Goal: Information Seeking & Learning: Find contact information

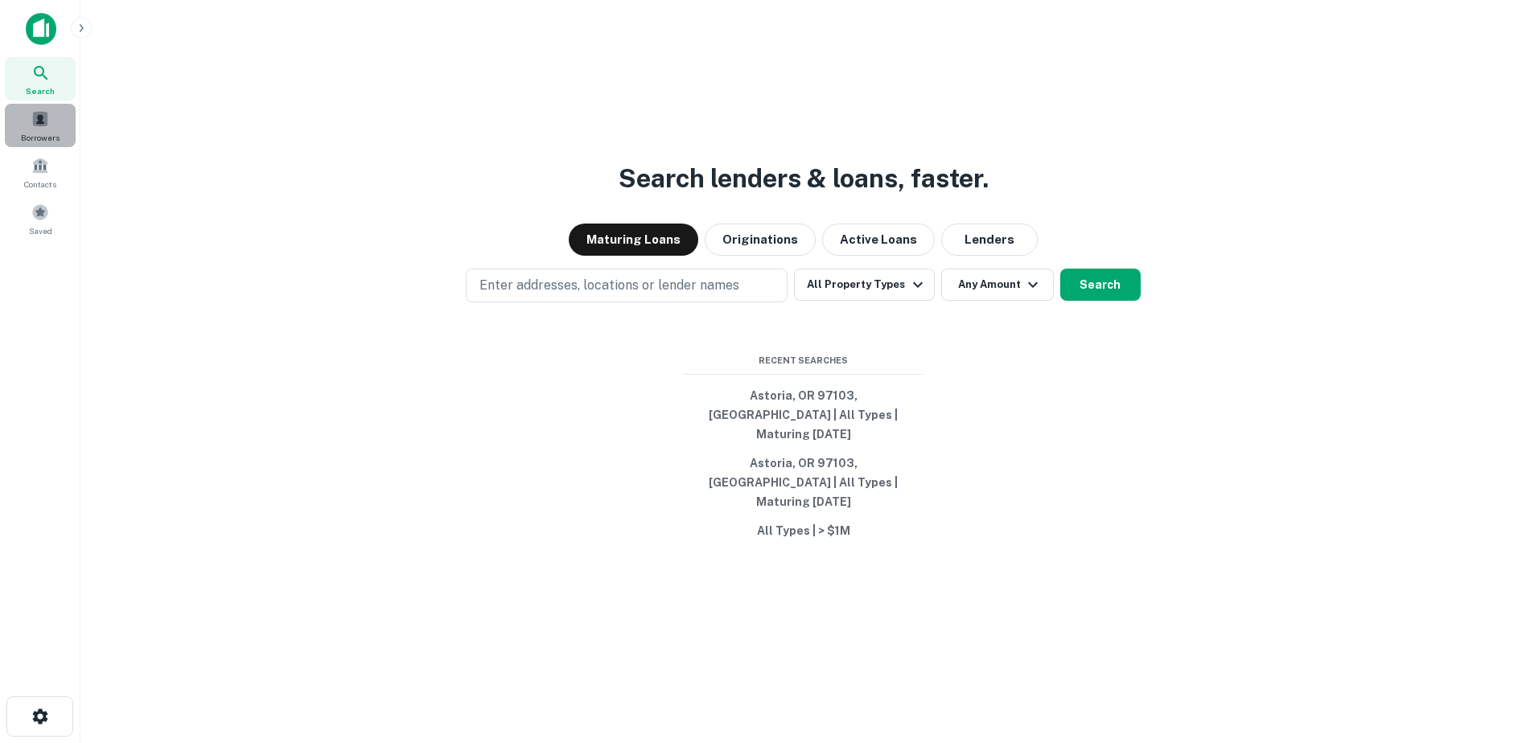
click at [46, 121] on span at bounding box center [40, 119] width 18 height 18
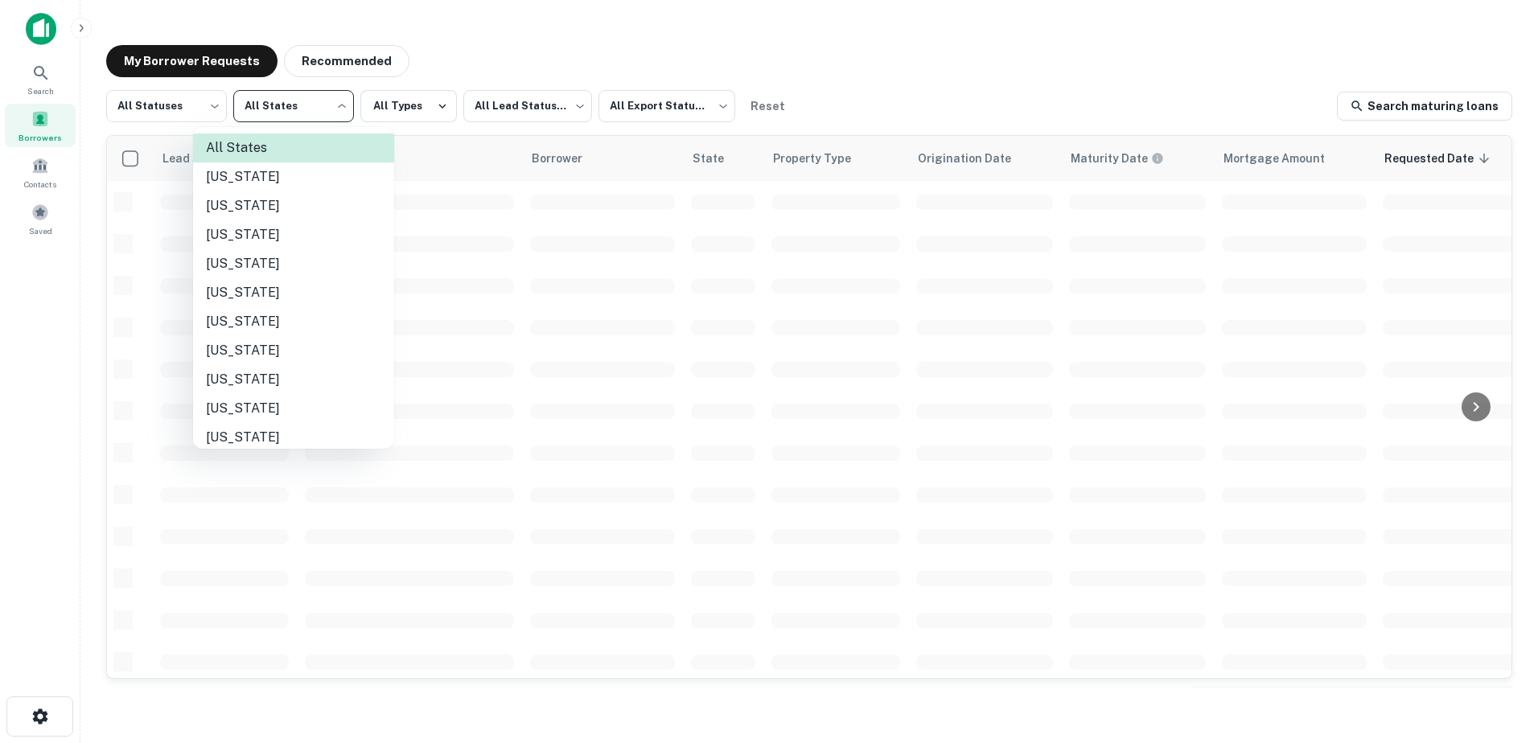
click at [320, 109] on body "Search Borrowers Contacts Saved My Borrower Requests Recommended All Statuses *…" at bounding box center [769, 371] width 1538 height 743
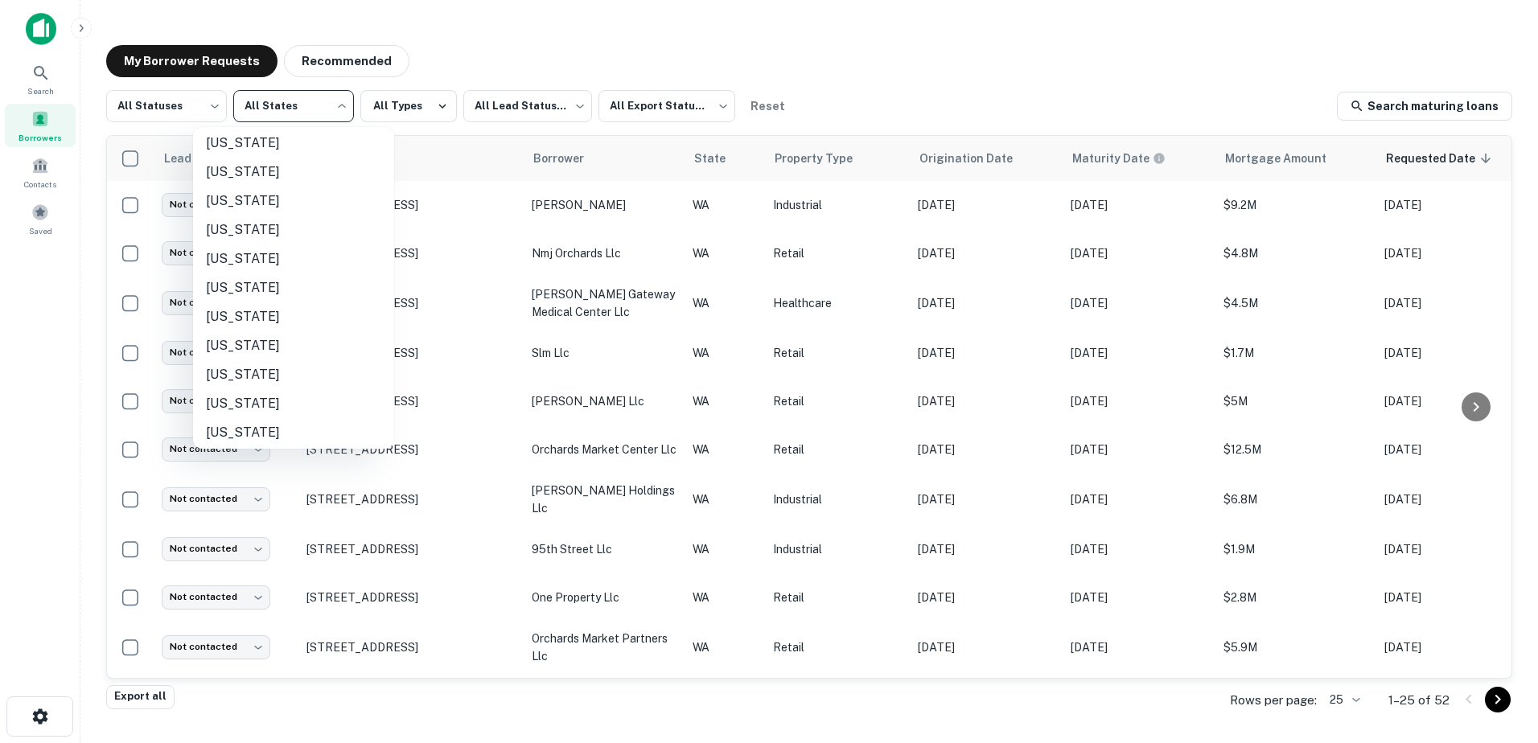
scroll to position [1168, 0]
click at [265, 342] on li "[US_STATE]" at bounding box center [293, 341] width 201 height 29
type input "**"
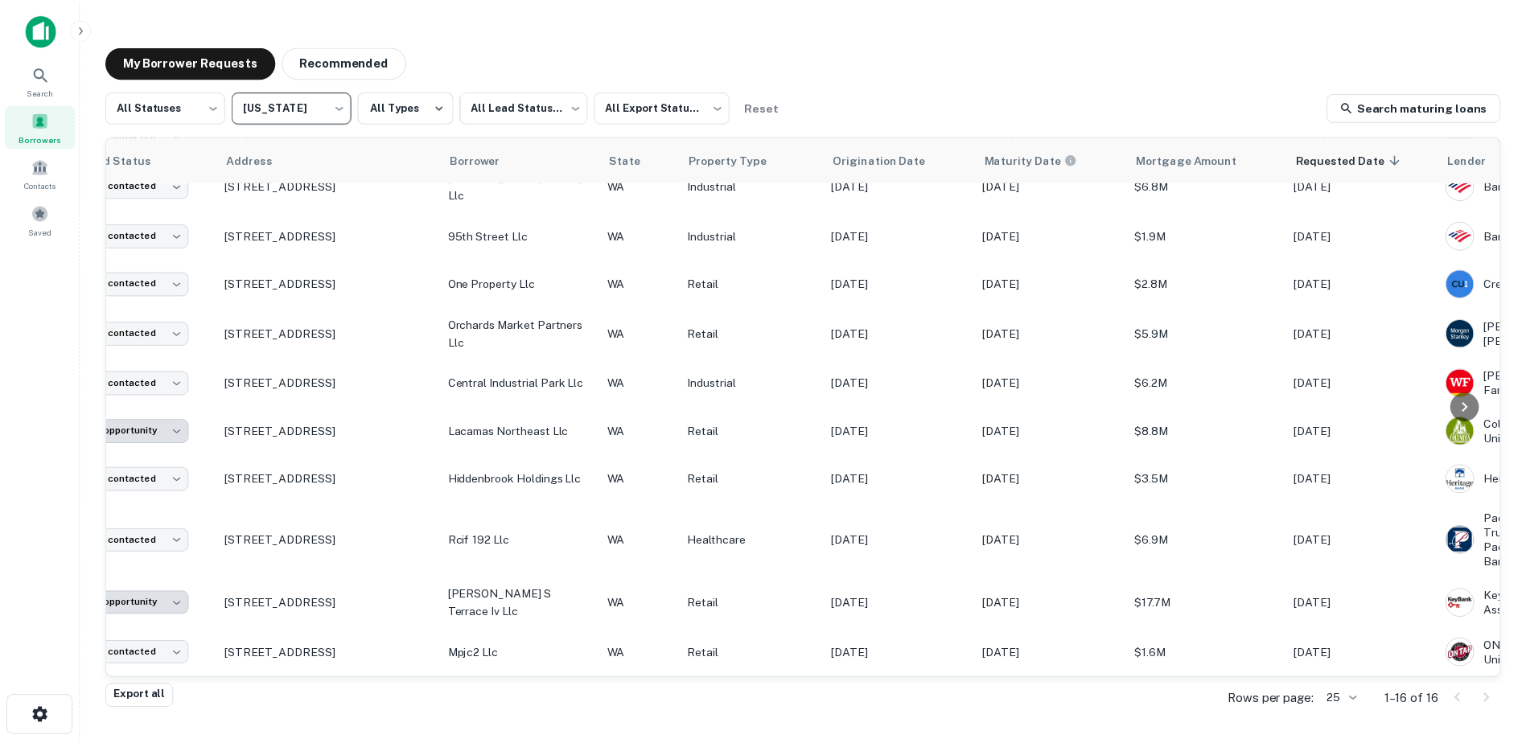
scroll to position [320, 0]
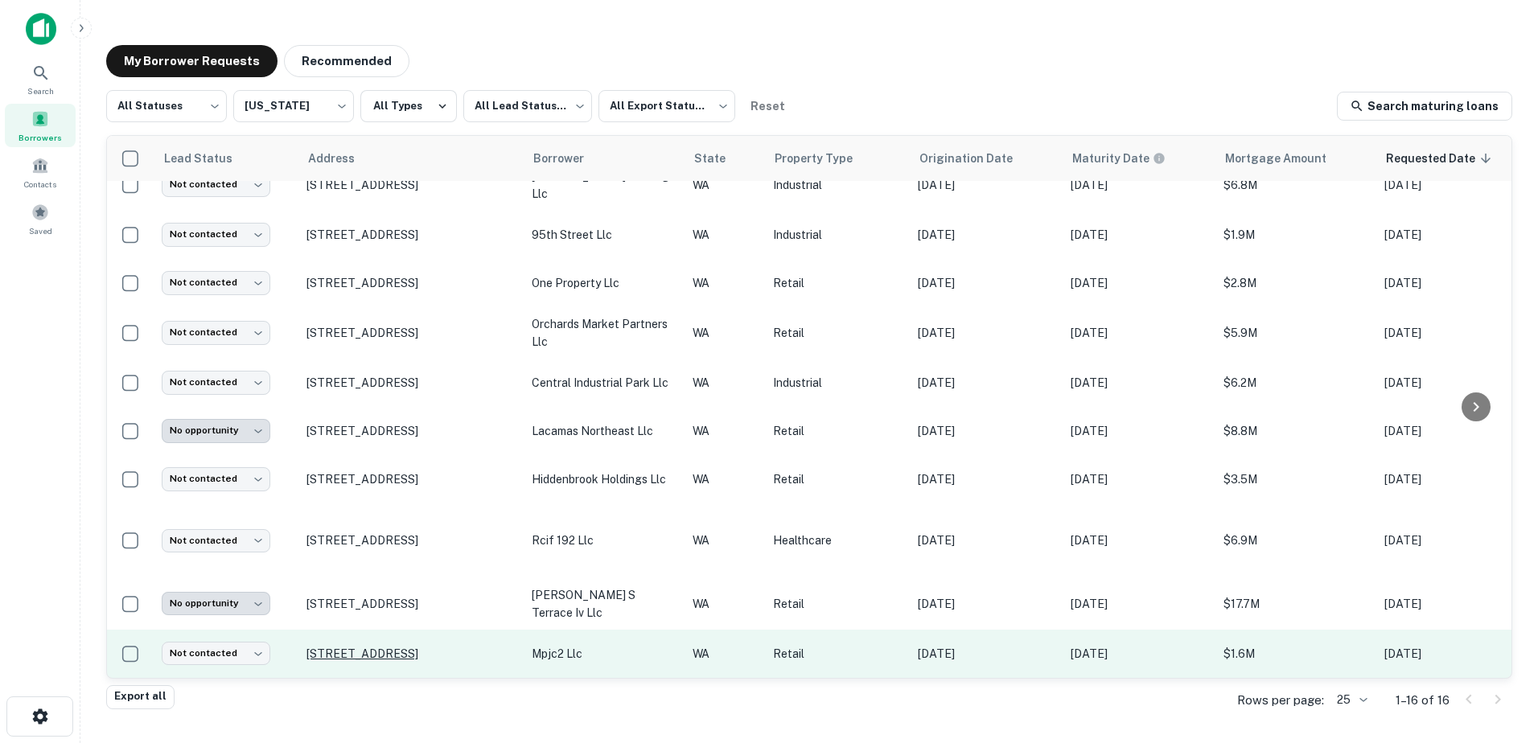
click at [398, 647] on p "[STREET_ADDRESS]" at bounding box center [410, 654] width 209 height 14
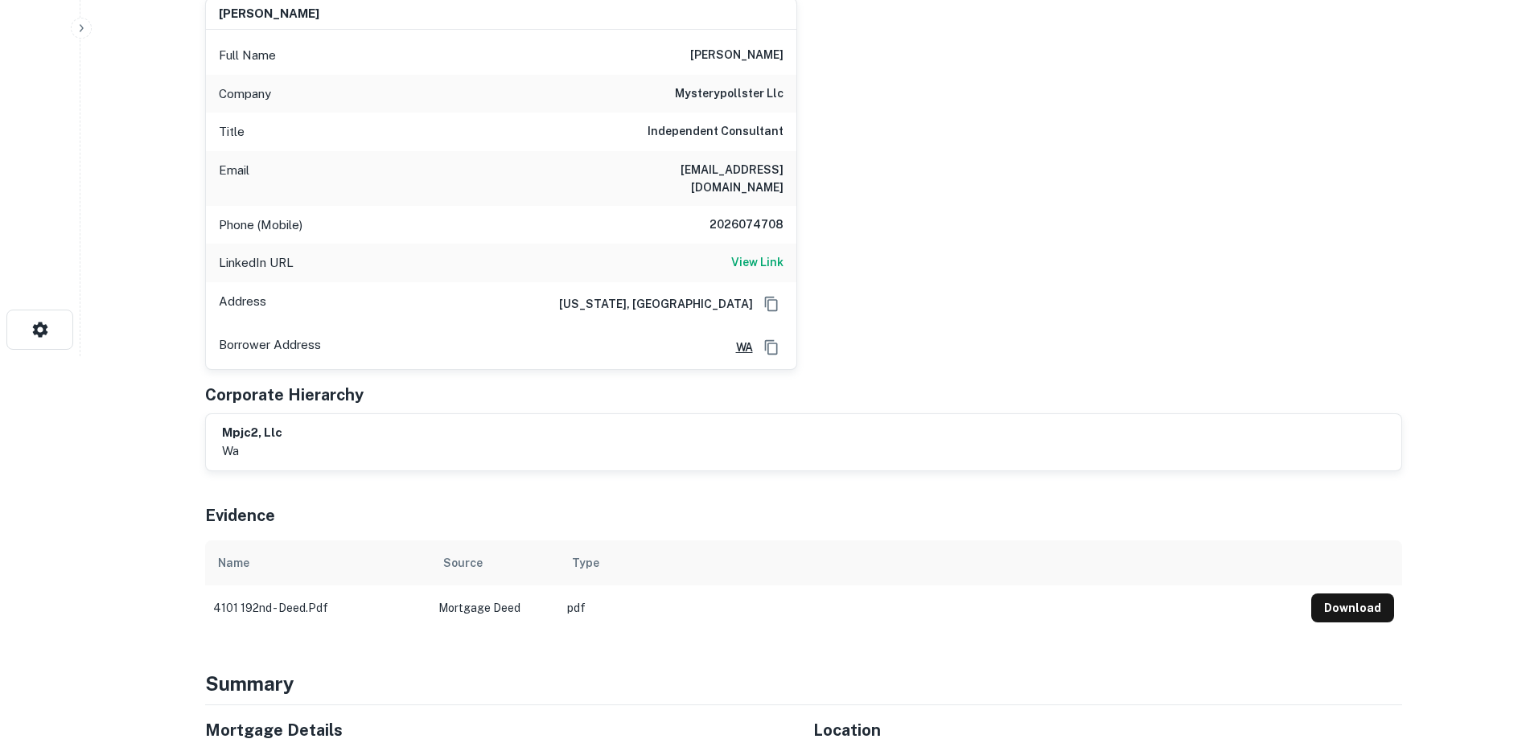
scroll to position [724, 0]
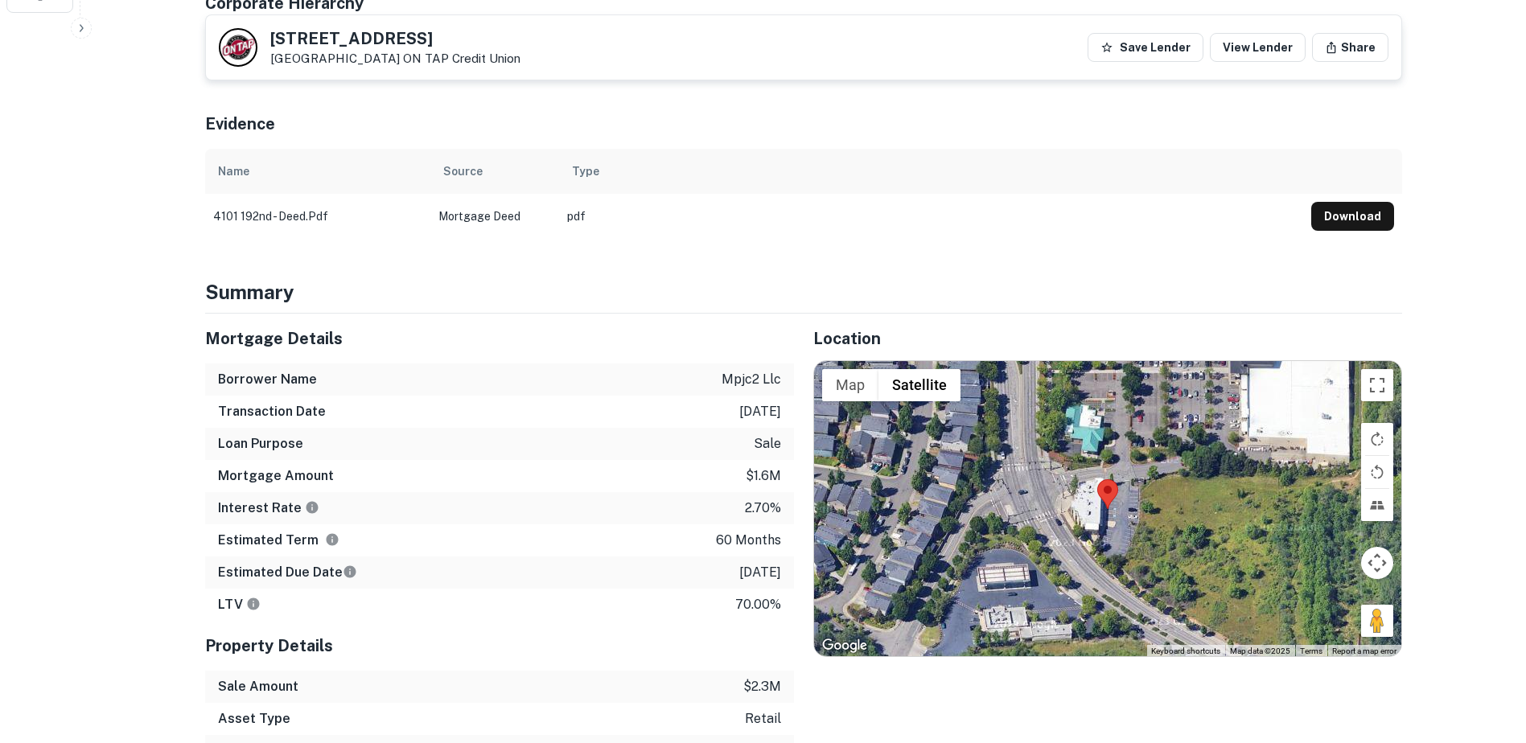
drag, startPoint x: 429, startPoint y: 32, endPoint x: 244, endPoint y: 20, distance: 185.4
click at [244, 20] on div "[STREET_ADDRESS] ON TAP Credit Union Save Lender View Lender Share" at bounding box center [803, 47] width 1195 height 64
copy div "[STREET_ADDRESS]"
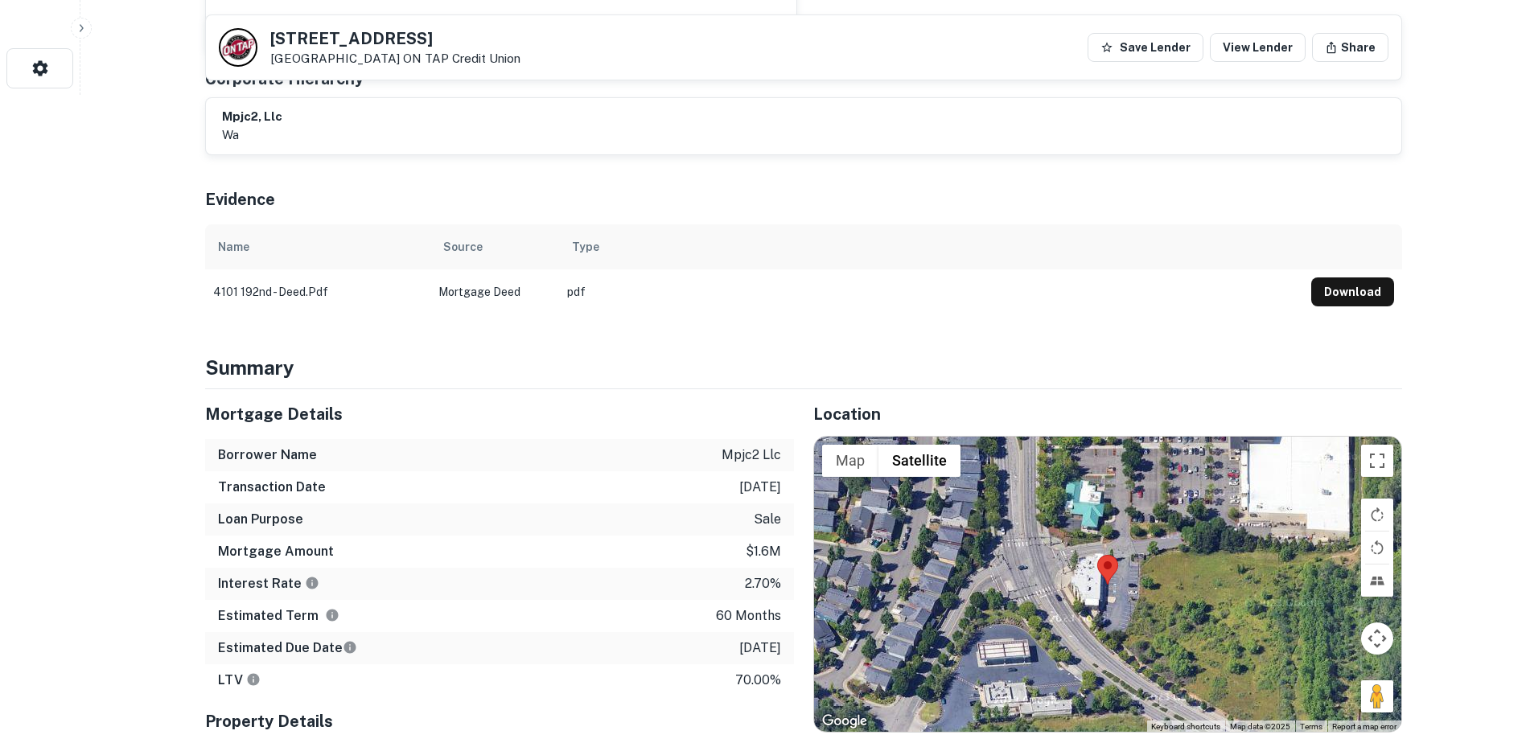
scroll to position [80, 0]
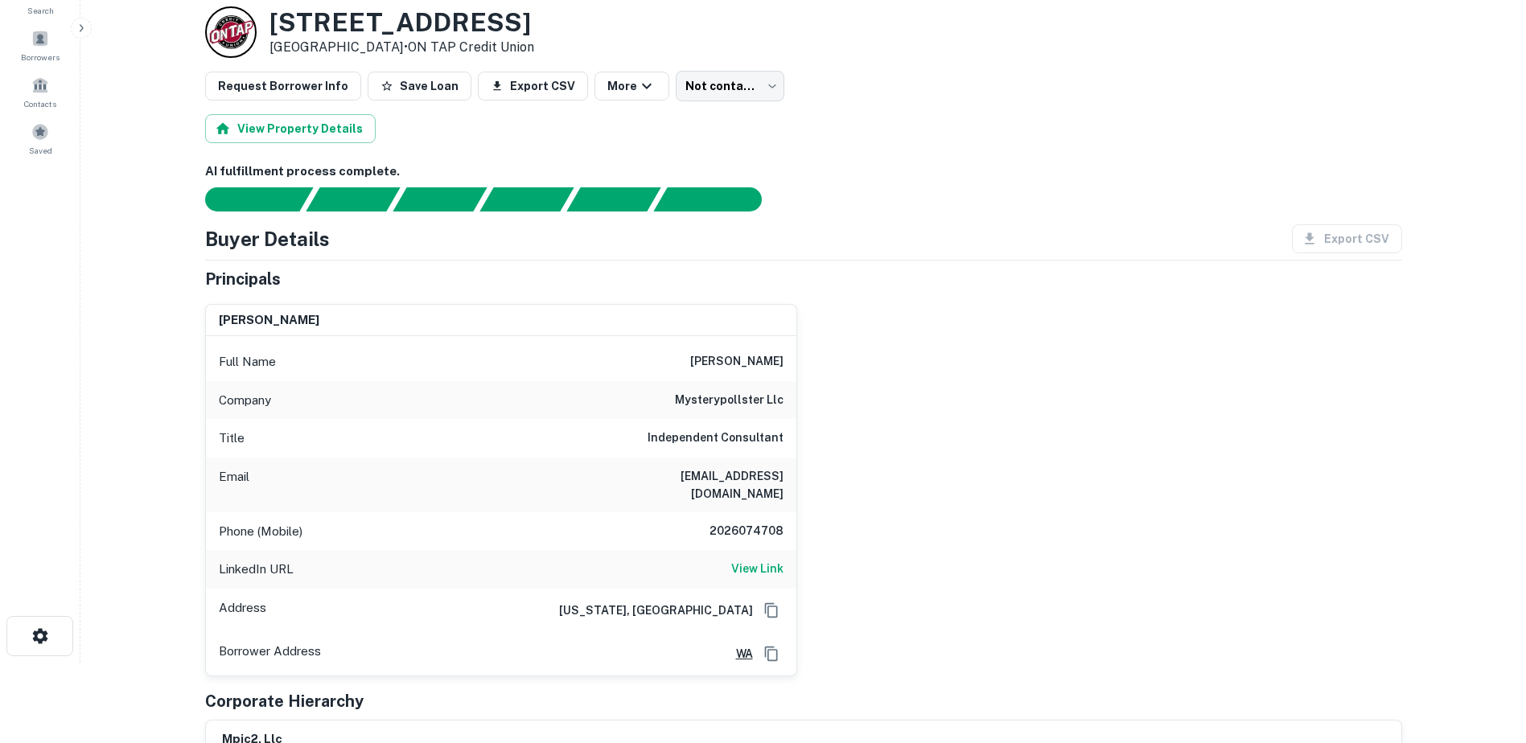
drag, startPoint x: 692, startPoint y: 359, endPoint x: 804, endPoint y: 371, distance: 113.2
click at [804, 371] on div "[PERSON_NAME] Full Name [PERSON_NAME] Company mysterypollster llc Title Indepen…" at bounding box center [796, 483] width 1209 height 385
copy h6 "[PERSON_NAME]"
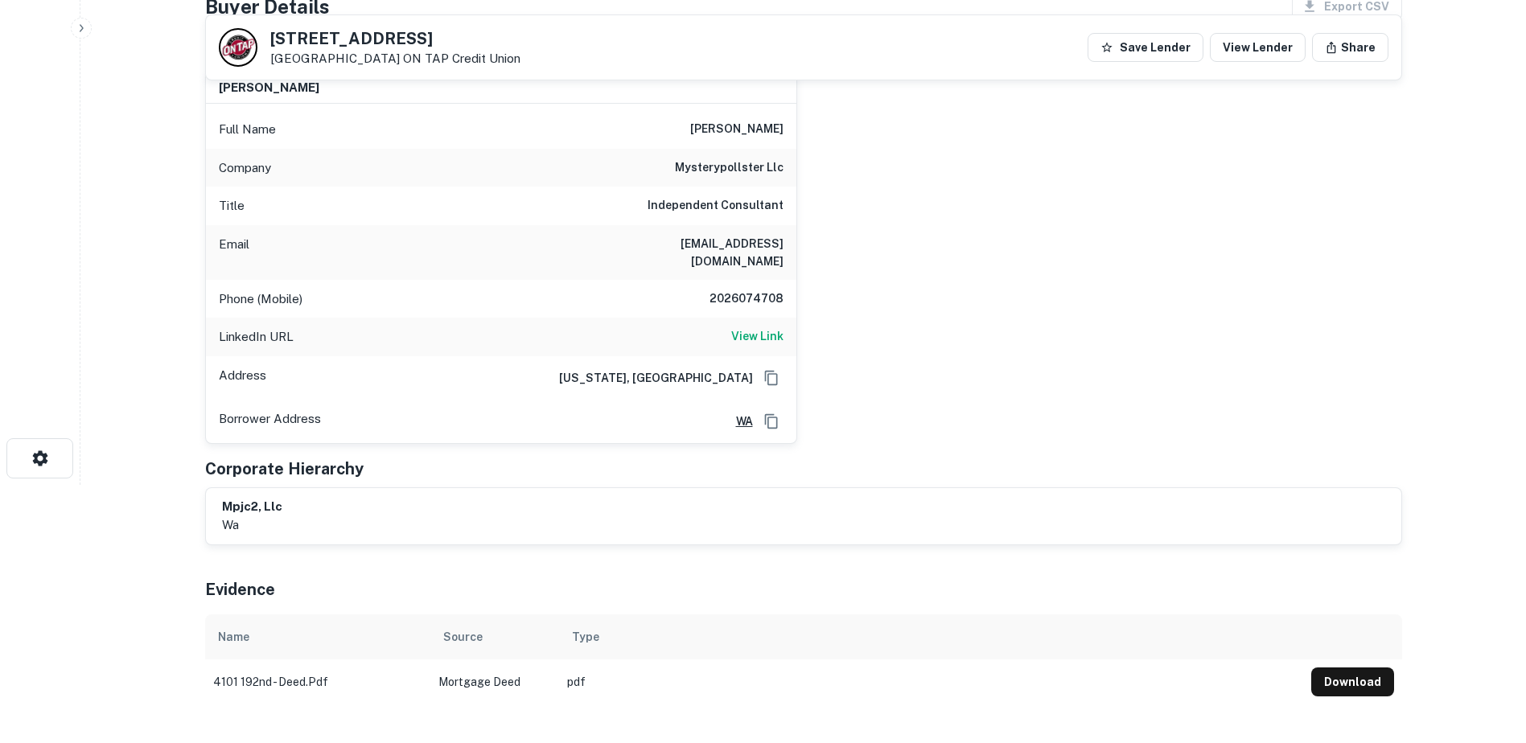
scroll to position [440, 0]
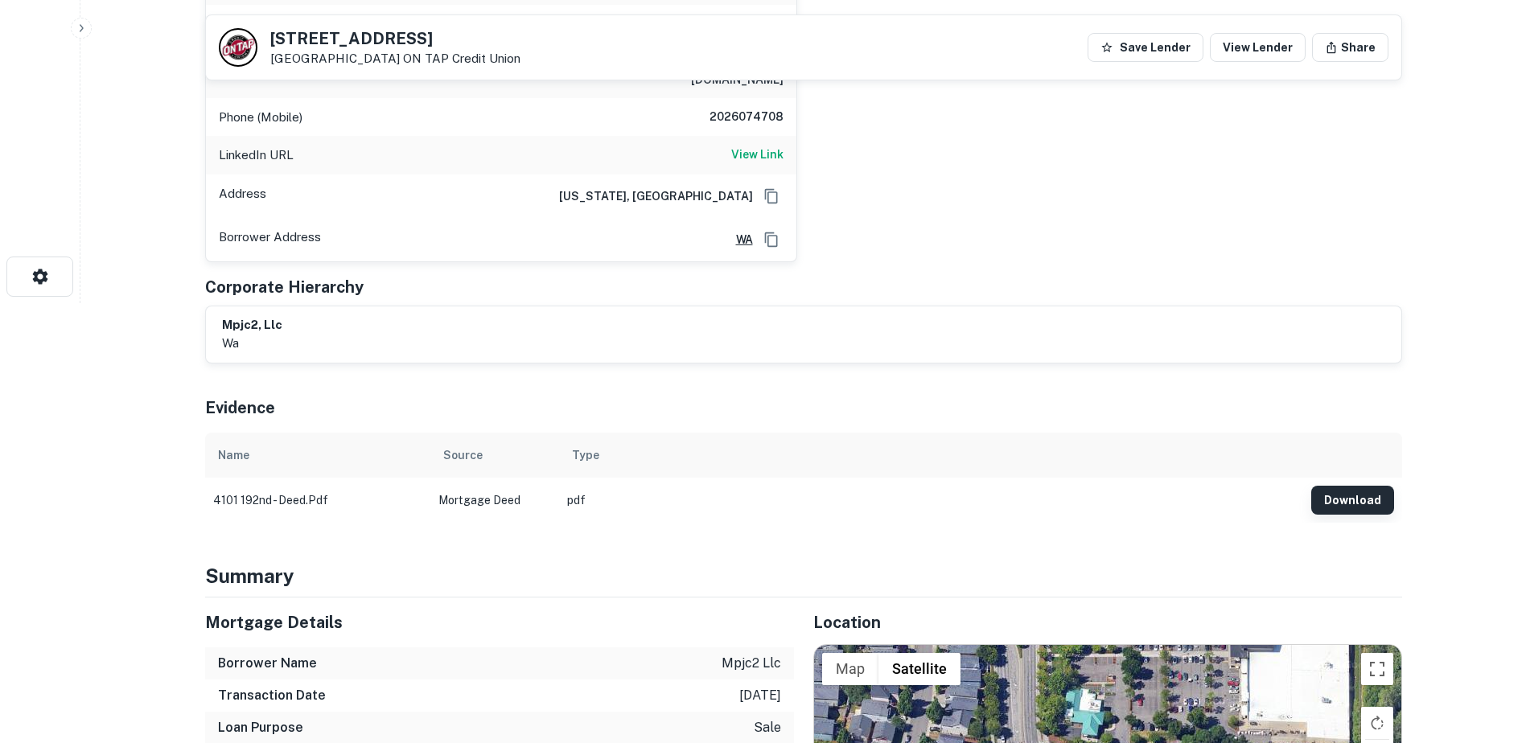
click at [1340, 490] on button "Download" at bounding box center [1352, 500] width 83 height 29
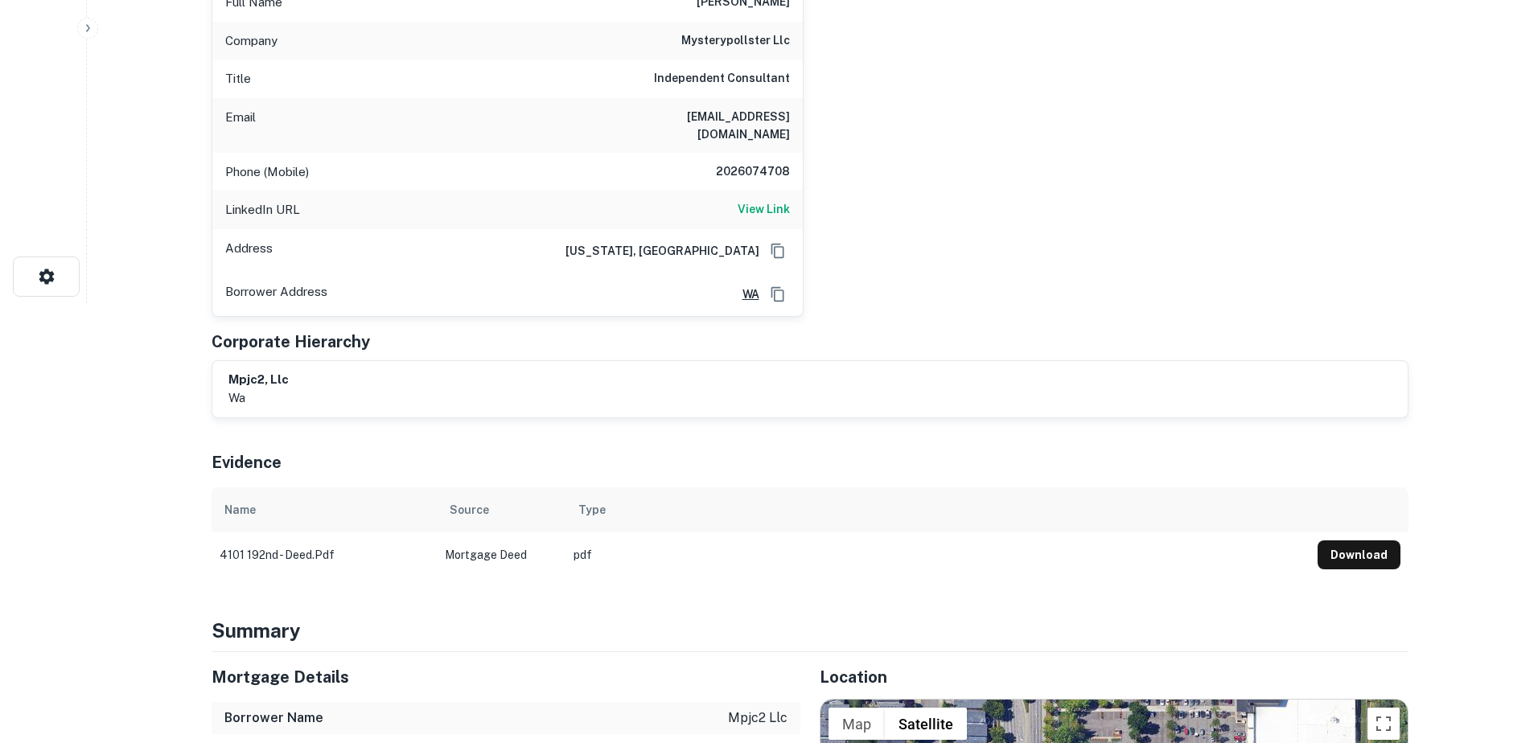
scroll to position [0, 0]
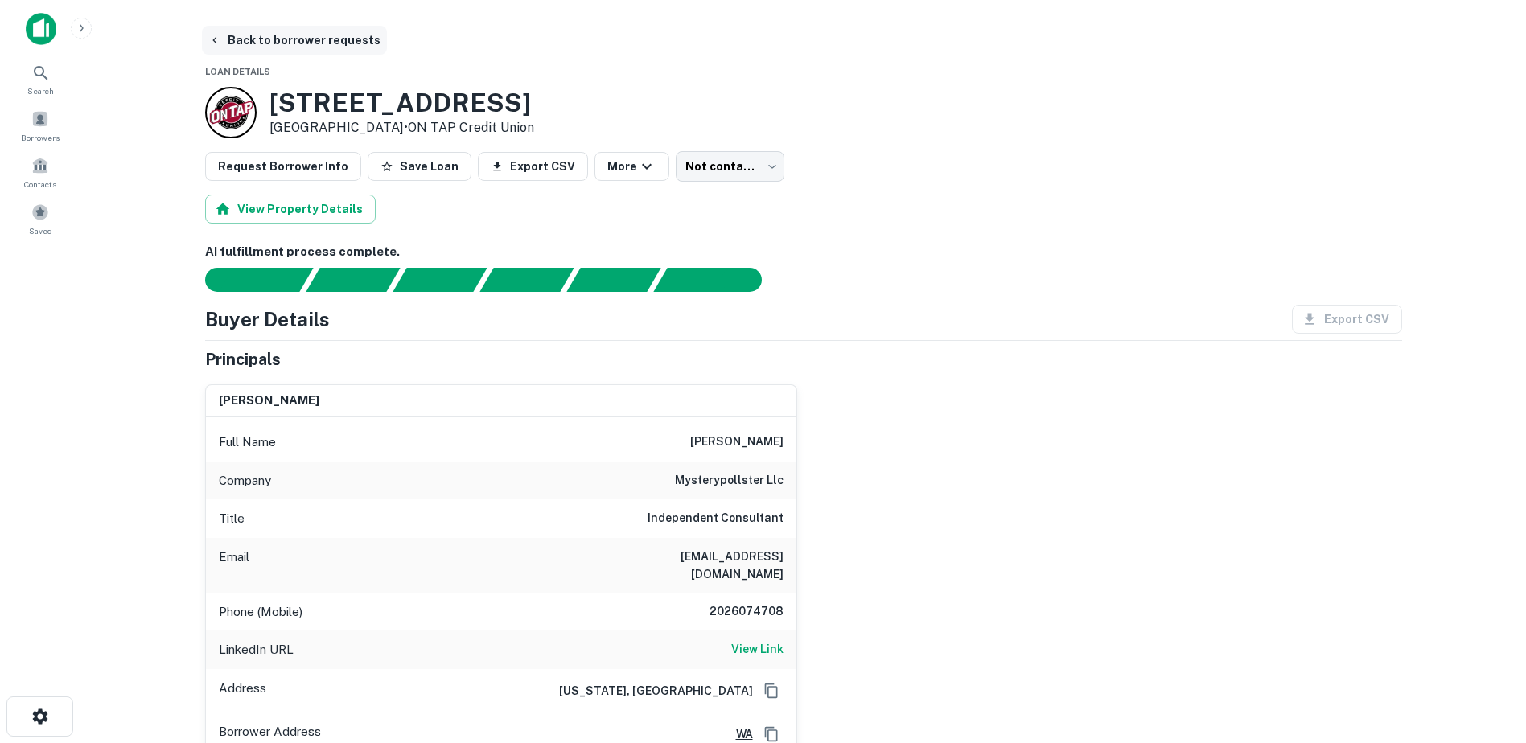
click at [284, 42] on button "Back to borrower requests" at bounding box center [294, 40] width 185 height 29
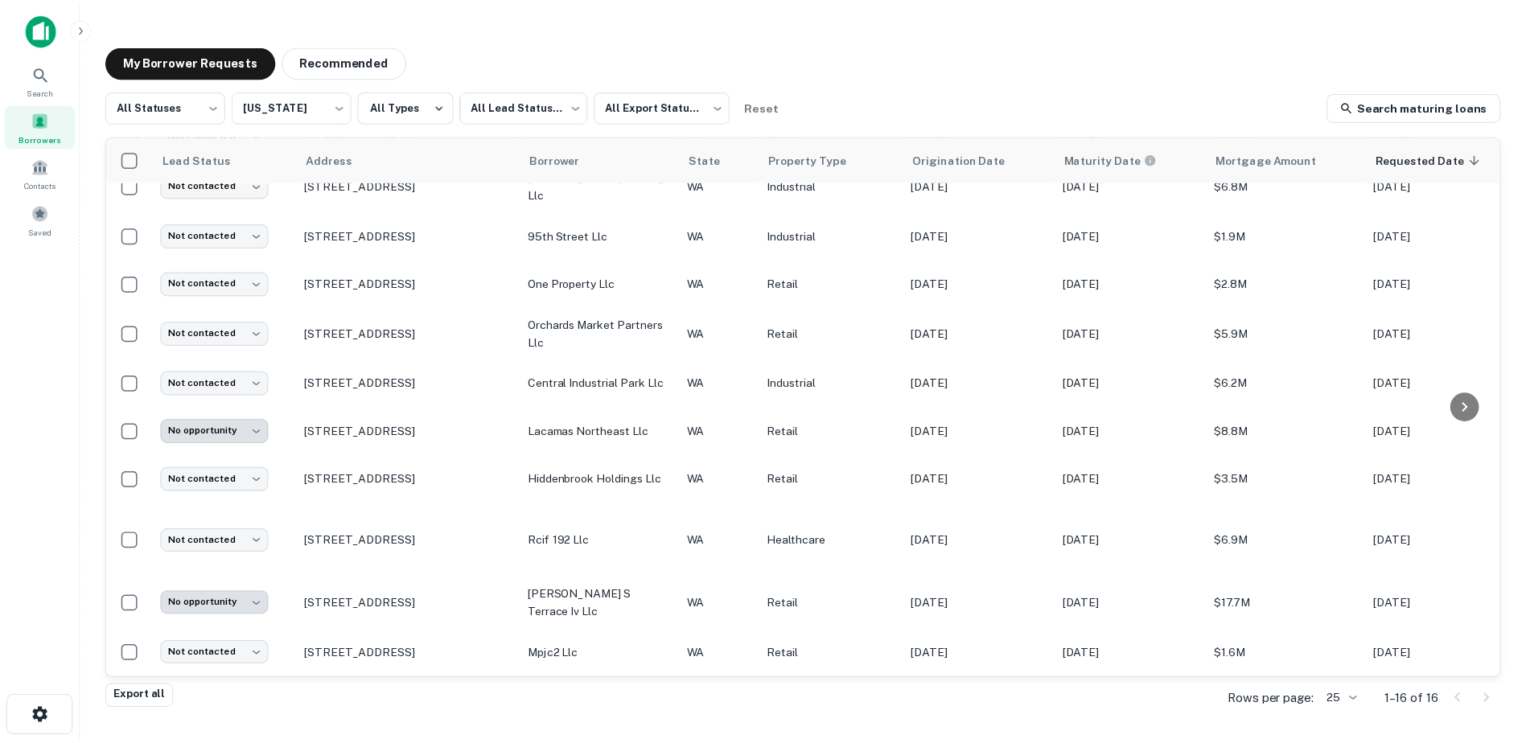
scroll to position [320, 0]
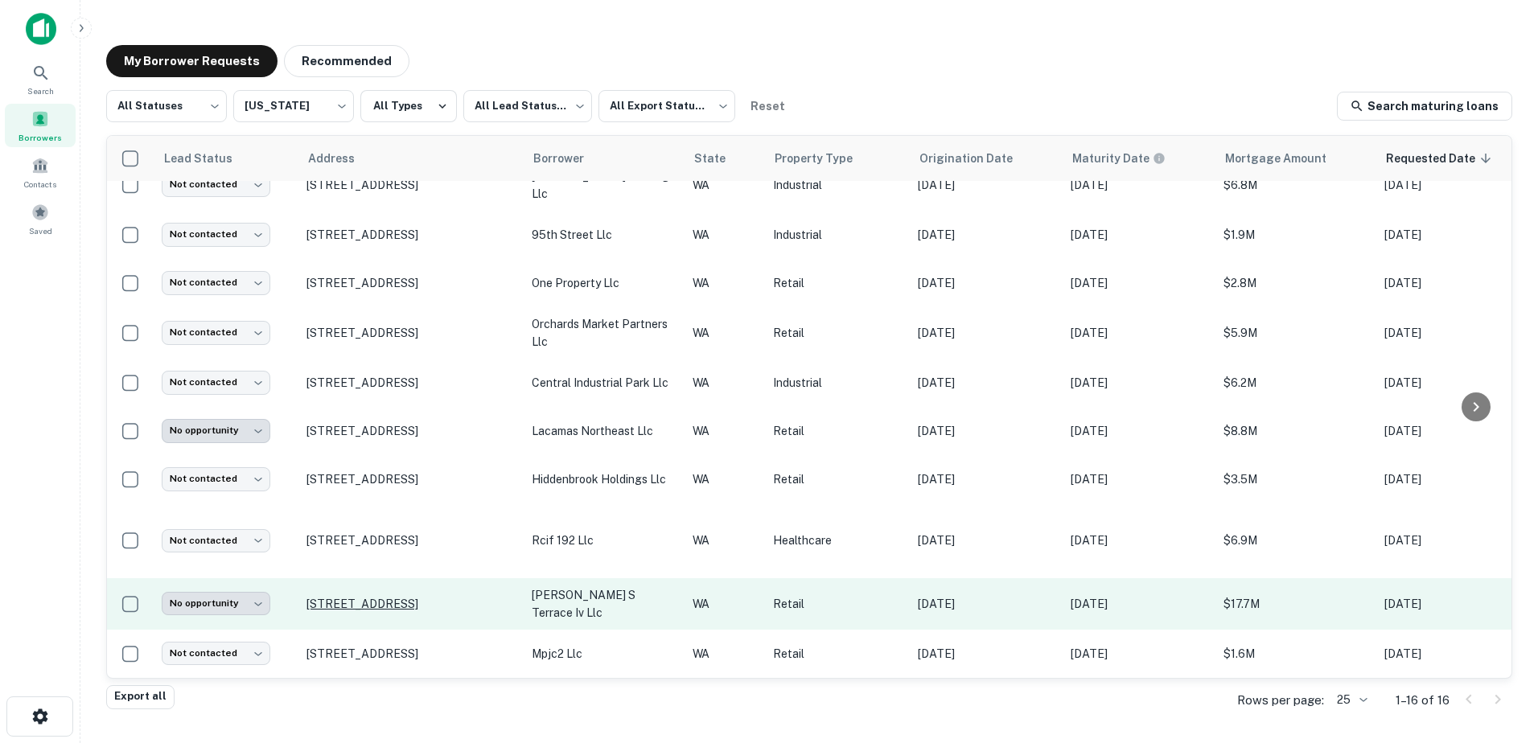
click at [412, 597] on p "[STREET_ADDRESS]" at bounding box center [410, 604] width 209 height 14
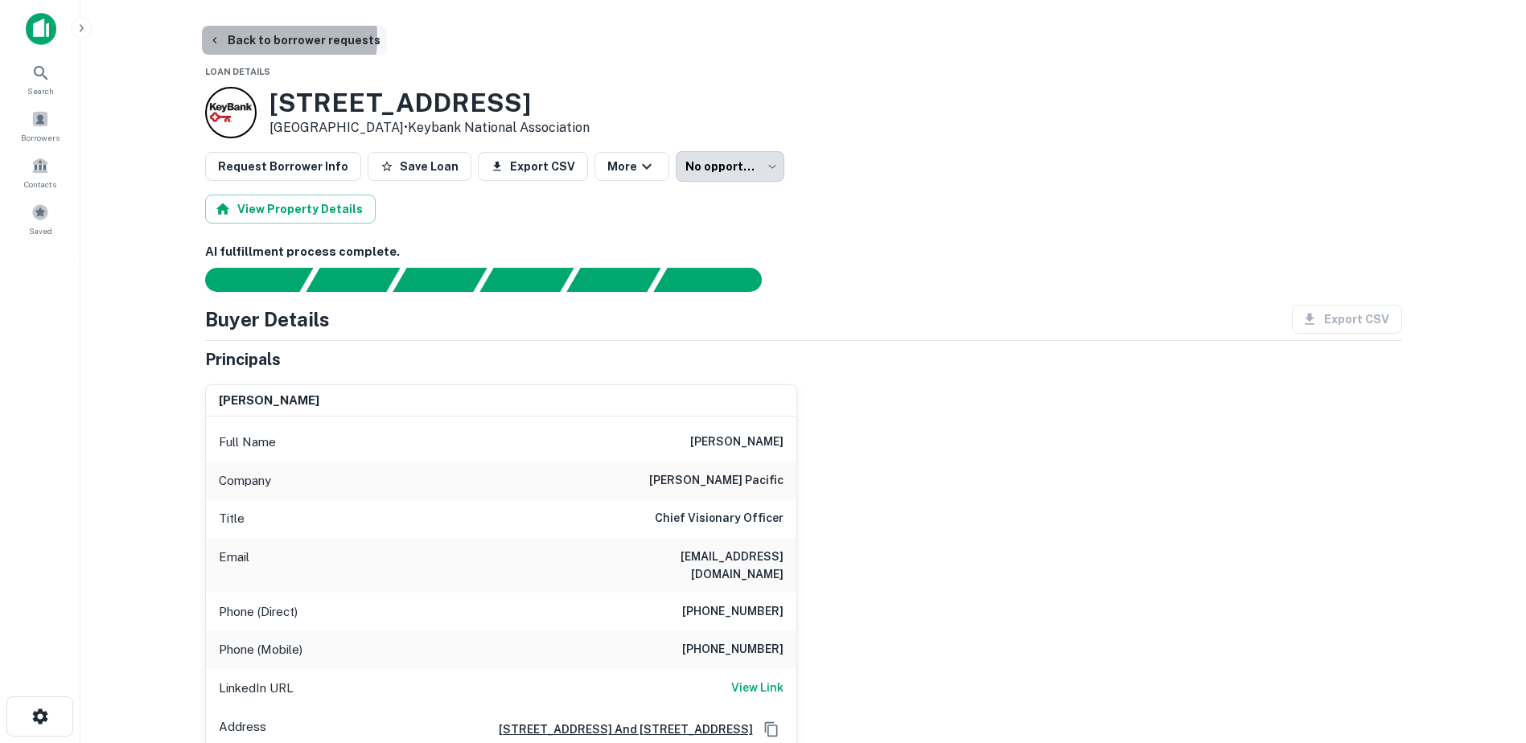
click at [223, 36] on button "Back to borrower requests" at bounding box center [294, 40] width 185 height 29
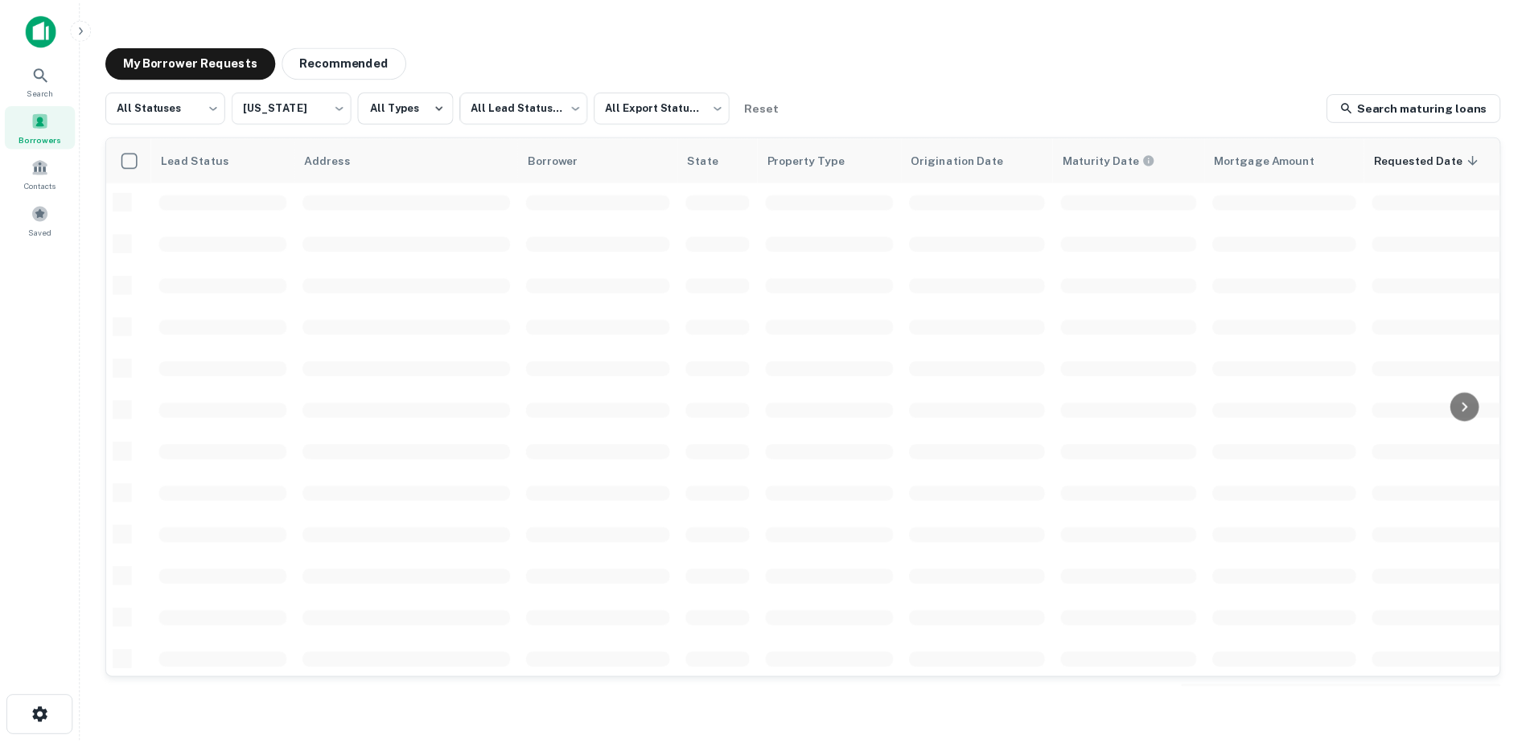
scroll to position [320, 0]
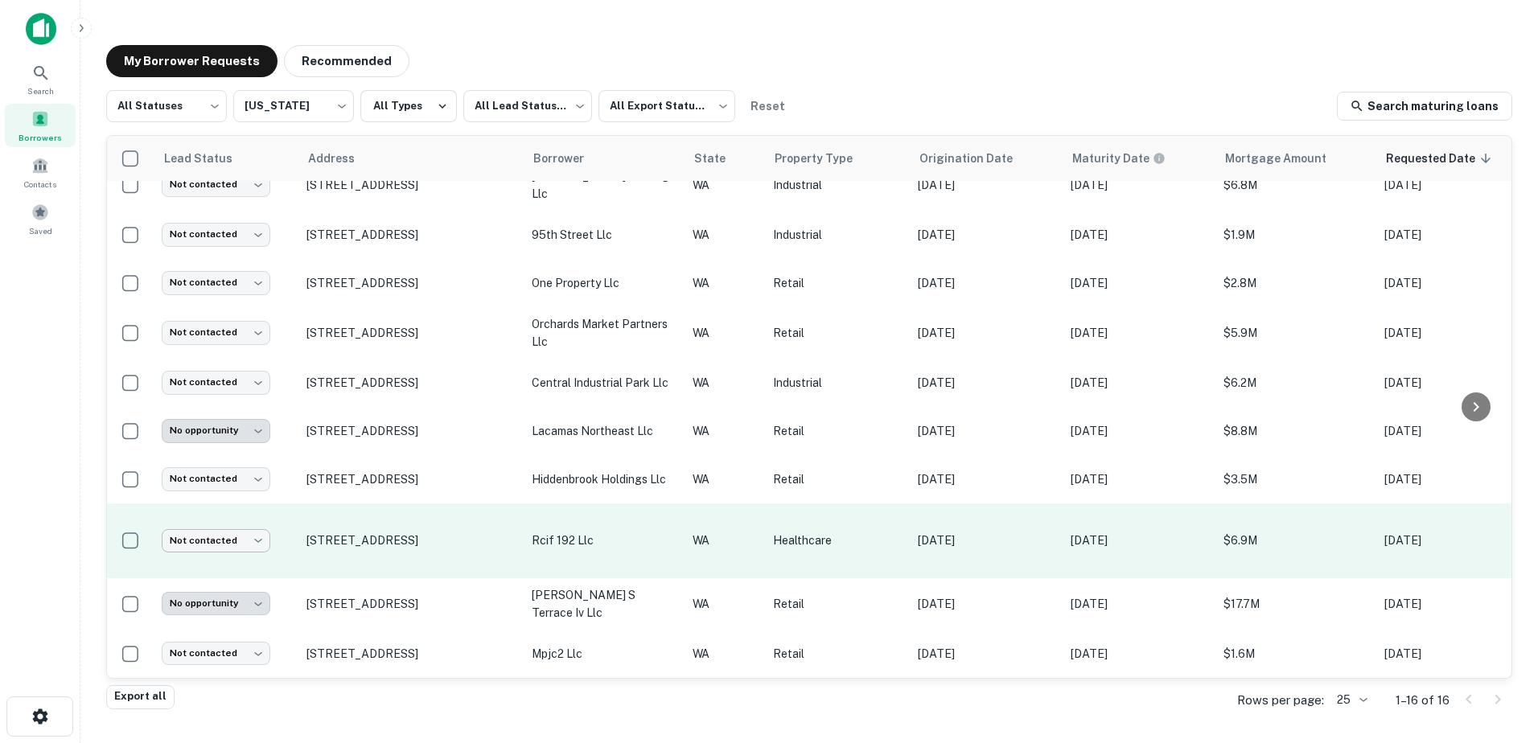
click at [240, 532] on body "Search Borrowers Contacts Saved My Borrower Requests Recommended All Statuses *…" at bounding box center [769, 371] width 1538 height 743
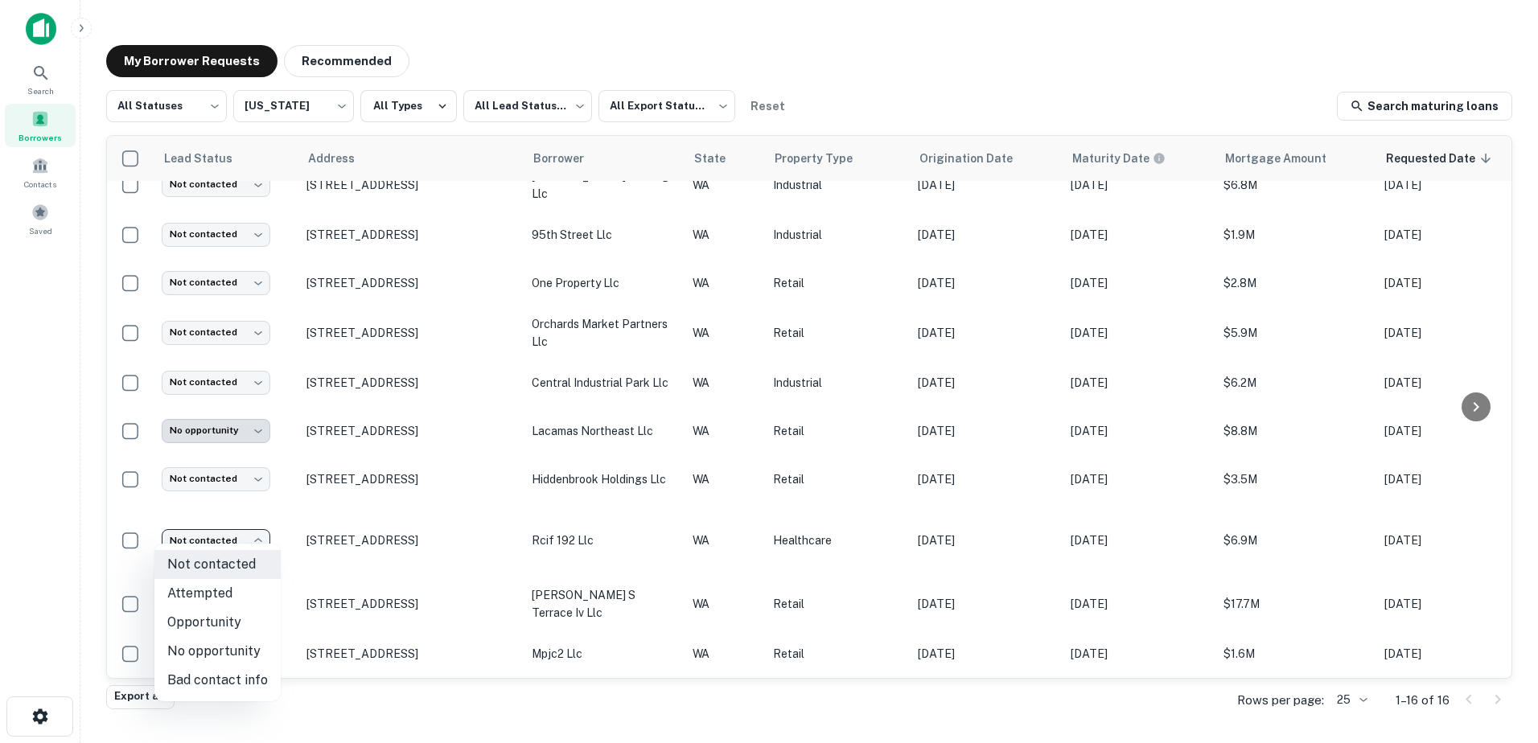
click at [235, 643] on li "No opportunity" at bounding box center [217, 651] width 126 height 29
type input "**********"
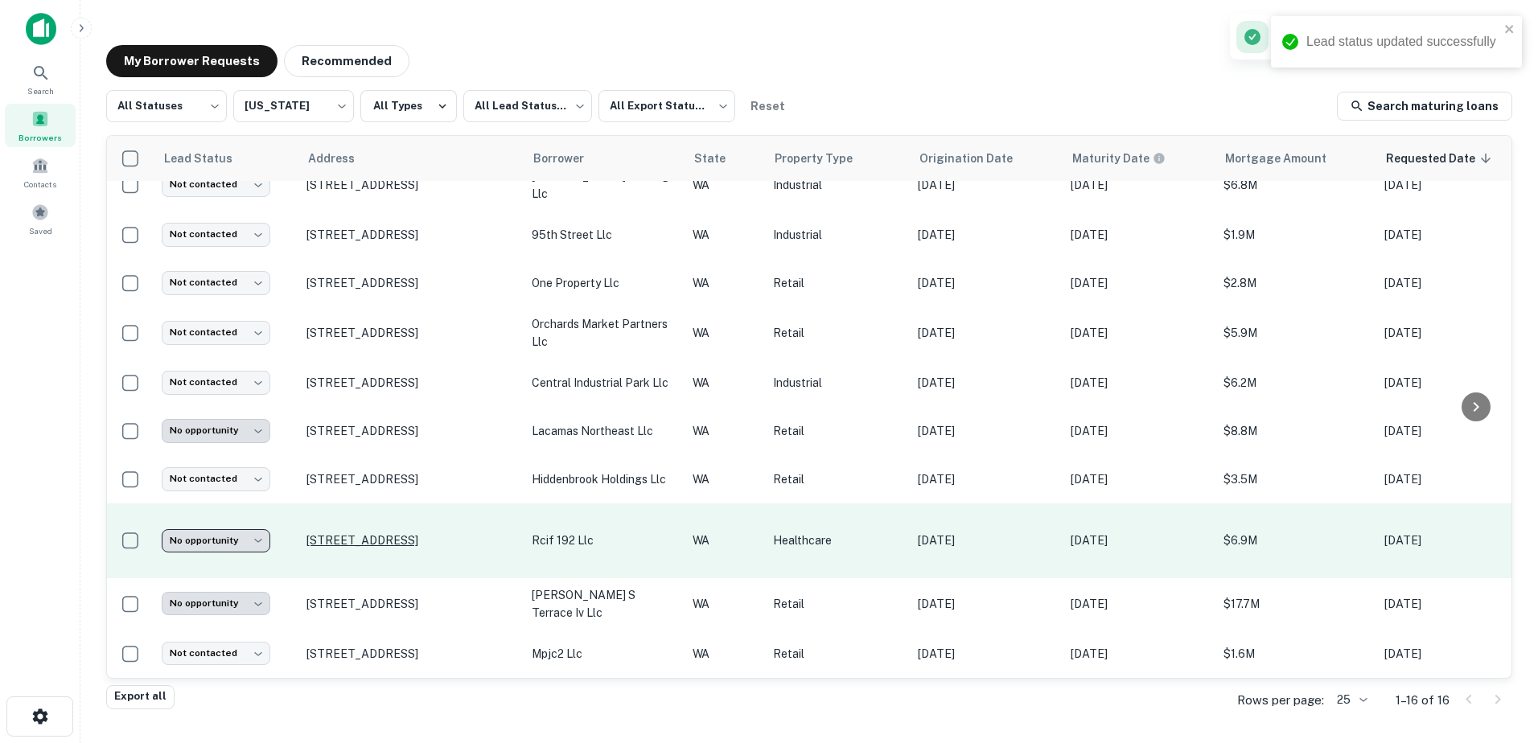
click at [348, 535] on p "[STREET_ADDRESS]" at bounding box center [410, 540] width 209 height 14
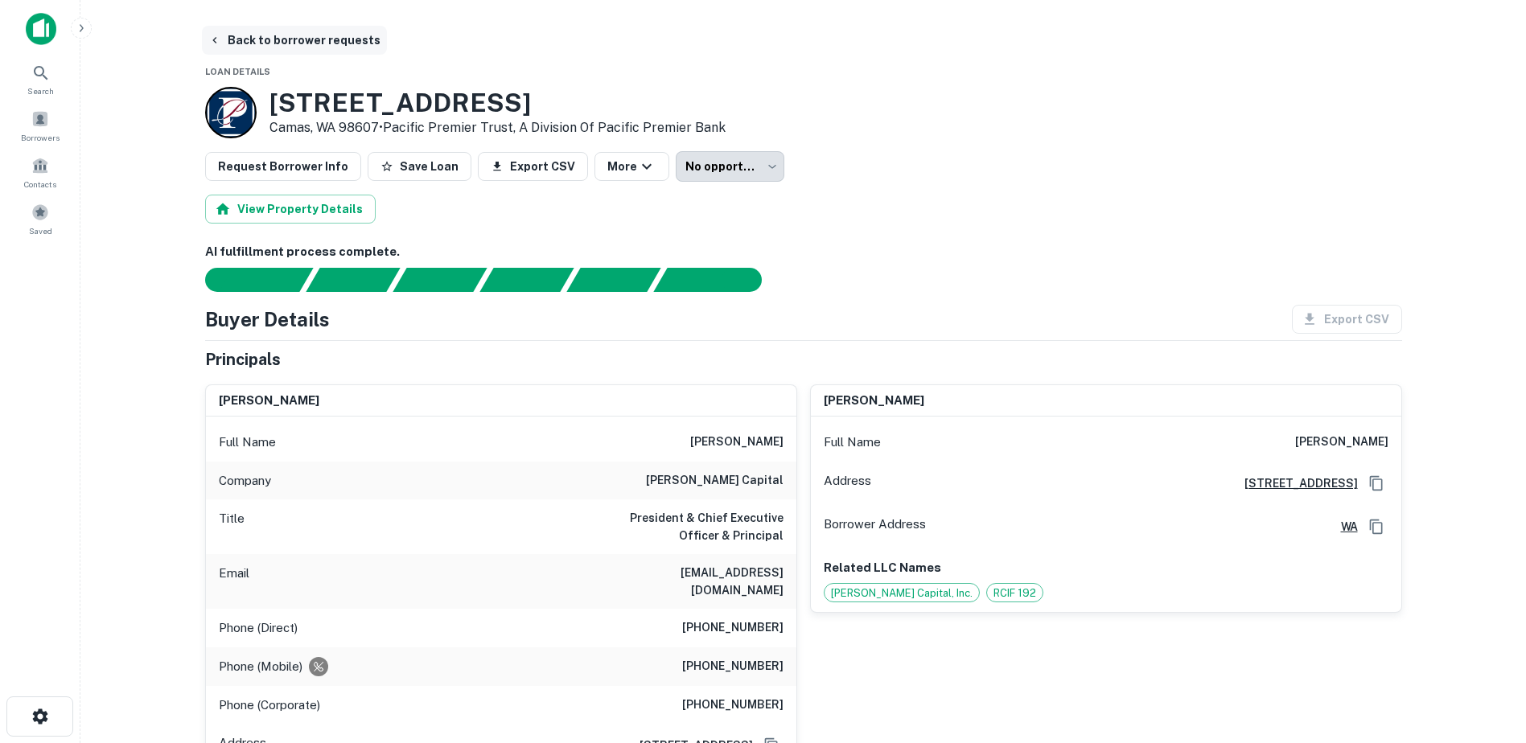
click at [254, 45] on button "Back to borrower requests" at bounding box center [294, 40] width 185 height 29
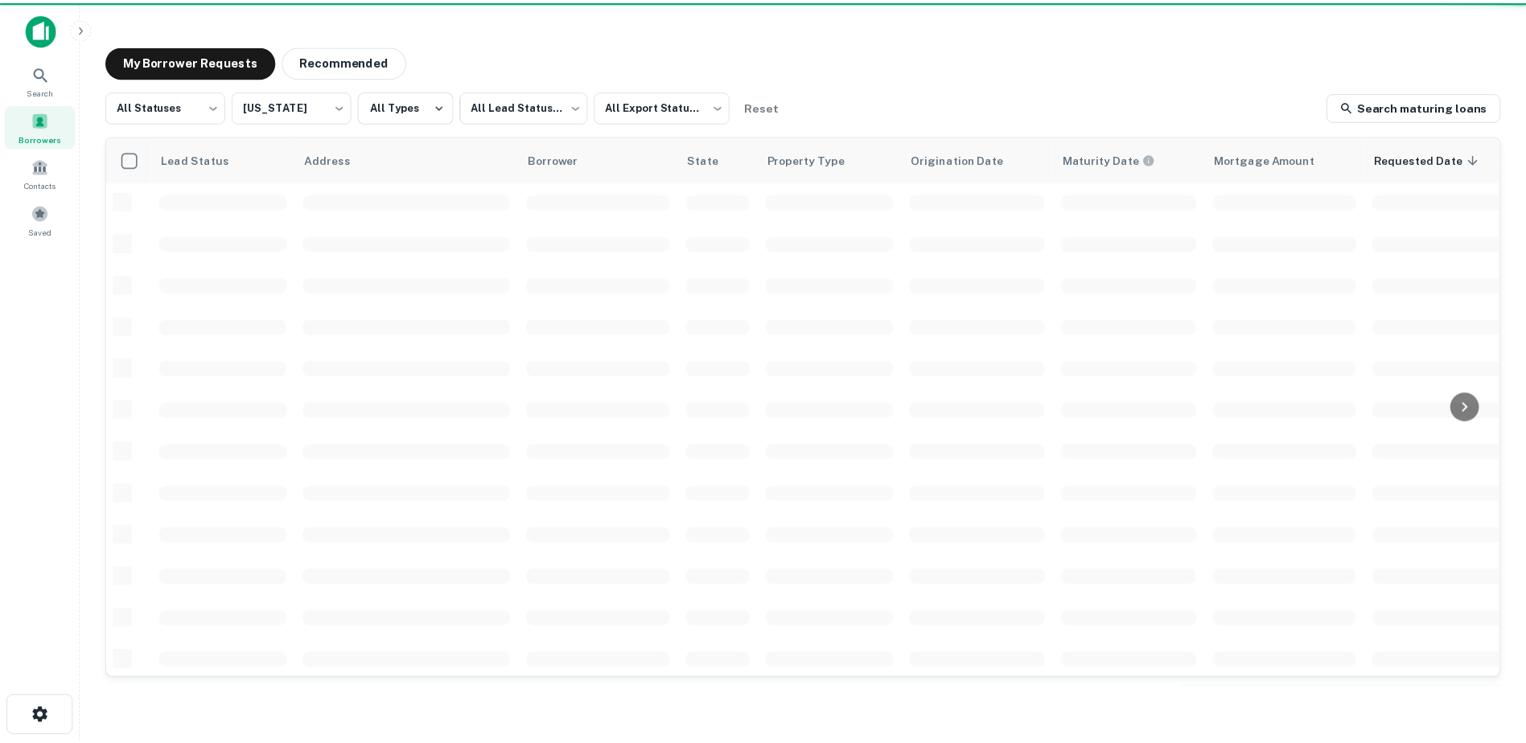
scroll to position [320, 0]
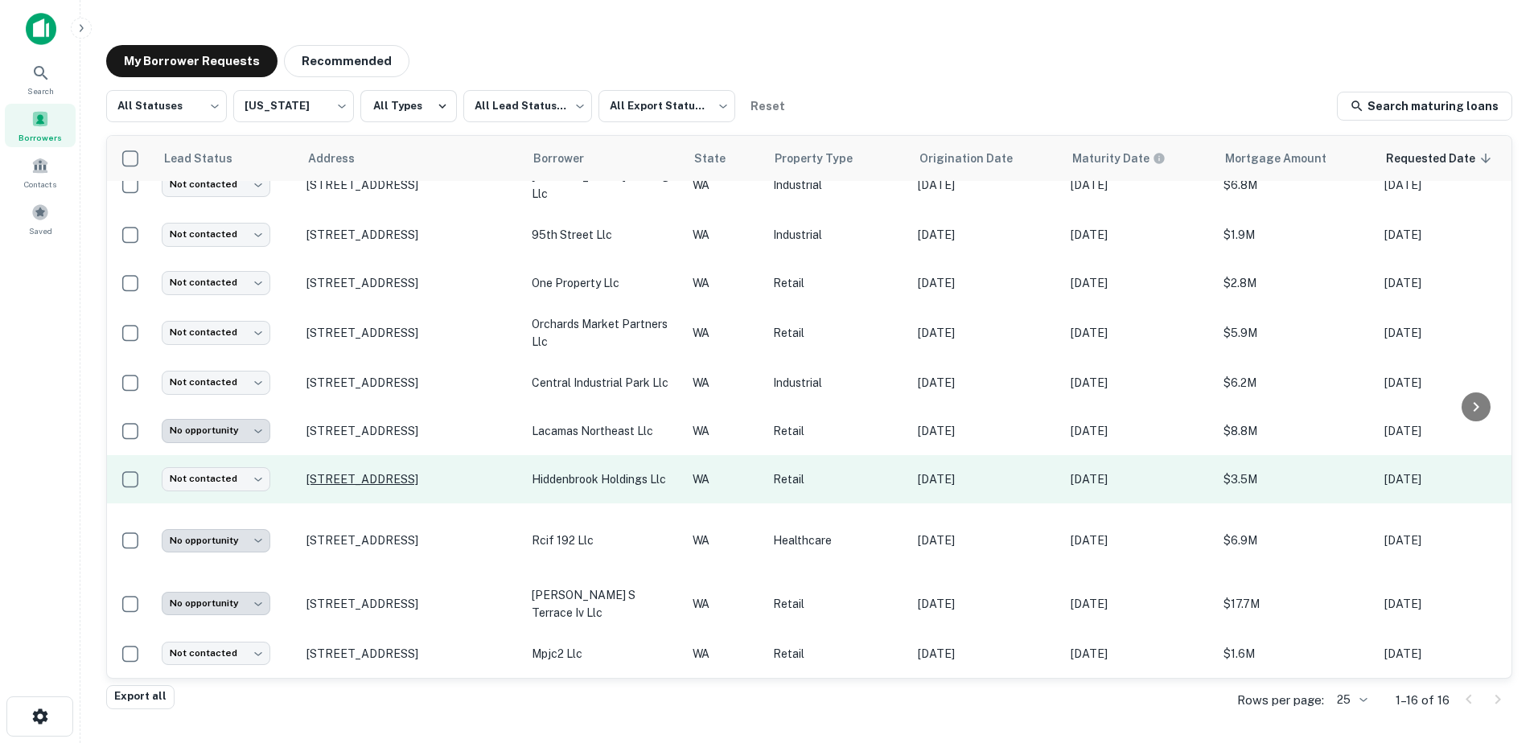
click at [347, 472] on p "[STREET_ADDRESS]" at bounding box center [410, 479] width 209 height 14
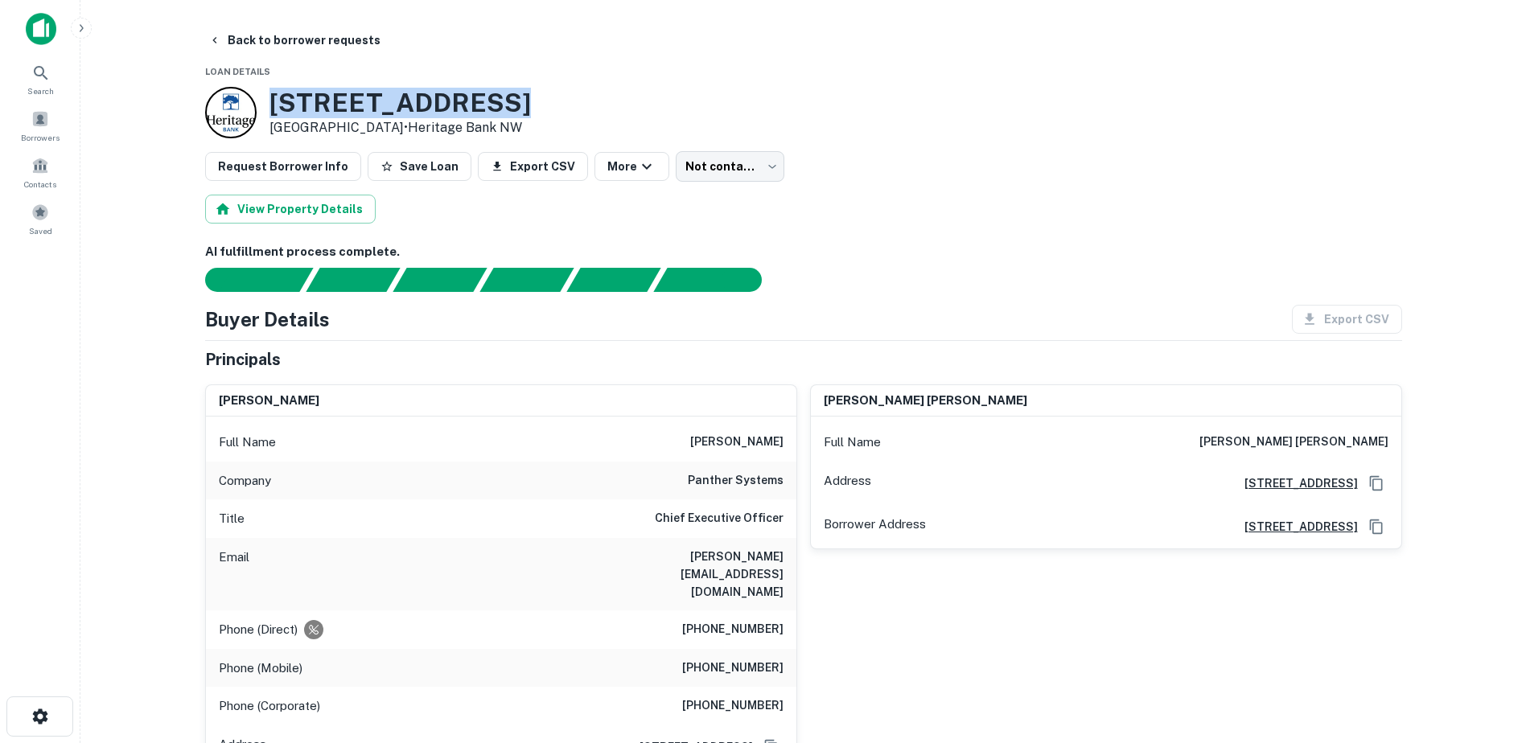
drag, startPoint x: 483, startPoint y: 101, endPoint x: 268, endPoint y: 111, distance: 215.0
click at [268, 111] on div "[STREET_ADDRESS] • [GEOGRAPHIC_DATA]" at bounding box center [368, 112] width 326 height 51
copy h3 "[STREET_ADDRESS]"
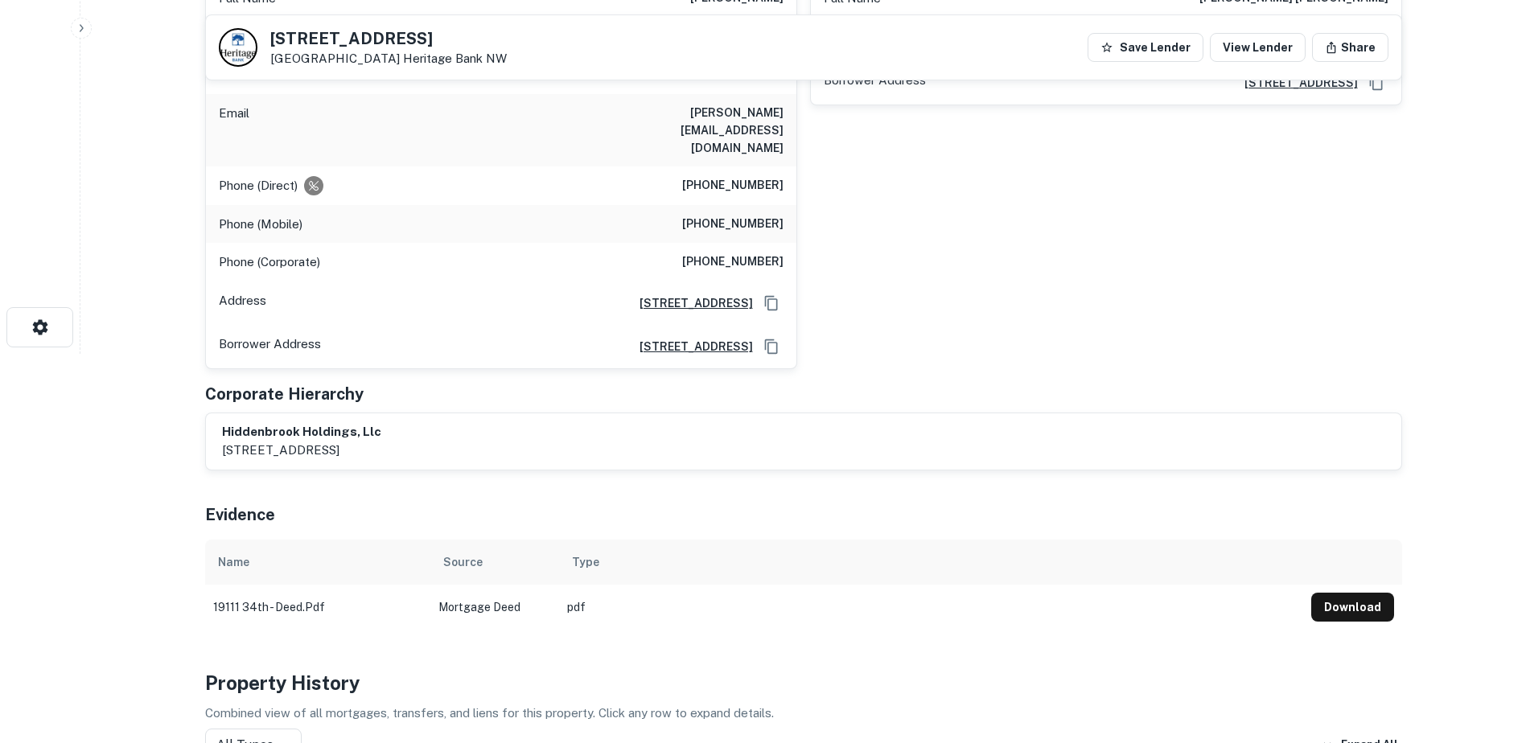
scroll to position [647, 0]
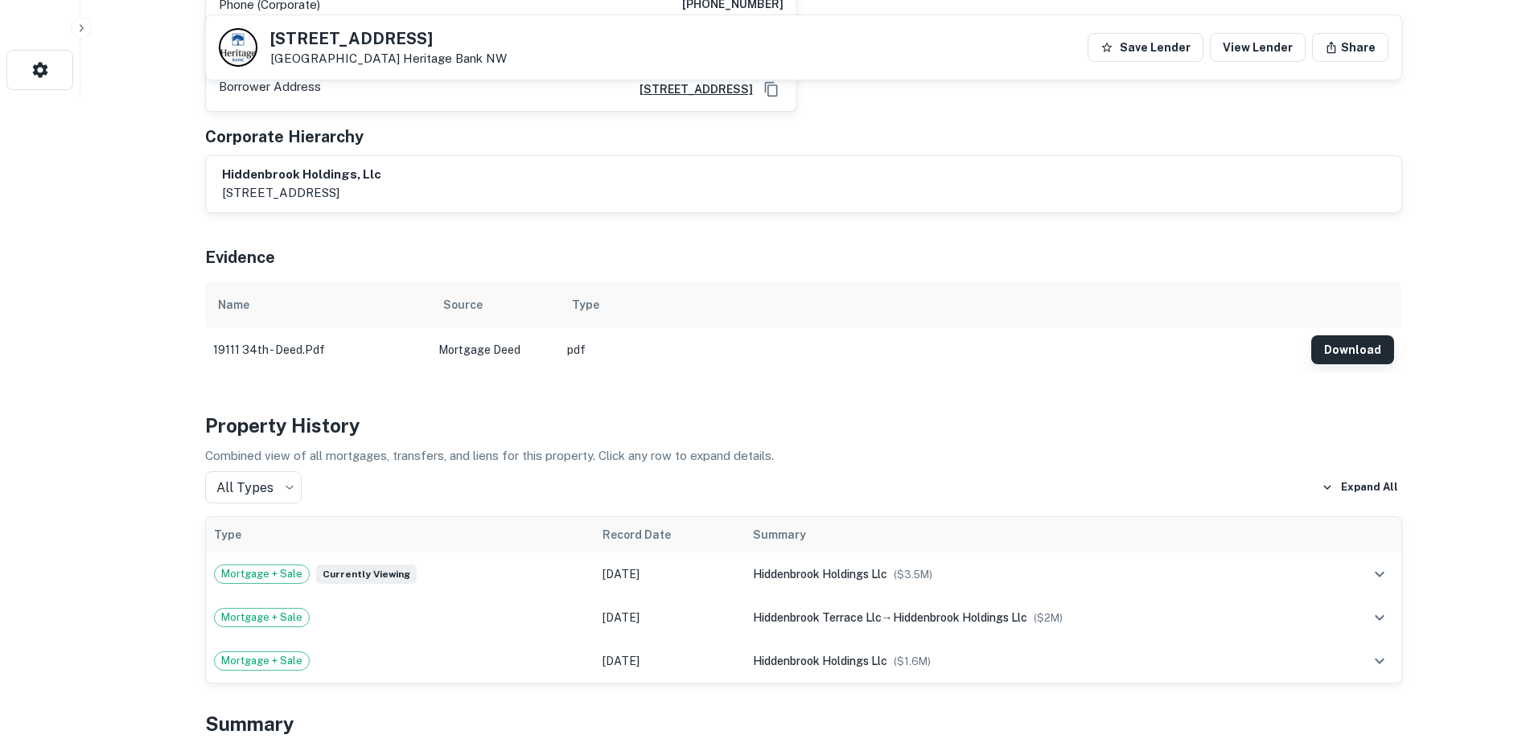
click at [1344, 335] on button "Download" at bounding box center [1352, 349] width 83 height 29
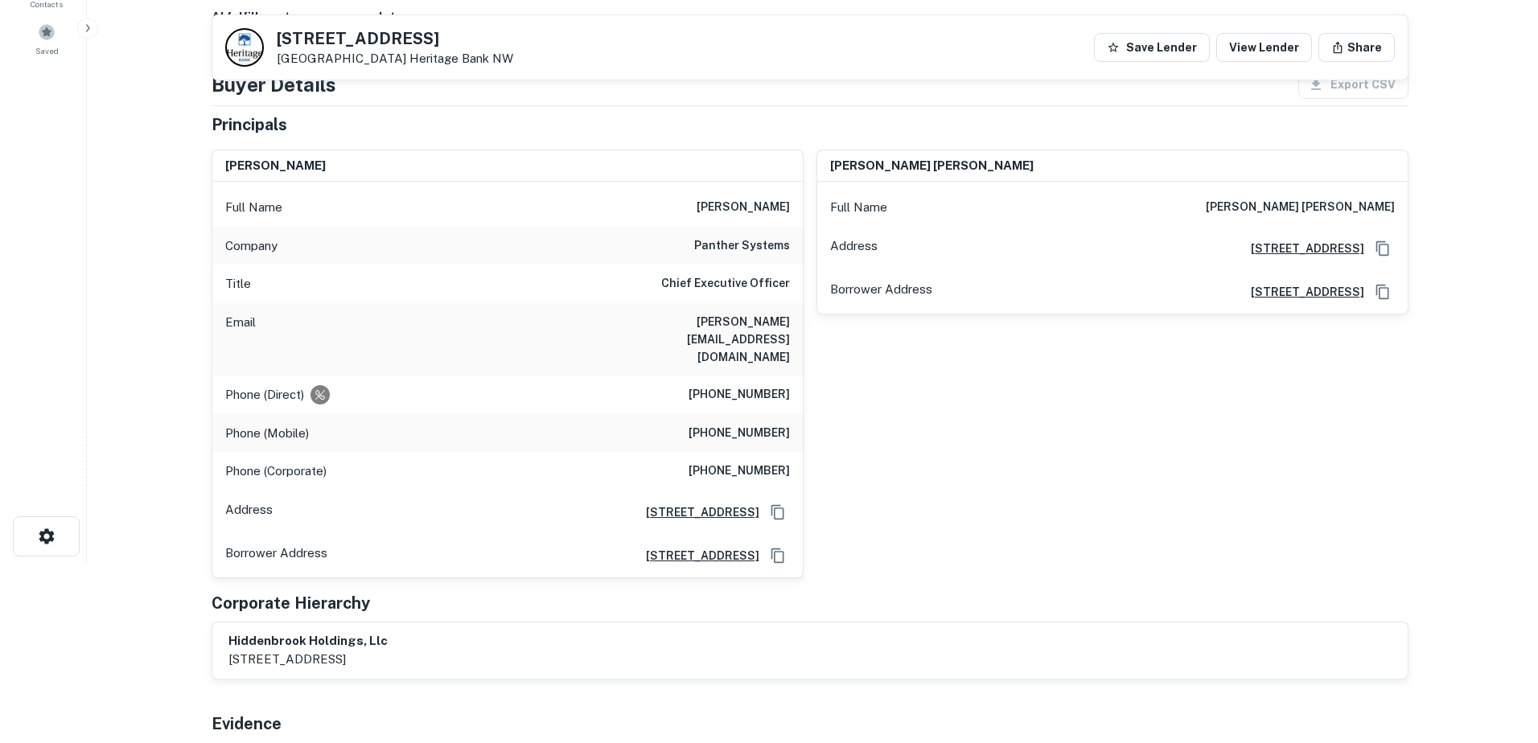
scroll to position [0, 0]
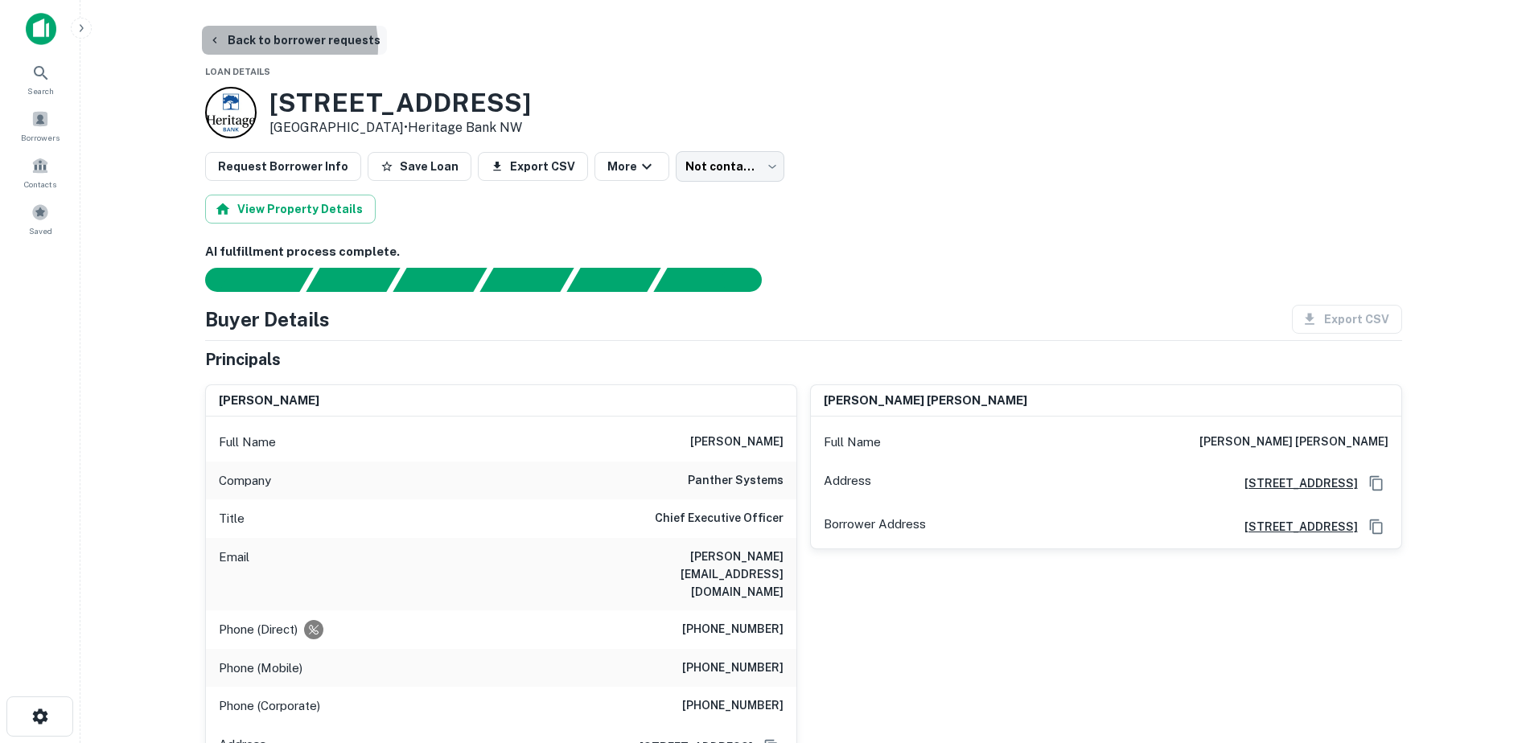
click at [257, 47] on button "Back to borrower requests" at bounding box center [294, 40] width 185 height 29
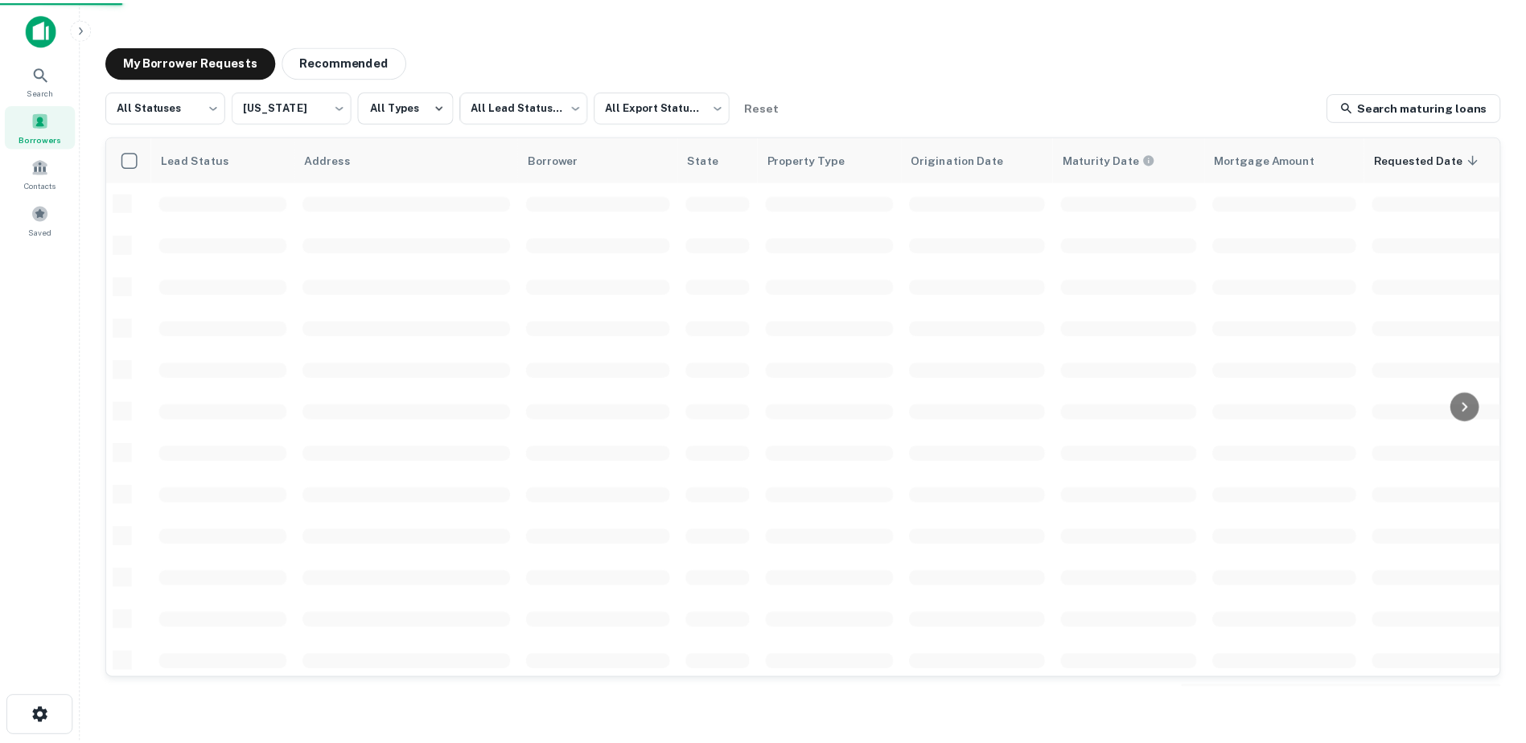
scroll to position [320, 0]
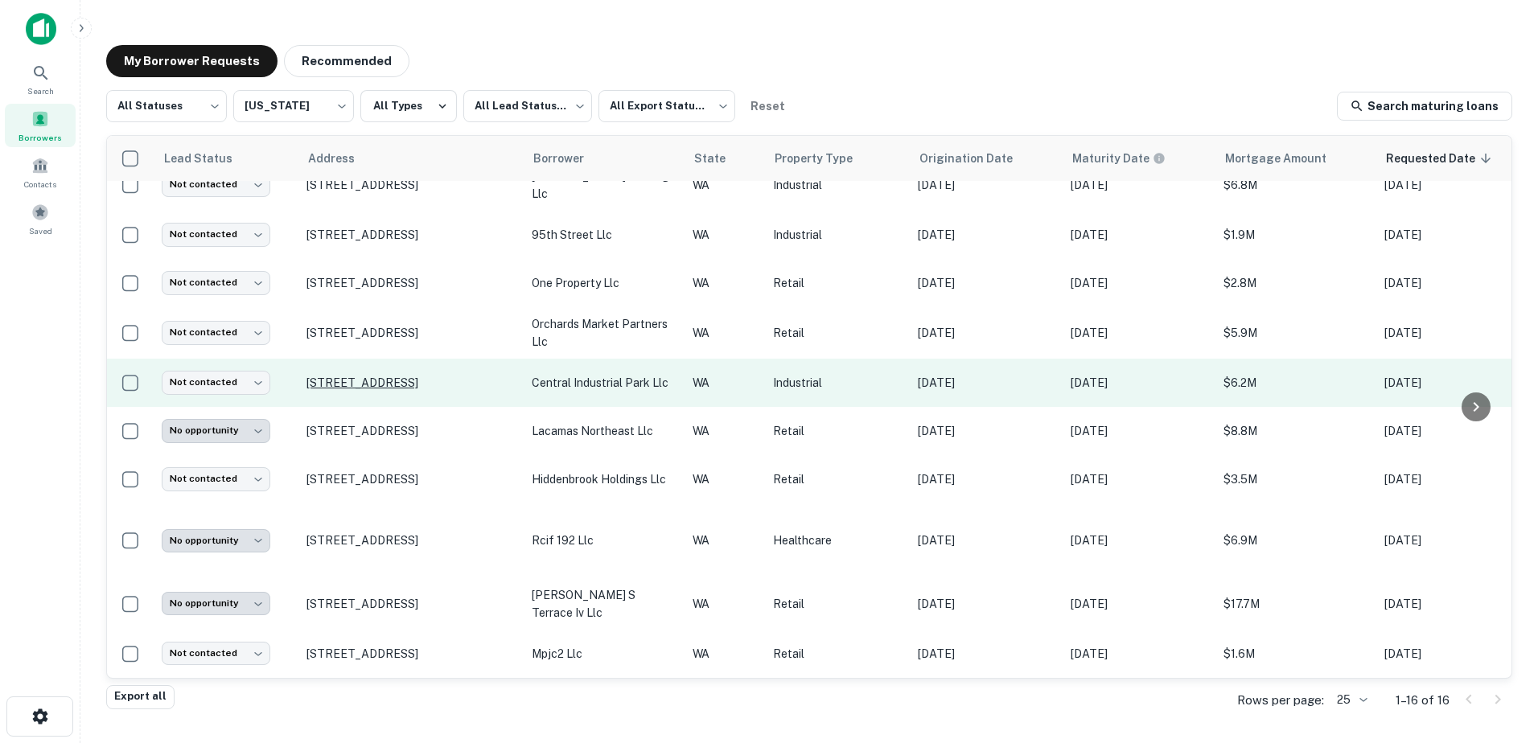
click at [414, 380] on p "[STREET_ADDRESS]" at bounding box center [410, 383] width 209 height 14
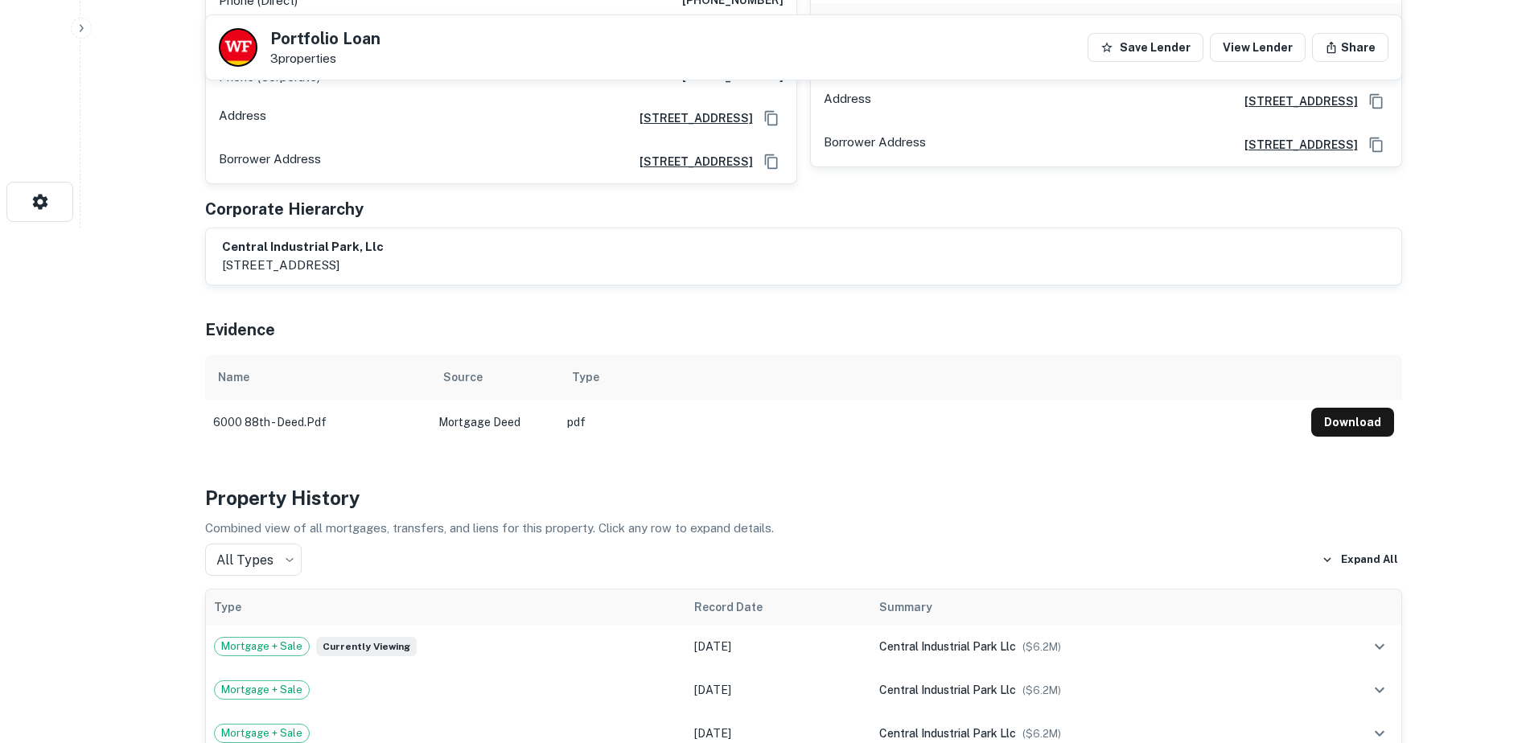
scroll to position [602, 0]
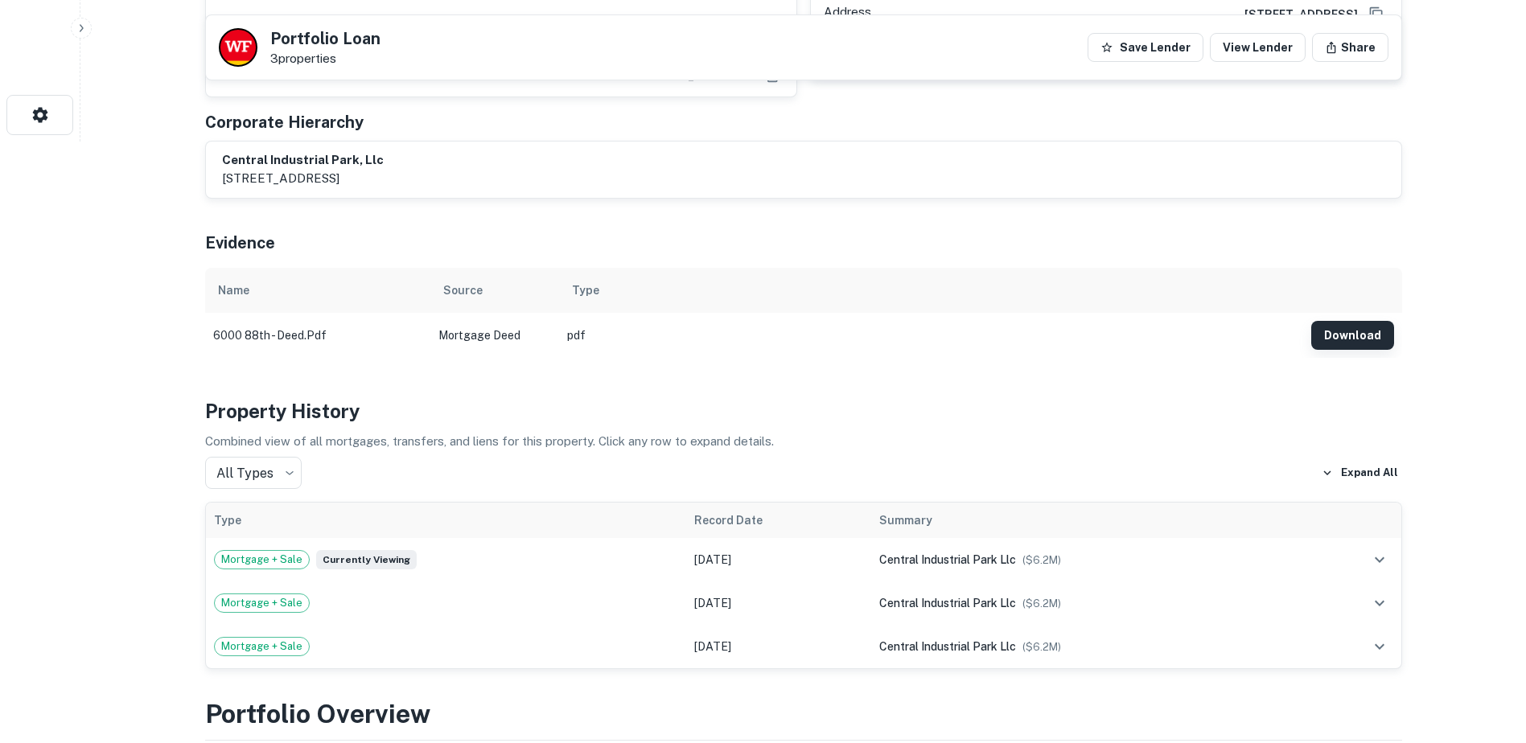
click at [1344, 321] on button "Download" at bounding box center [1352, 335] width 83 height 29
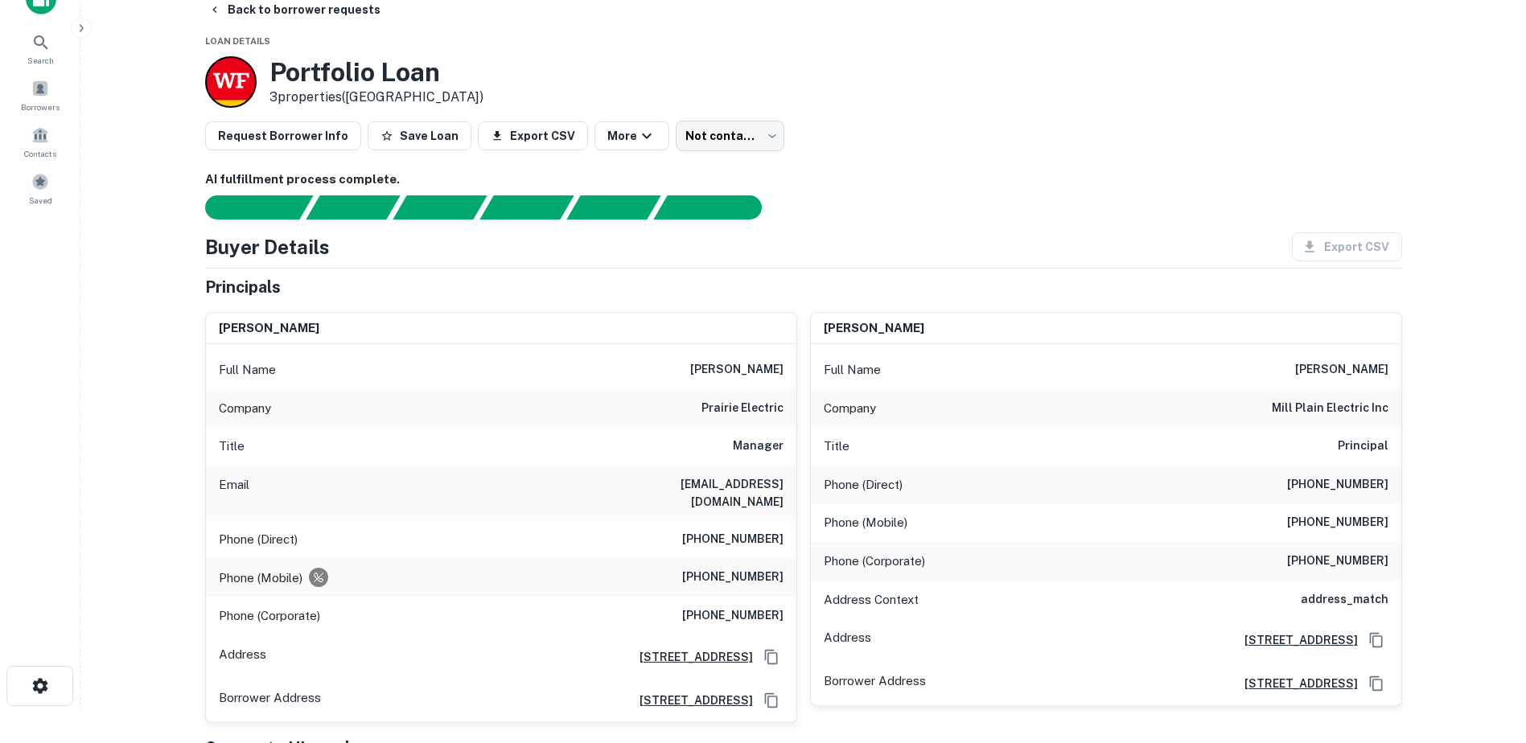
scroll to position [0, 0]
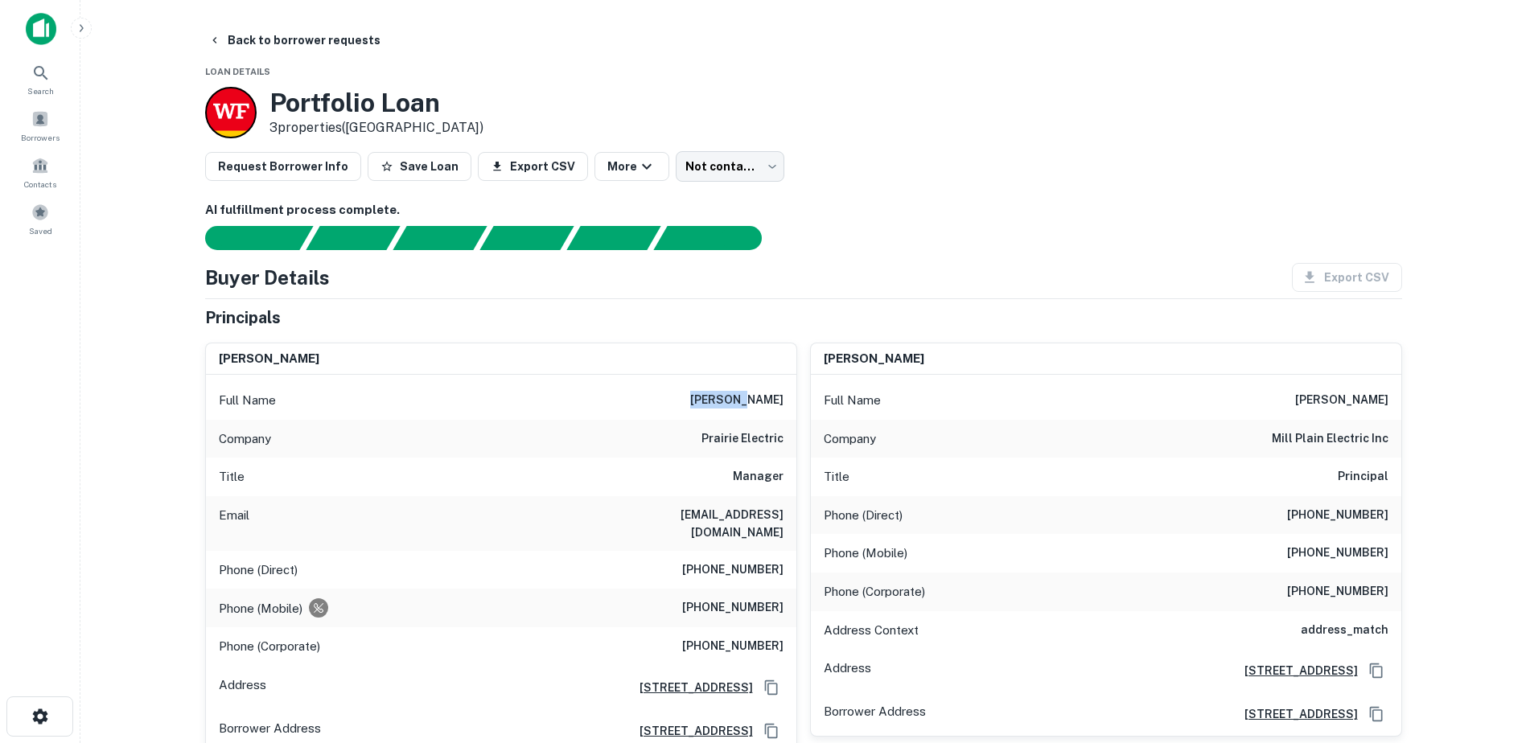
drag, startPoint x: 699, startPoint y: 398, endPoint x: 740, endPoint y: 399, distance: 41.0
click at [740, 399] on h6 "[PERSON_NAME]" at bounding box center [736, 400] width 93 height 19
drag, startPoint x: 740, startPoint y: 399, endPoint x: 773, endPoint y: 405, distance: 33.4
click at [773, 405] on h6 "[PERSON_NAME]" at bounding box center [736, 400] width 93 height 19
drag, startPoint x: 743, startPoint y: 397, endPoint x: 786, endPoint y: 397, distance: 43.4
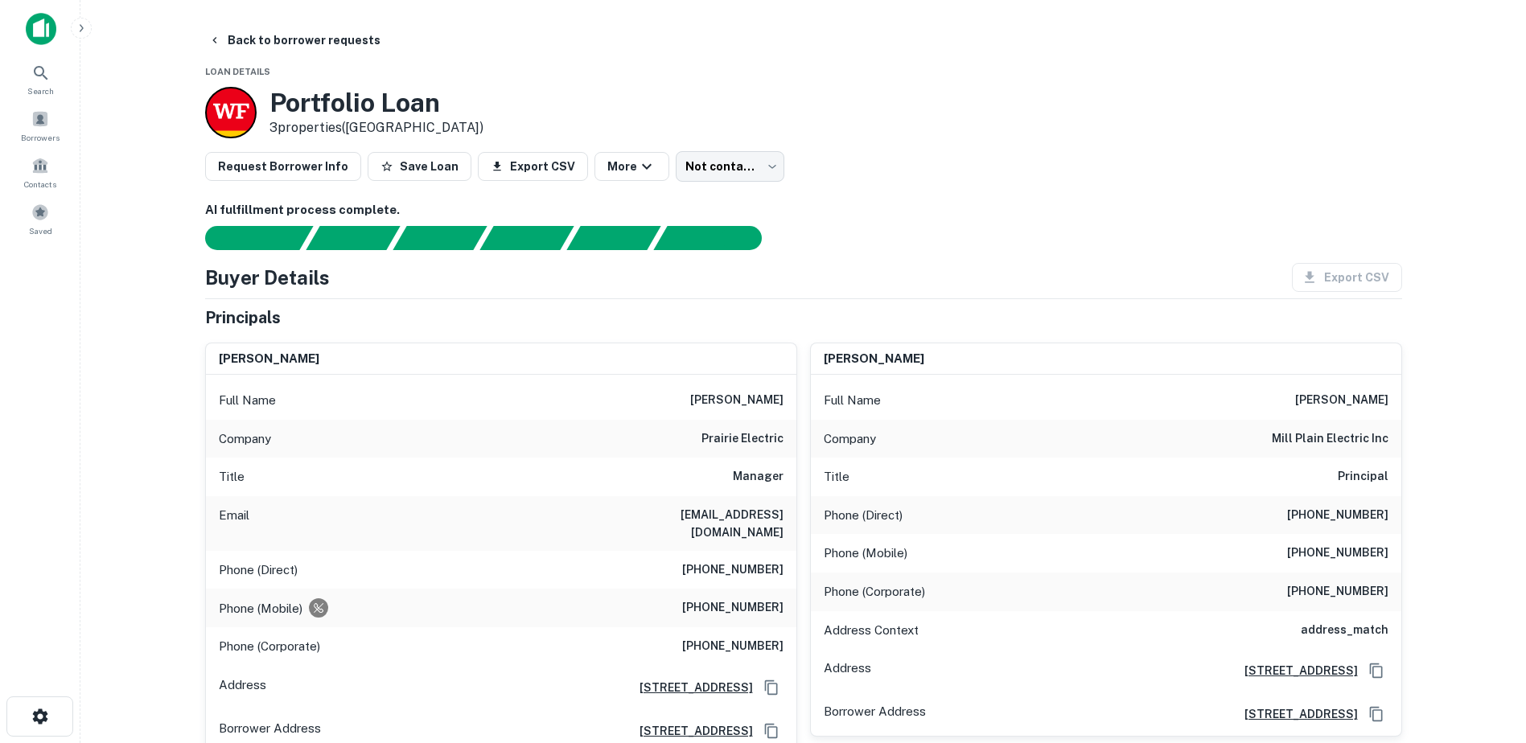
click at [786, 397] on div "Full Name [PERSON_NAME]" at bounding box center [501, 400] width 590 height 39
copy h6 "[PERSON_NAME]"
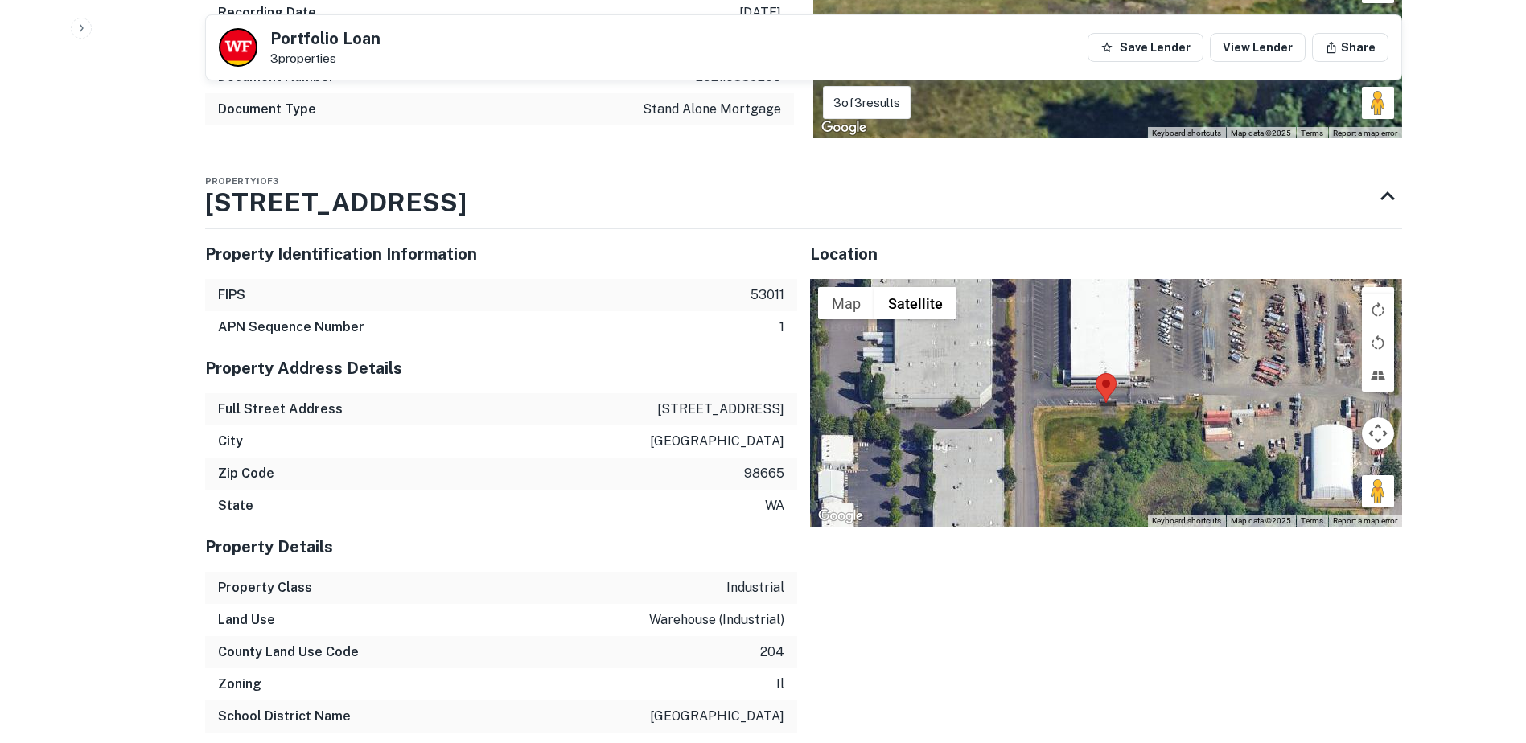
scroll to position [1724, 0]
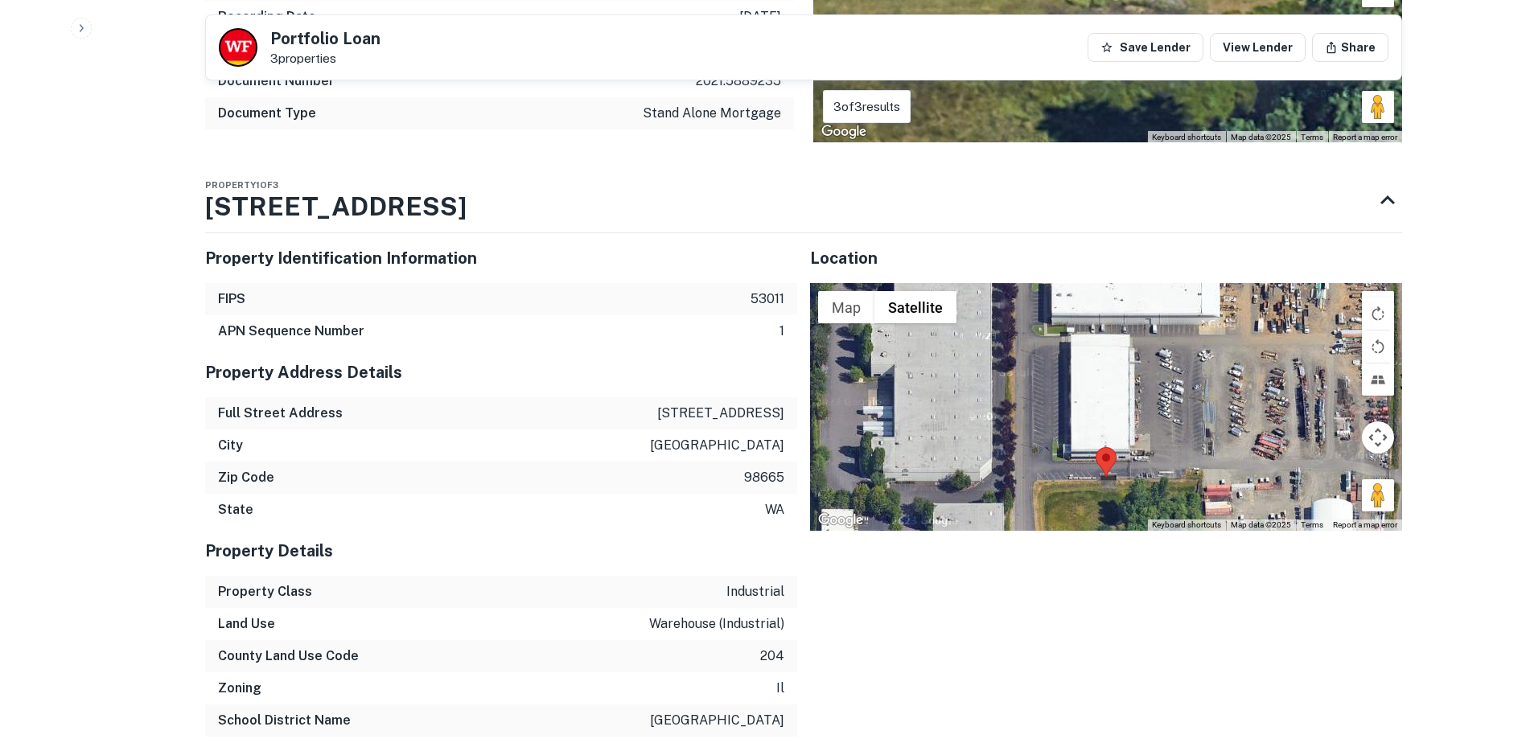
drag, startPoint x: 1182, startPoint y: 327, endPoint x: 1184, endPoint y: 439, distance: 111.8
click at [1184, 439] on div at bounding box center [1106, 407] width 592 height 248
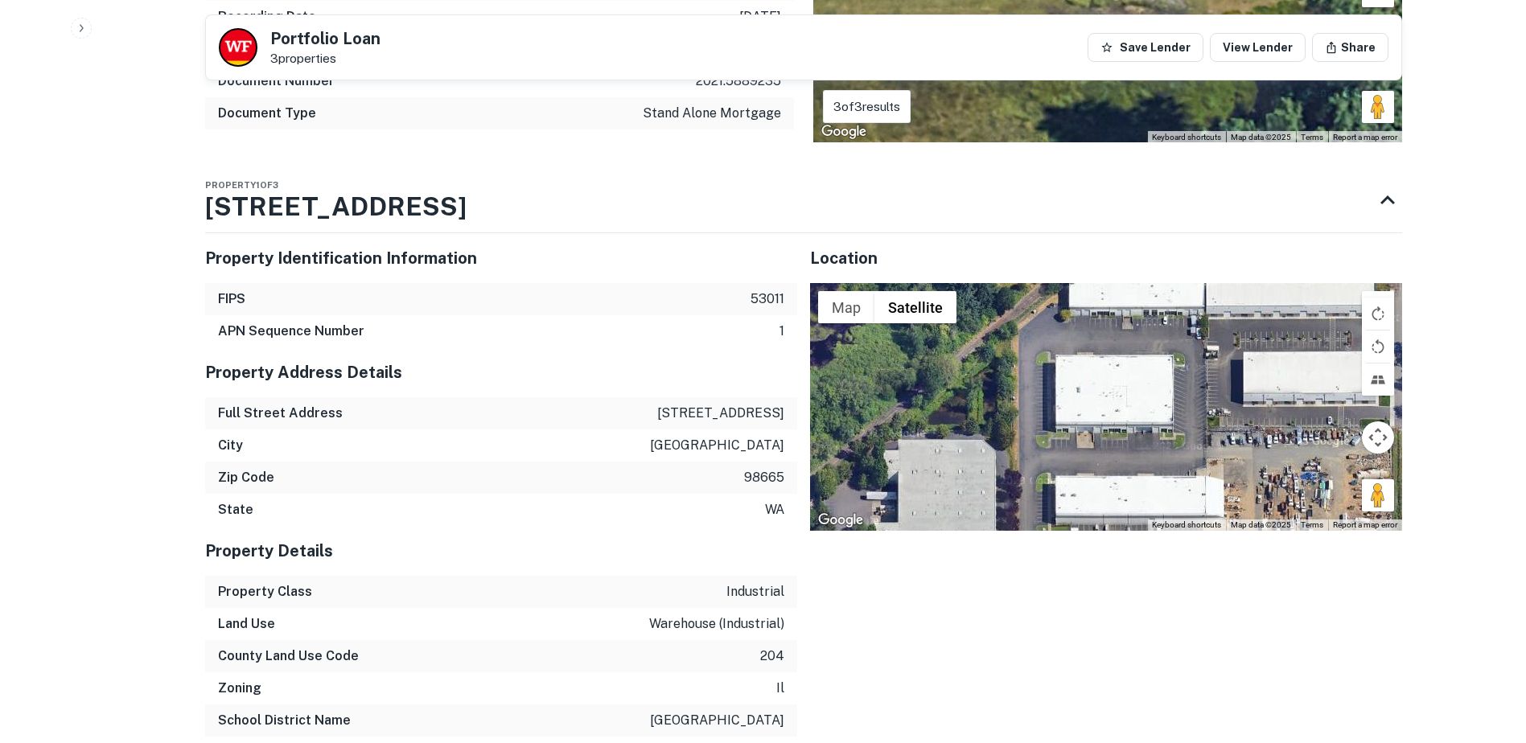
drag, startPoint x: 1172, startPoint y: 335, endPoint x: 1173, endPoint y: 467, distance: 131.9
click at [1173, 467] on div at bounding box center [1106, 407] width 592 height 248
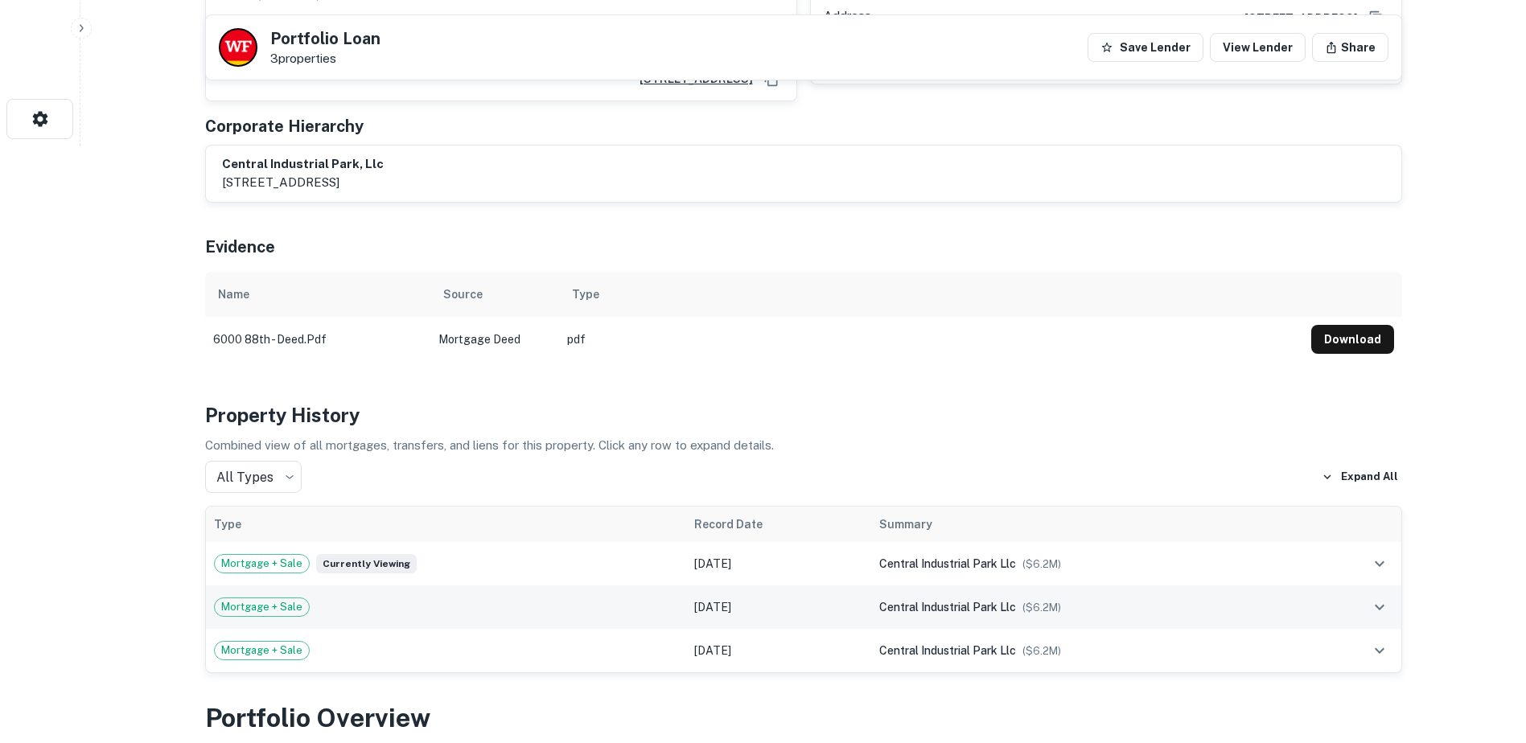
scroll to position [35, 0]
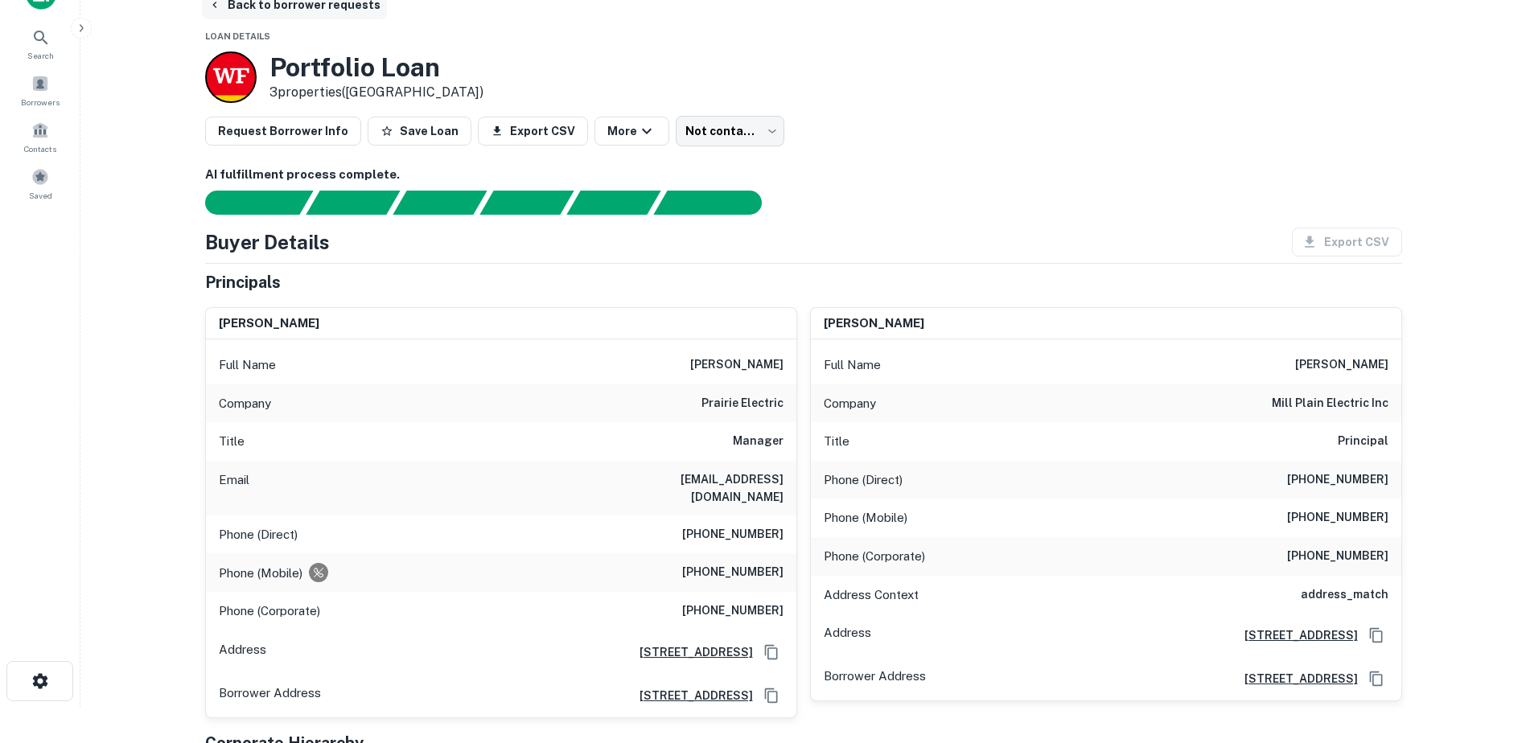
click at [214, 4] on icon "button" at bounding box center [214, 5] width 4 height 6
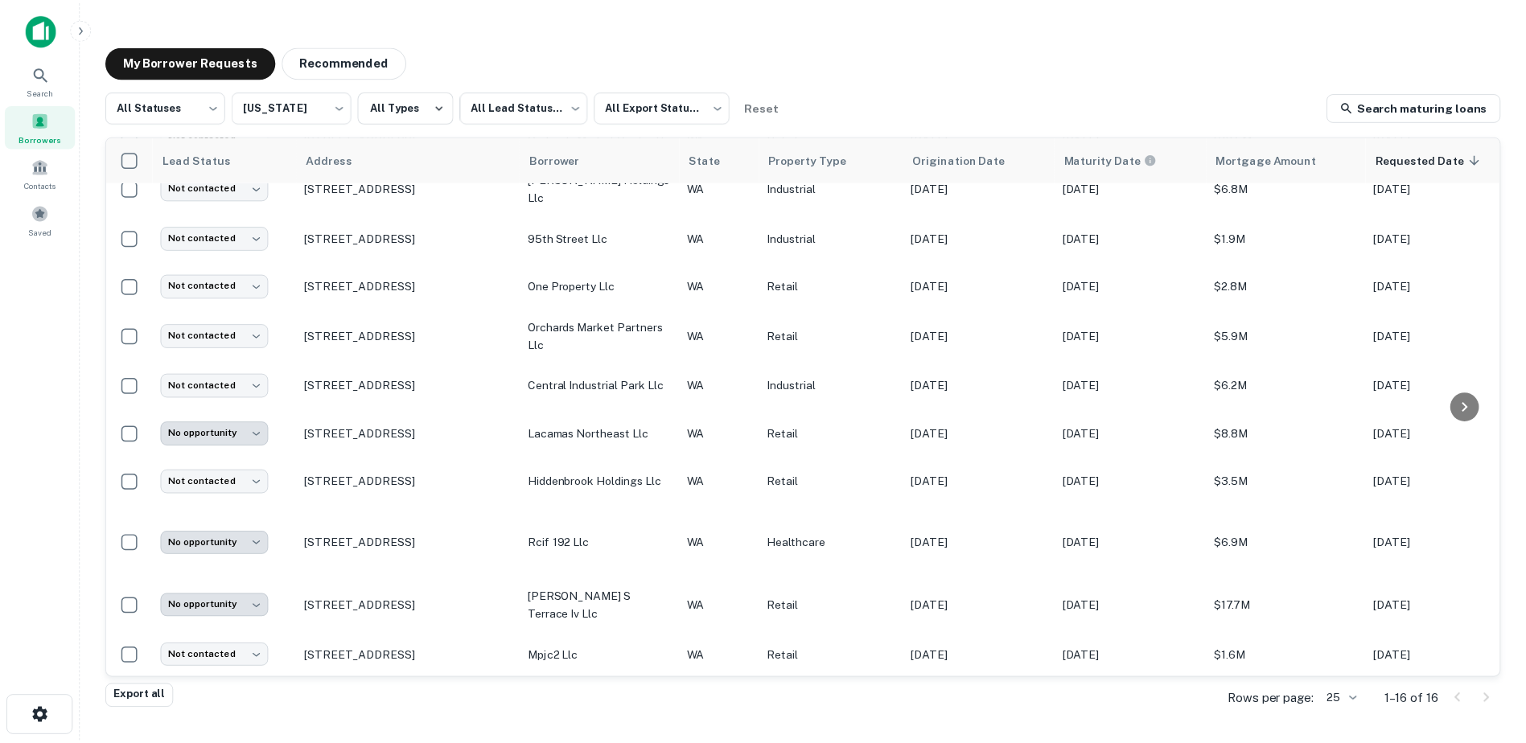
scroll to position [320, 0]
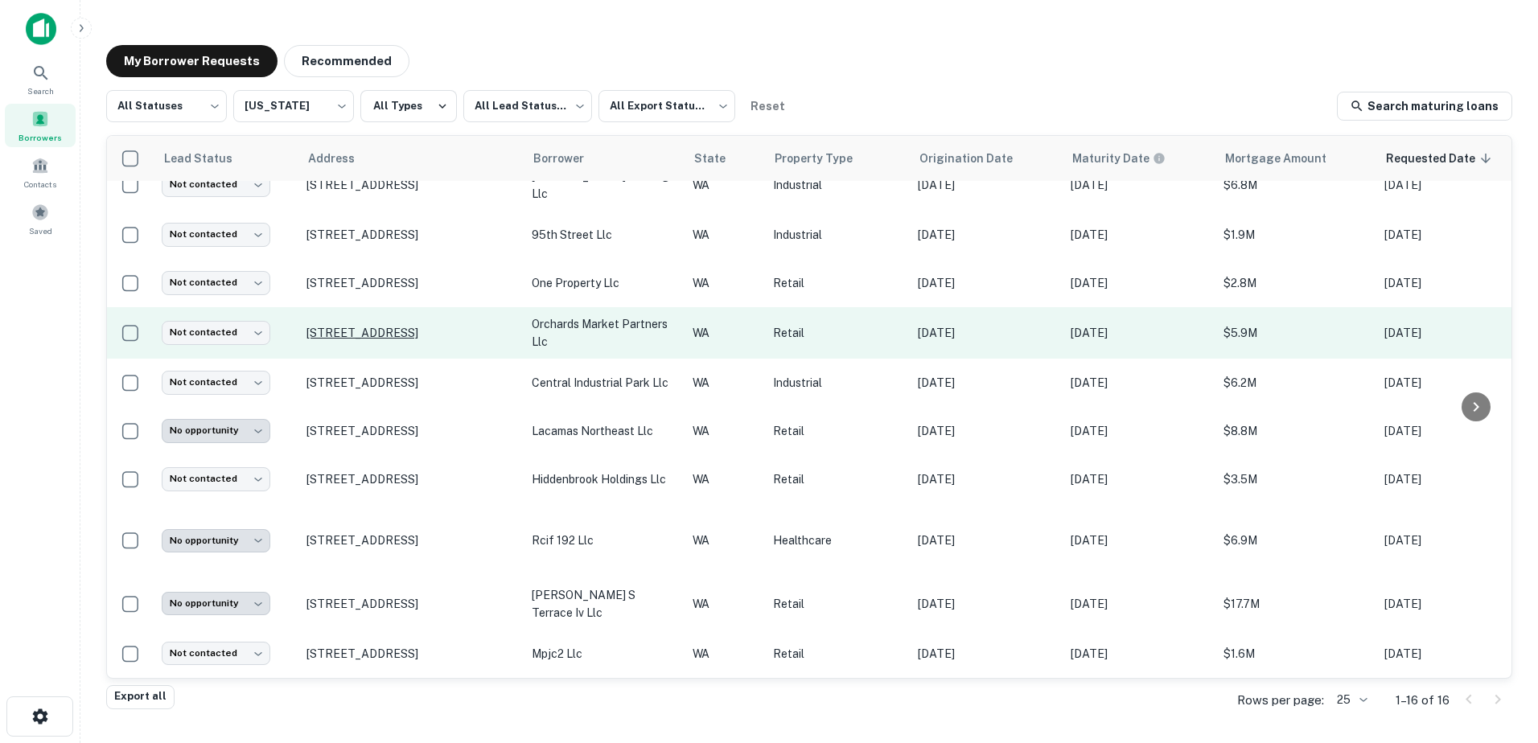
click at [423, 326] on p "[STREET_ADDRESS]" at bounding box center [410, 333] width 209 height 14
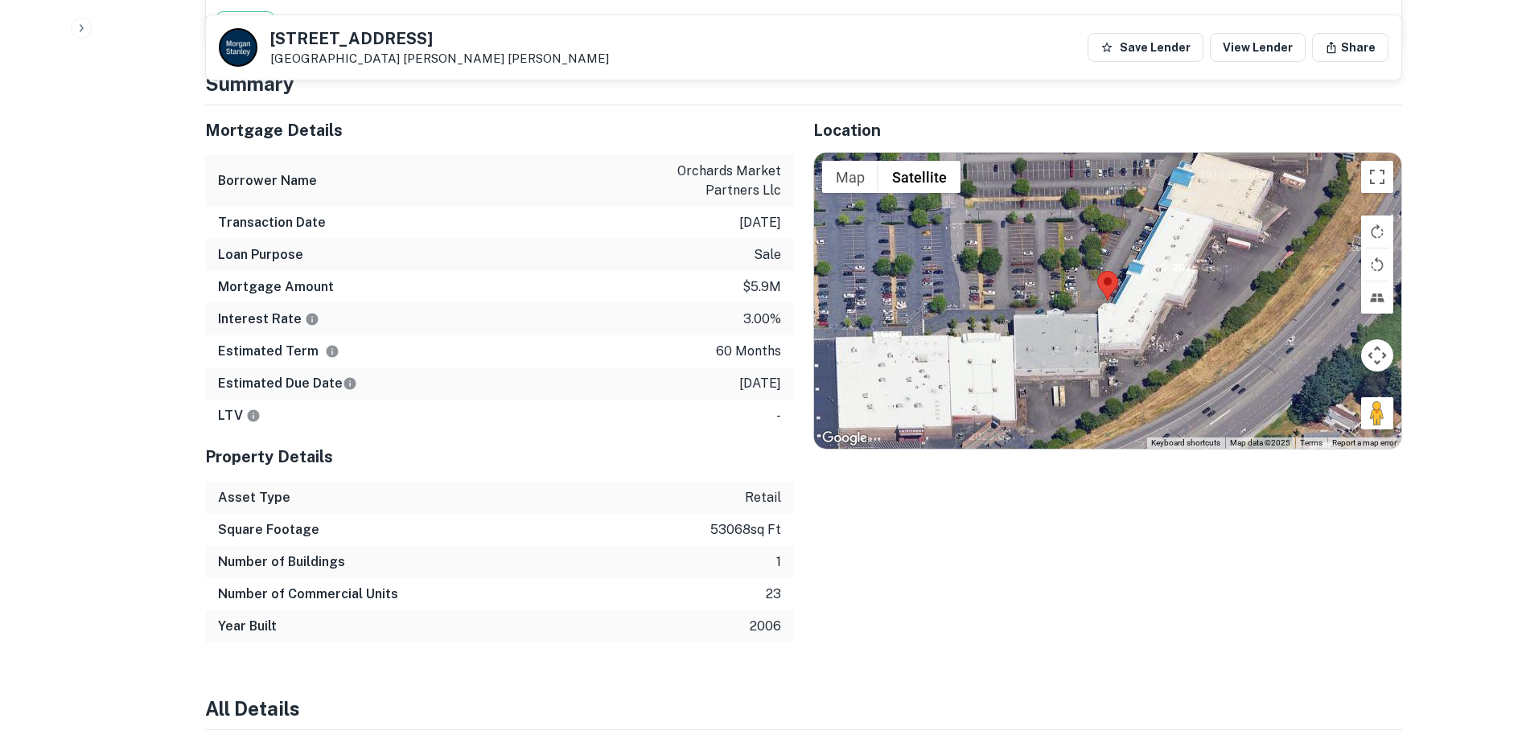
scroll to position [1724, 0]
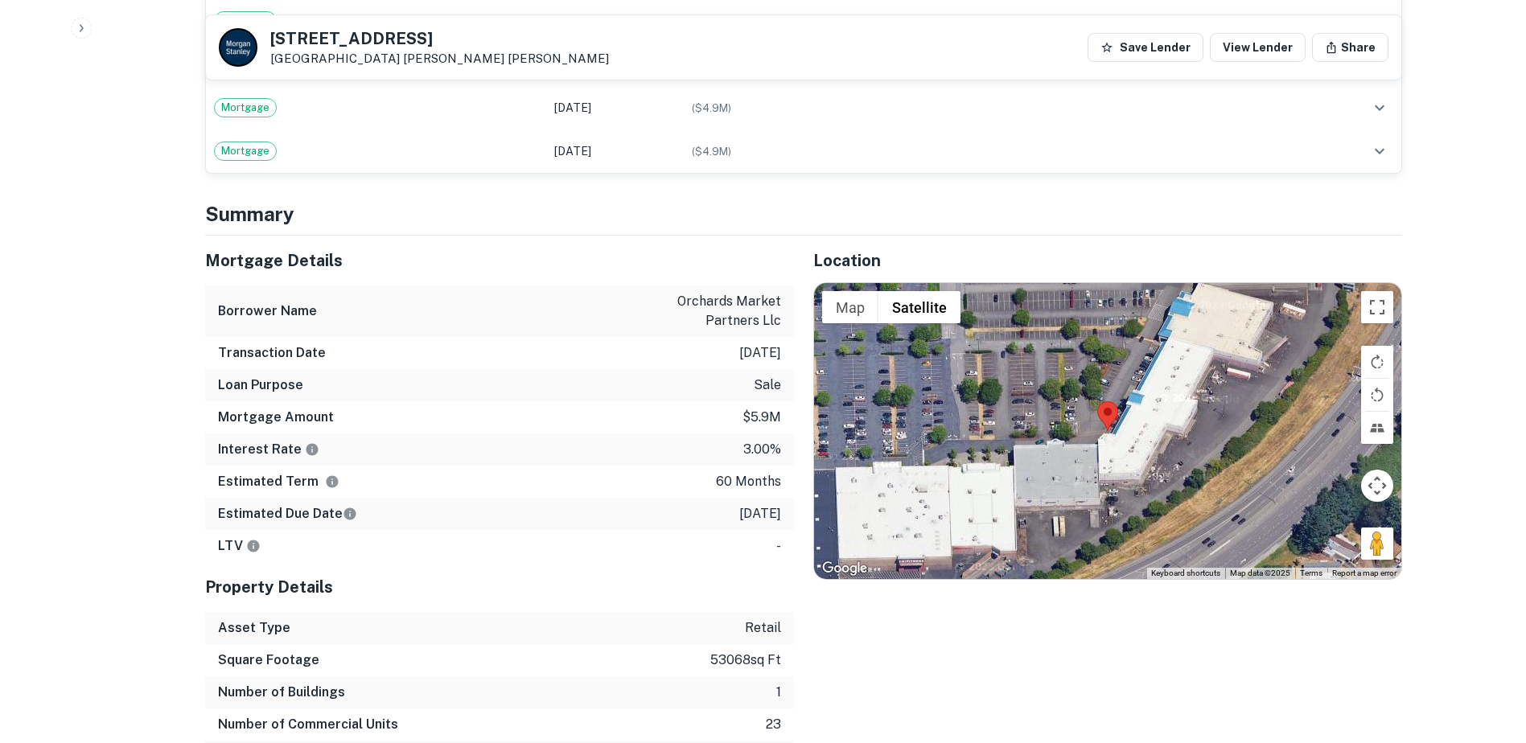
drag, startPoint x: 272, startPoint y: 38, endPoint x: 486, endPoint y: 41, distance: 213.9
click at [486, 41] on div "[STREET_ADDRESS] [PERSON_NAME] [PERSON_NAME] Save Lender View Lender Share" at bounding box center [803, 47] width 1195 height 64
copy h5 "[STREET_ADDRESS]"
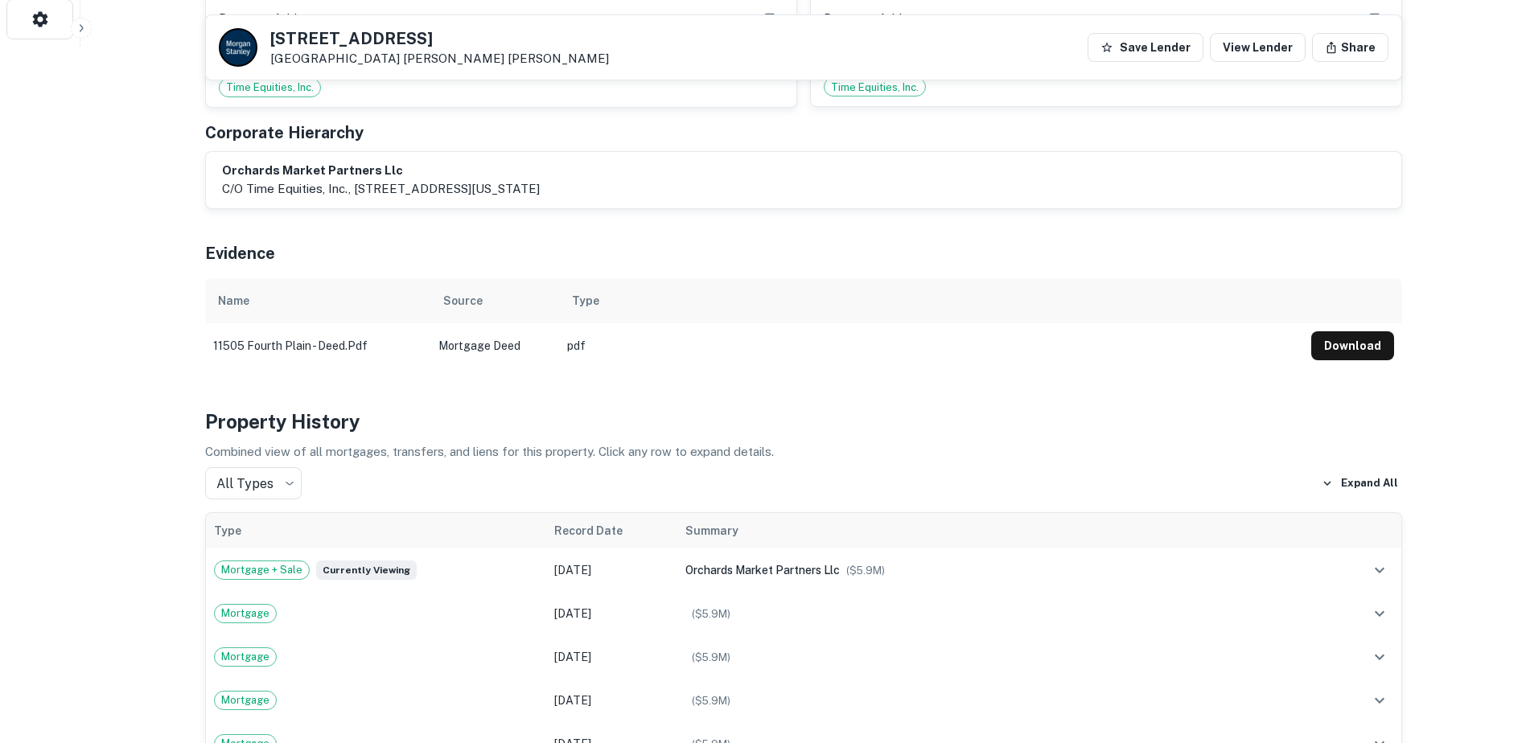
scroll to position [671, 0]
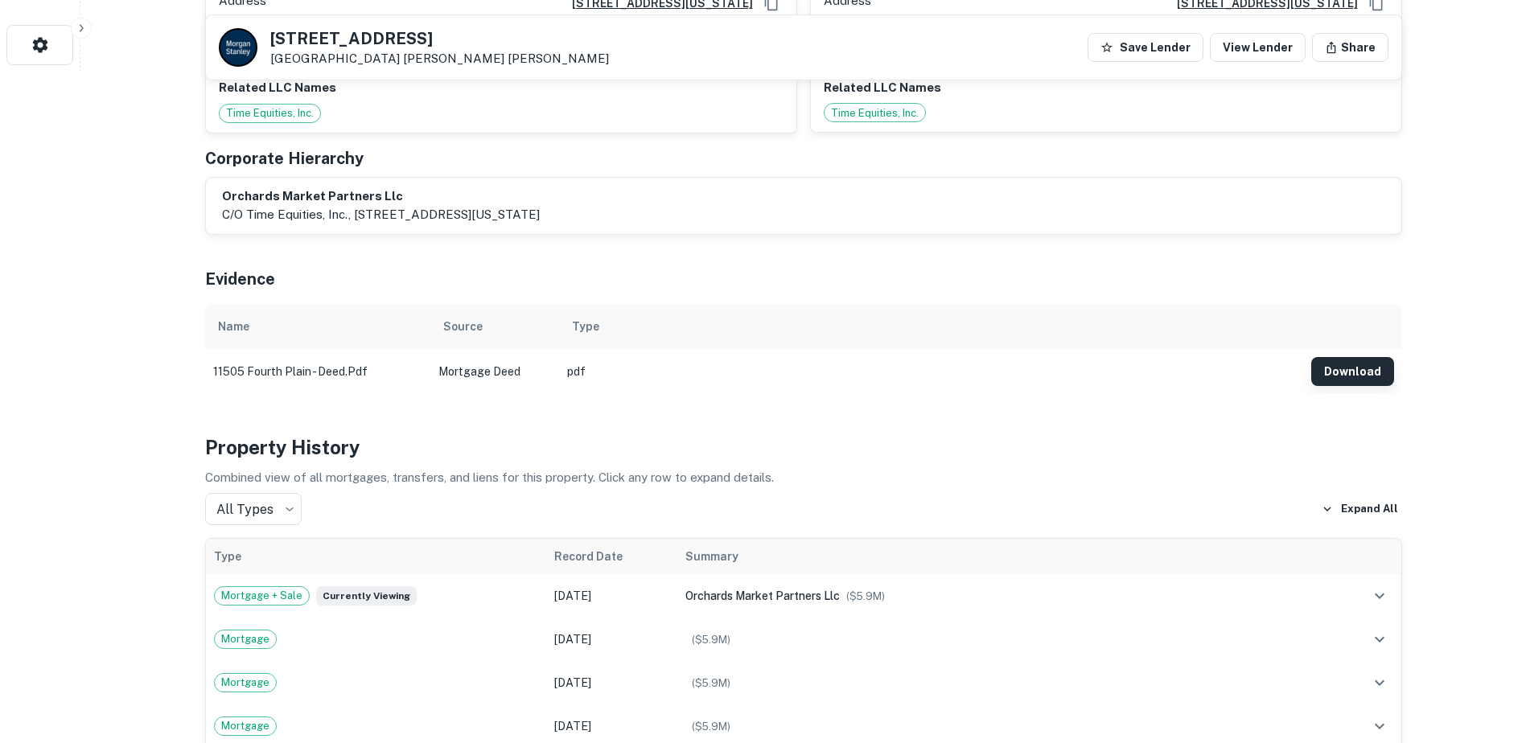
click at [1375, 357] on button "Download" at bounding box center [1352, 371] width 83 height 29
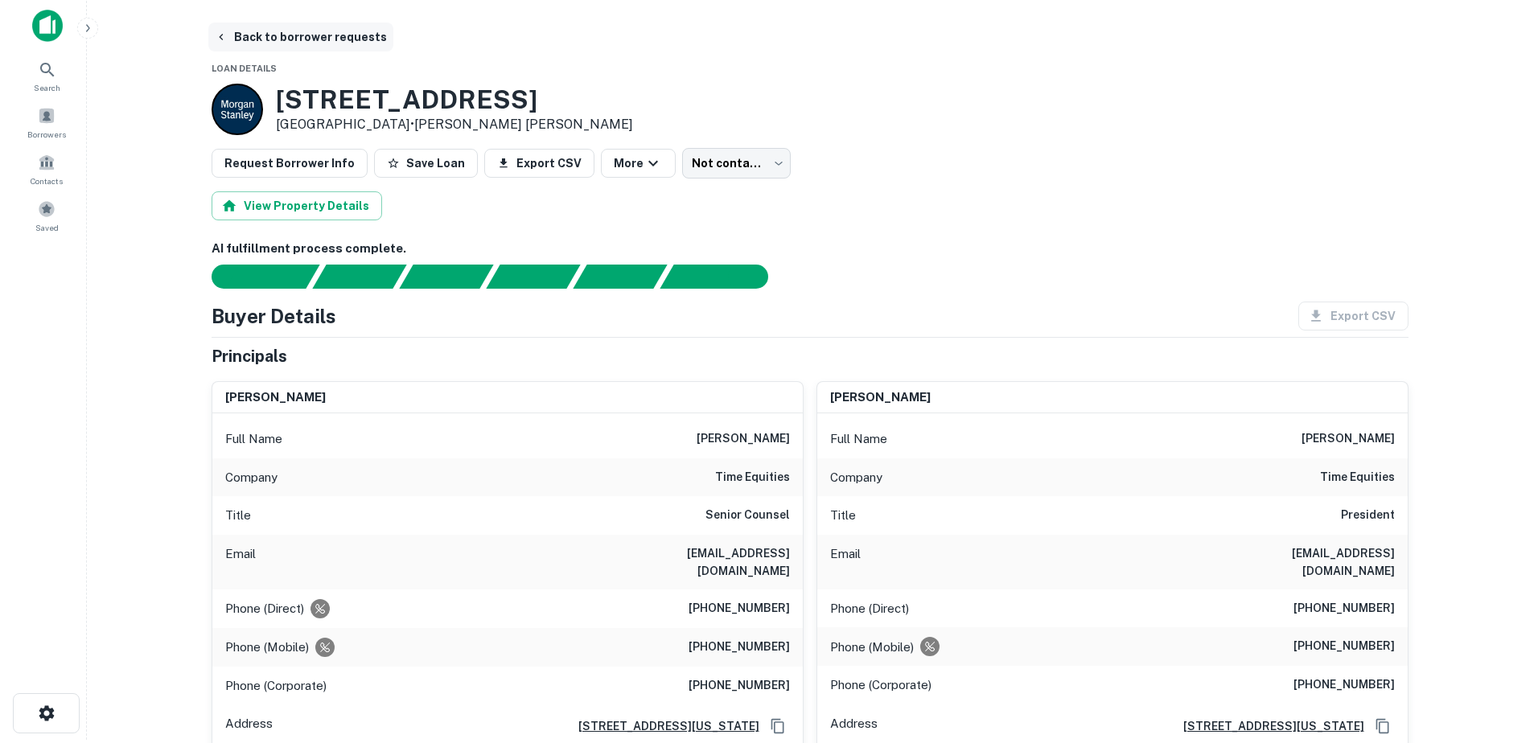
scroll to position [0, 0]
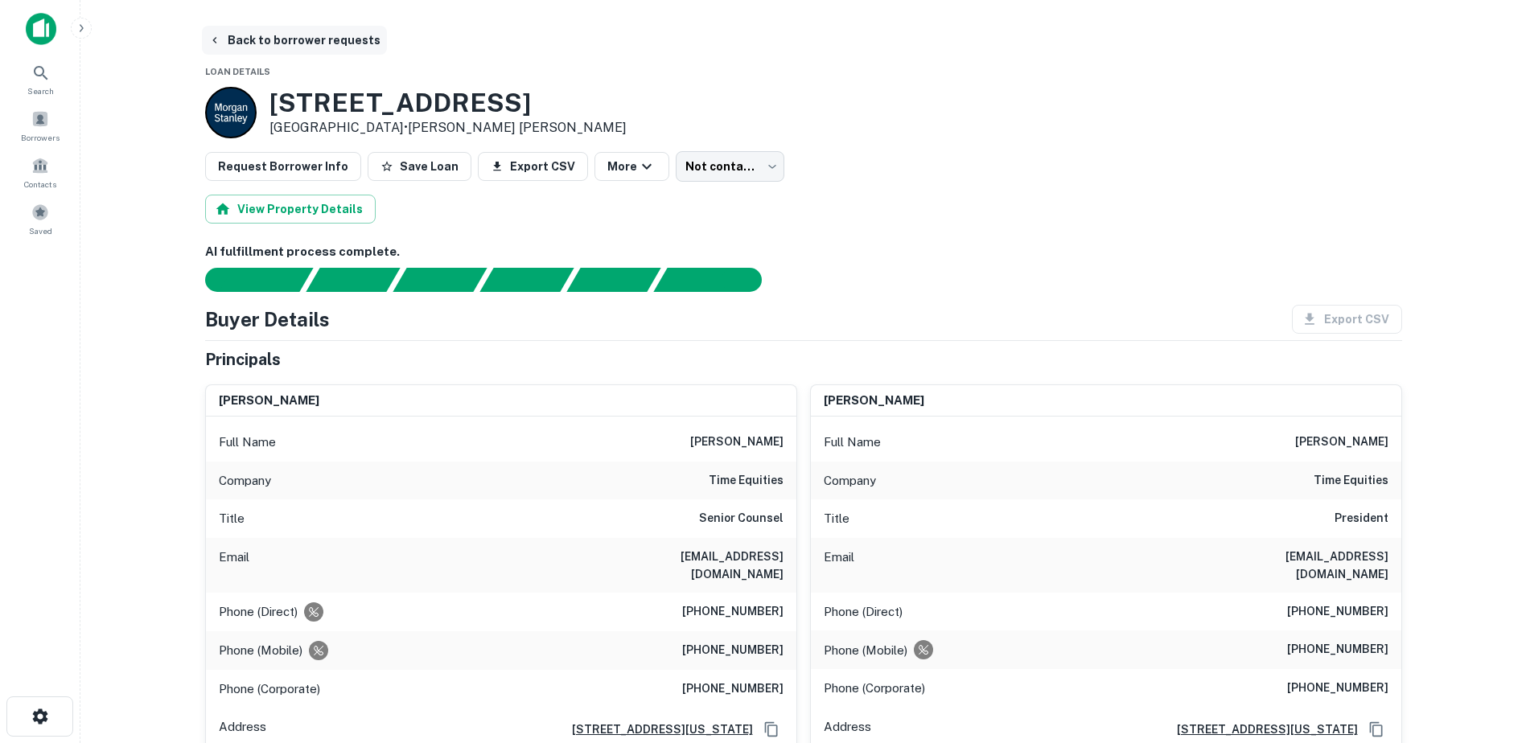
click at [218, 50] on button "Back to borrower requests" at bounding box center [294, 40] width 185 height 29
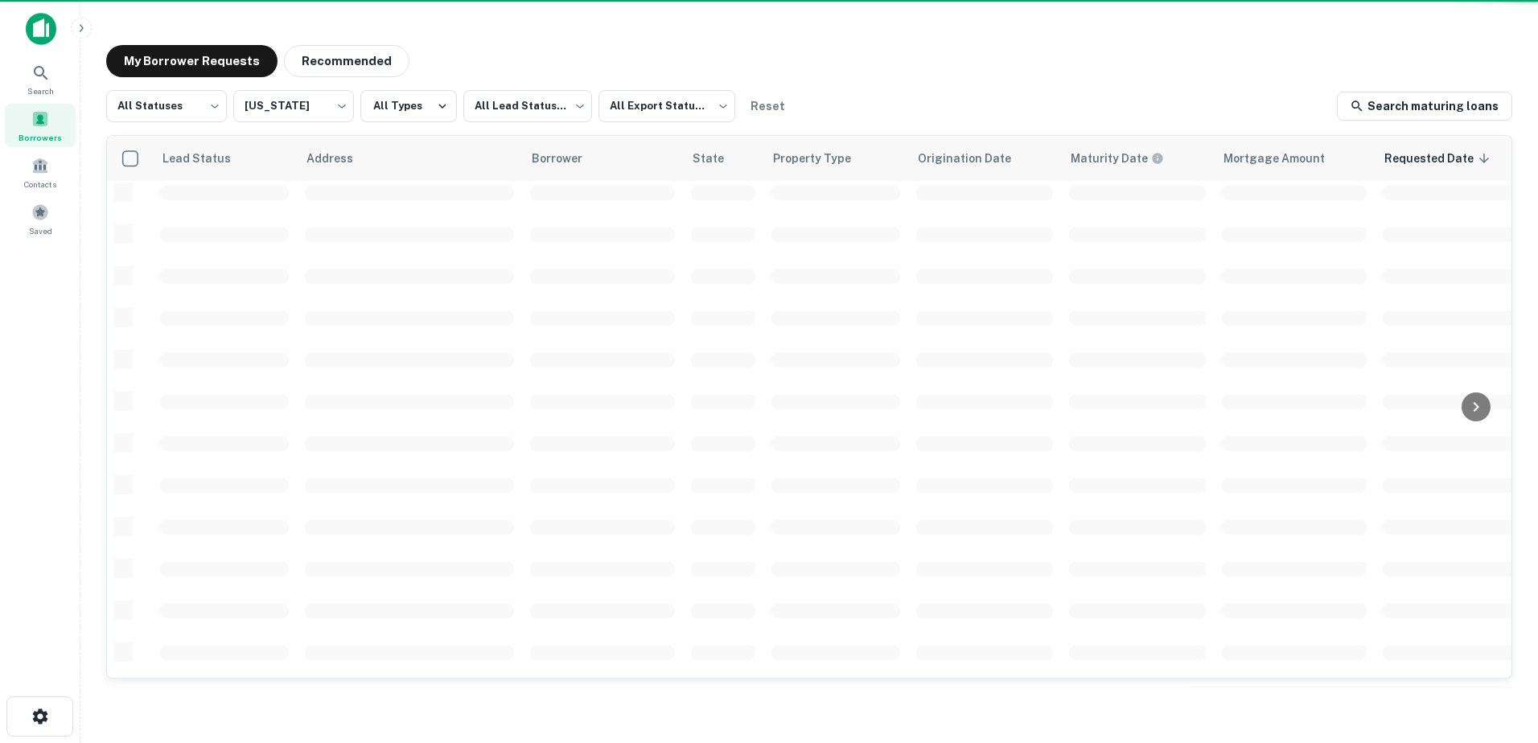
scroll to position [320, 0]
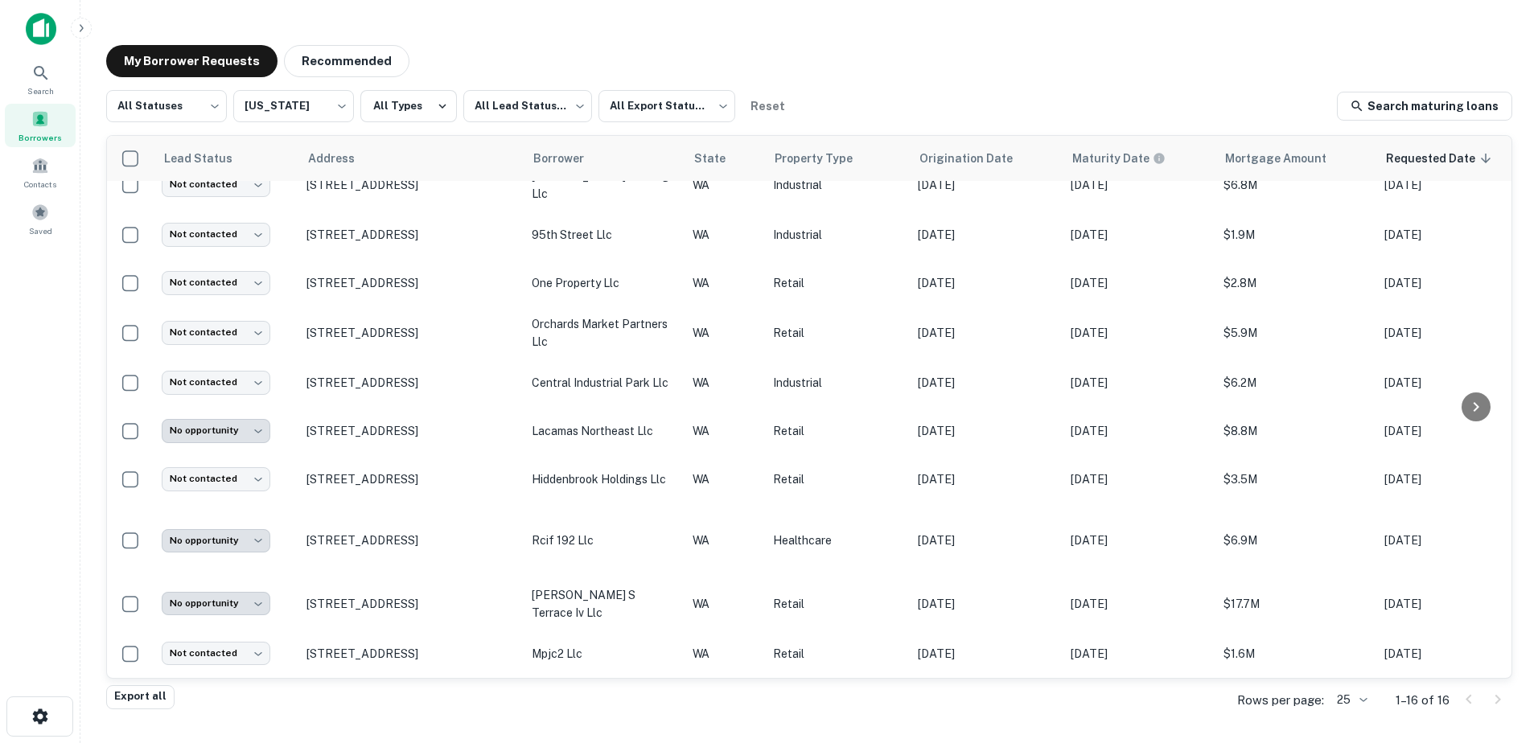
drag, startPoint x: 1511, startPoint y: 366, endPoint x: 1513, endPoint y: 345, distance: 21.0
click at [1513, 345] on div "My Borrower Requests Recommended All Statuses *** ​ [US_STATE] ** ​ All Types A…" at bounding box center [808, 366] width 1431 height 669
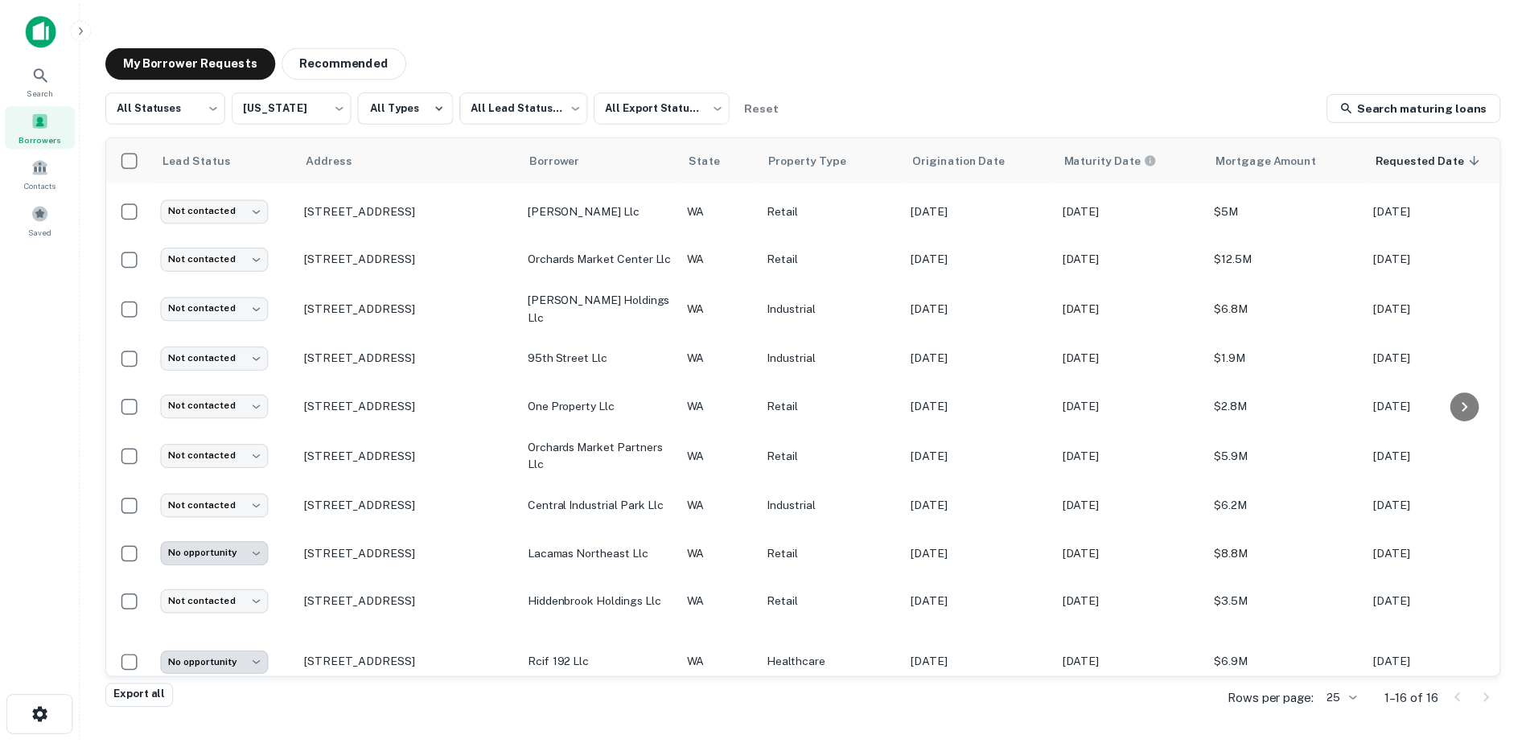
scroll to position [184, 0]
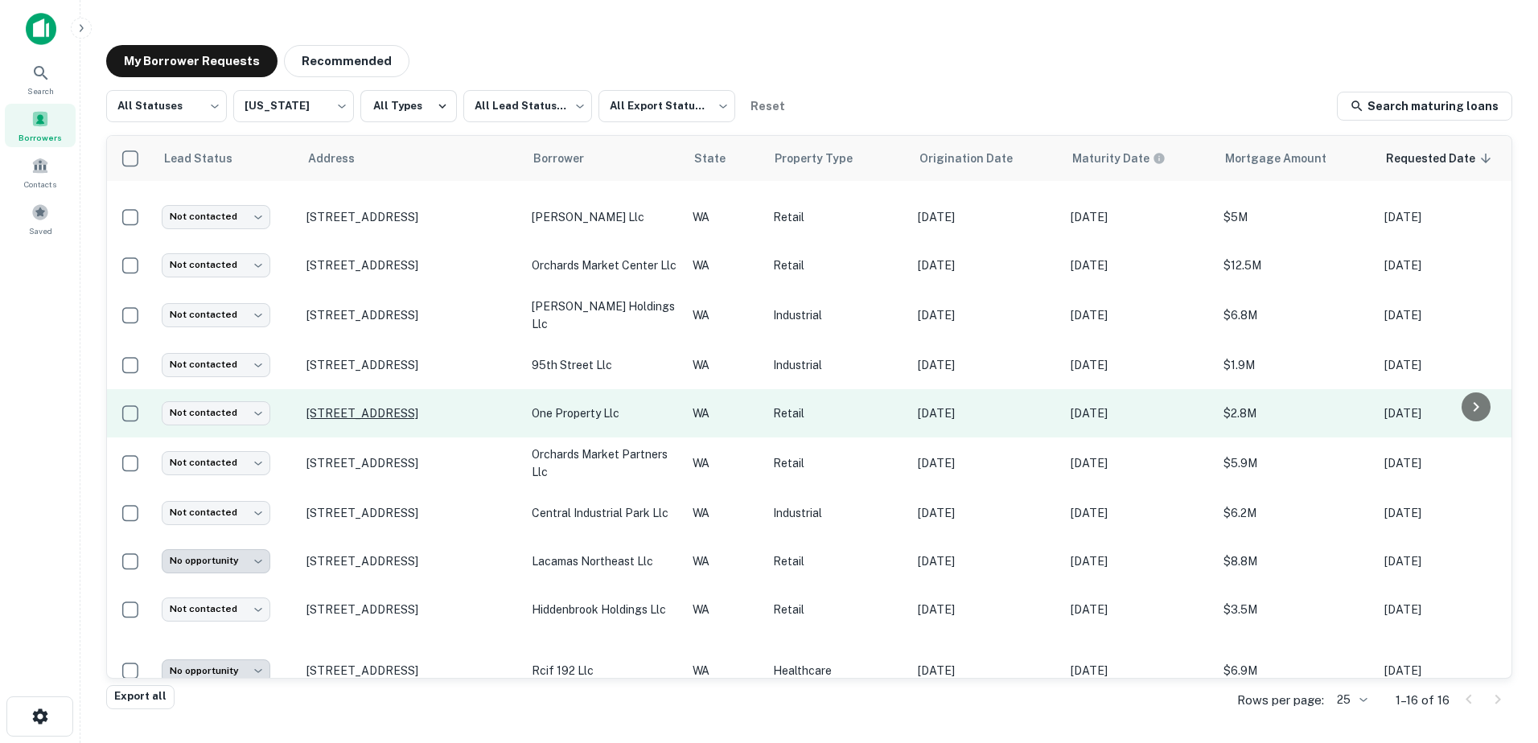
click at [398, 406] on p "[STREET_ADDRESS]" at bounding box center [410, 413] width 209 height 14
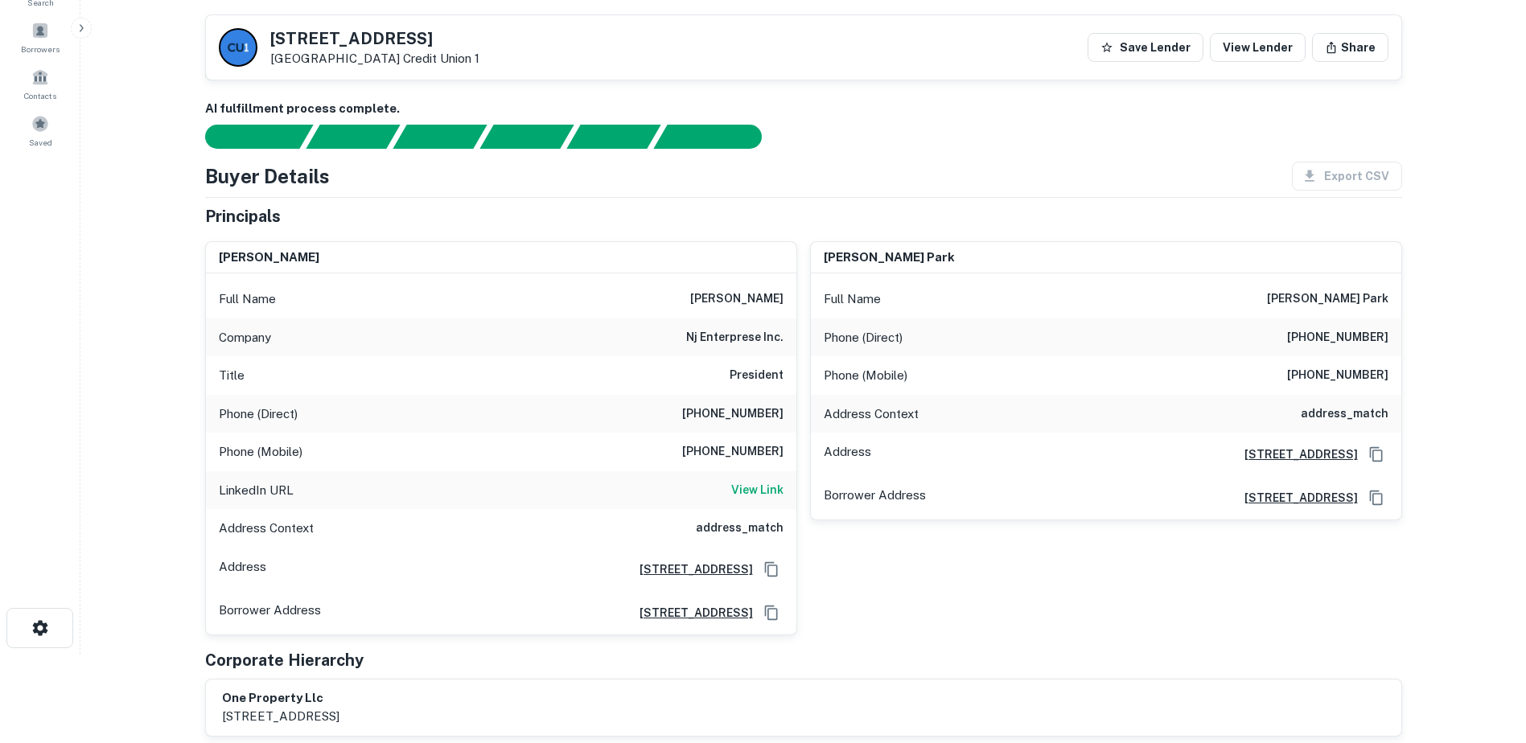
scroll to position [75, 0]
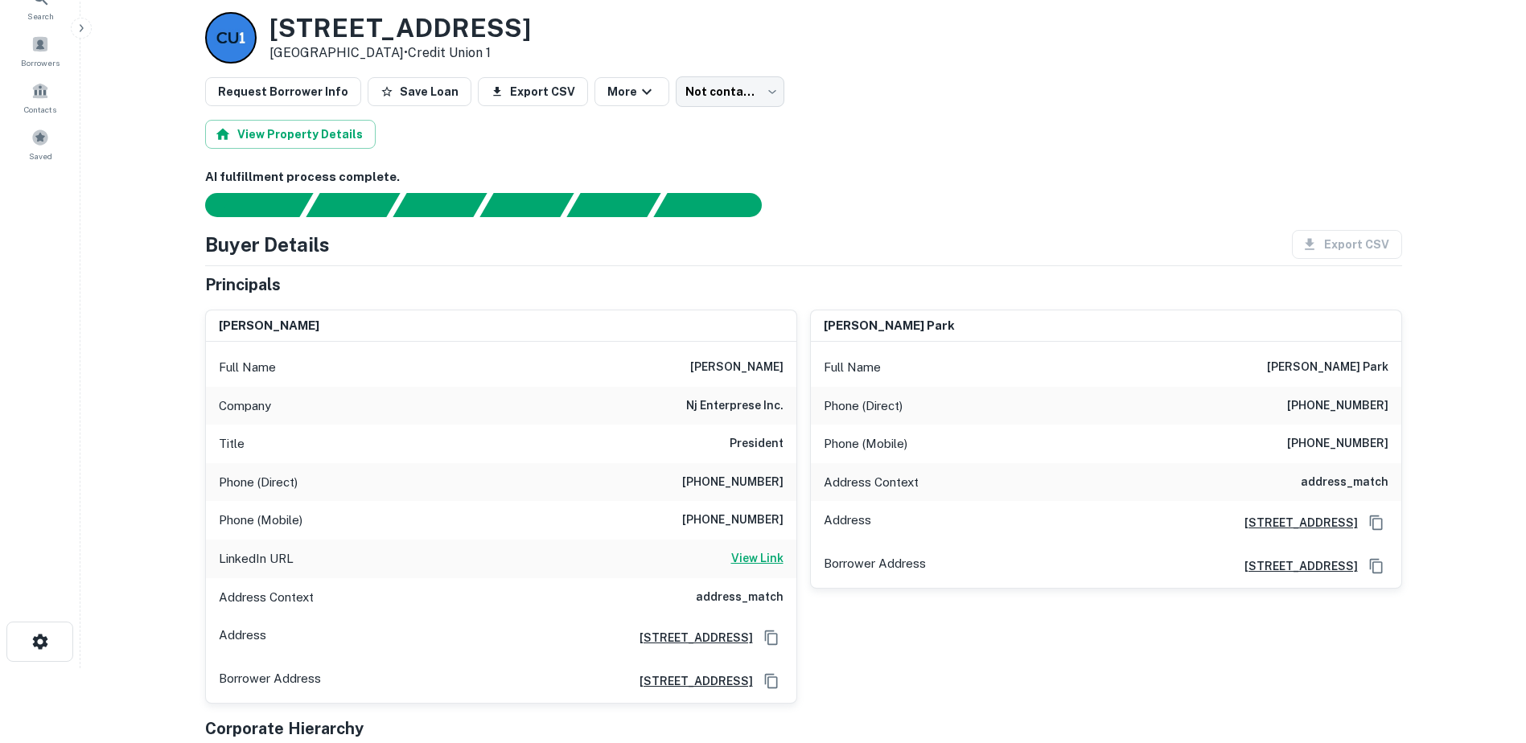
click at [769, 559] on h6 "View Link" at bounding box center [757, 558] width 52 height 18
drag, startPoint x: 274, startPoint y: 23, endPoint x: 573, endPoint y: 27, distance: 298.4
click at [573, 27] on div "[STREET_ADDRESS] • Credit Union 1" at bounding box center [803, 37] width 1197 height 51
copy h3 "[STREET_ADDRESS]"
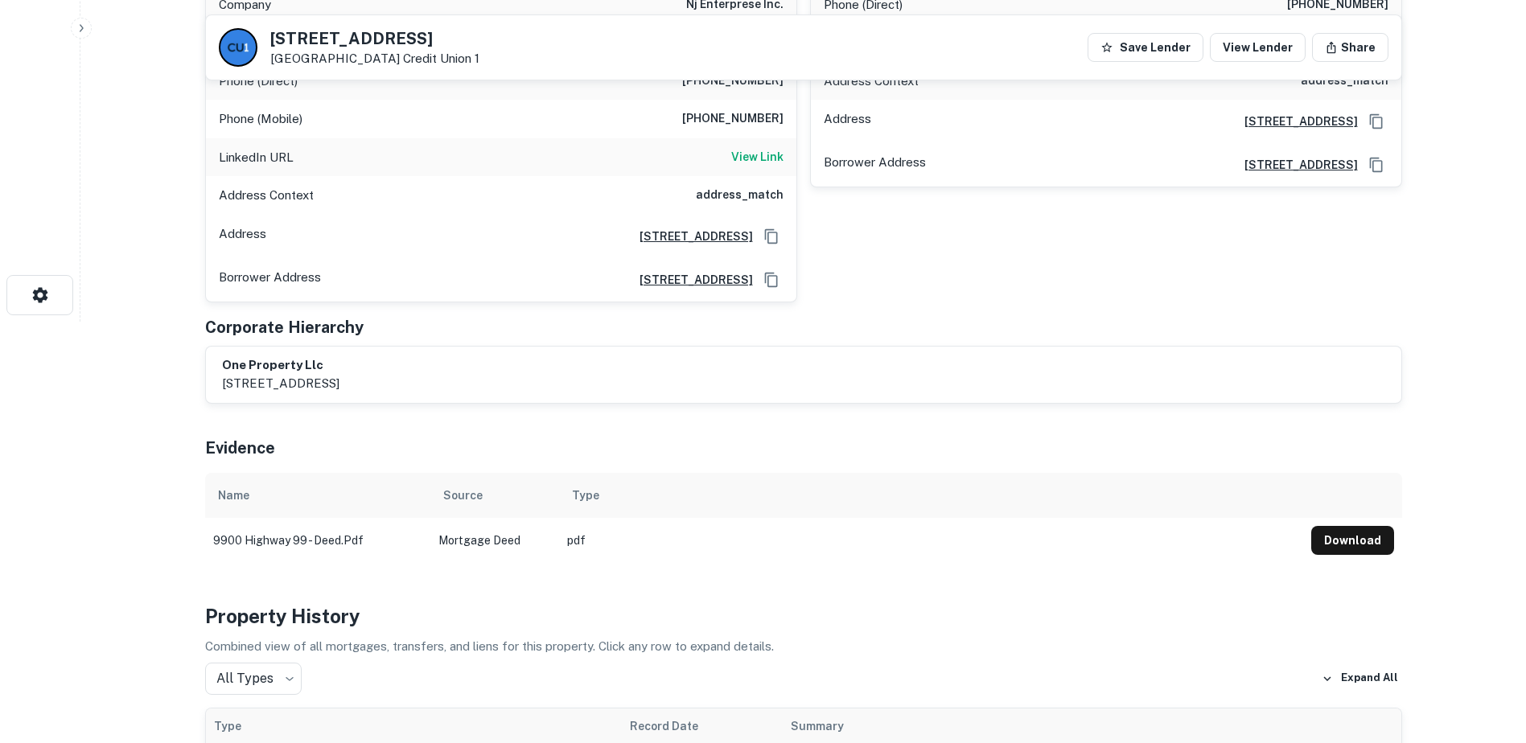
scroll to position [477, 0]
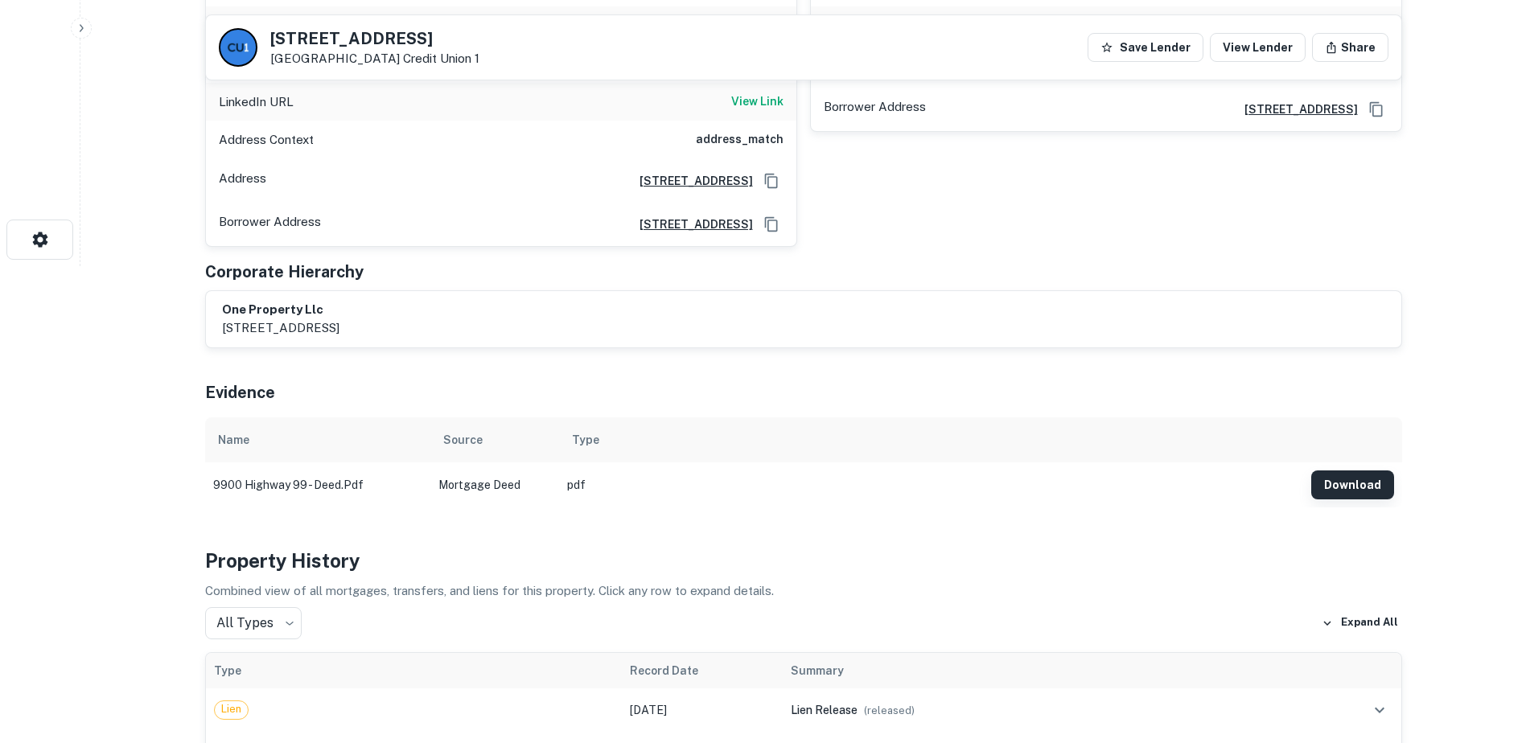
click at [1366, 486] on button "Download" at bounding box center [1352, 484] width 83 height 29
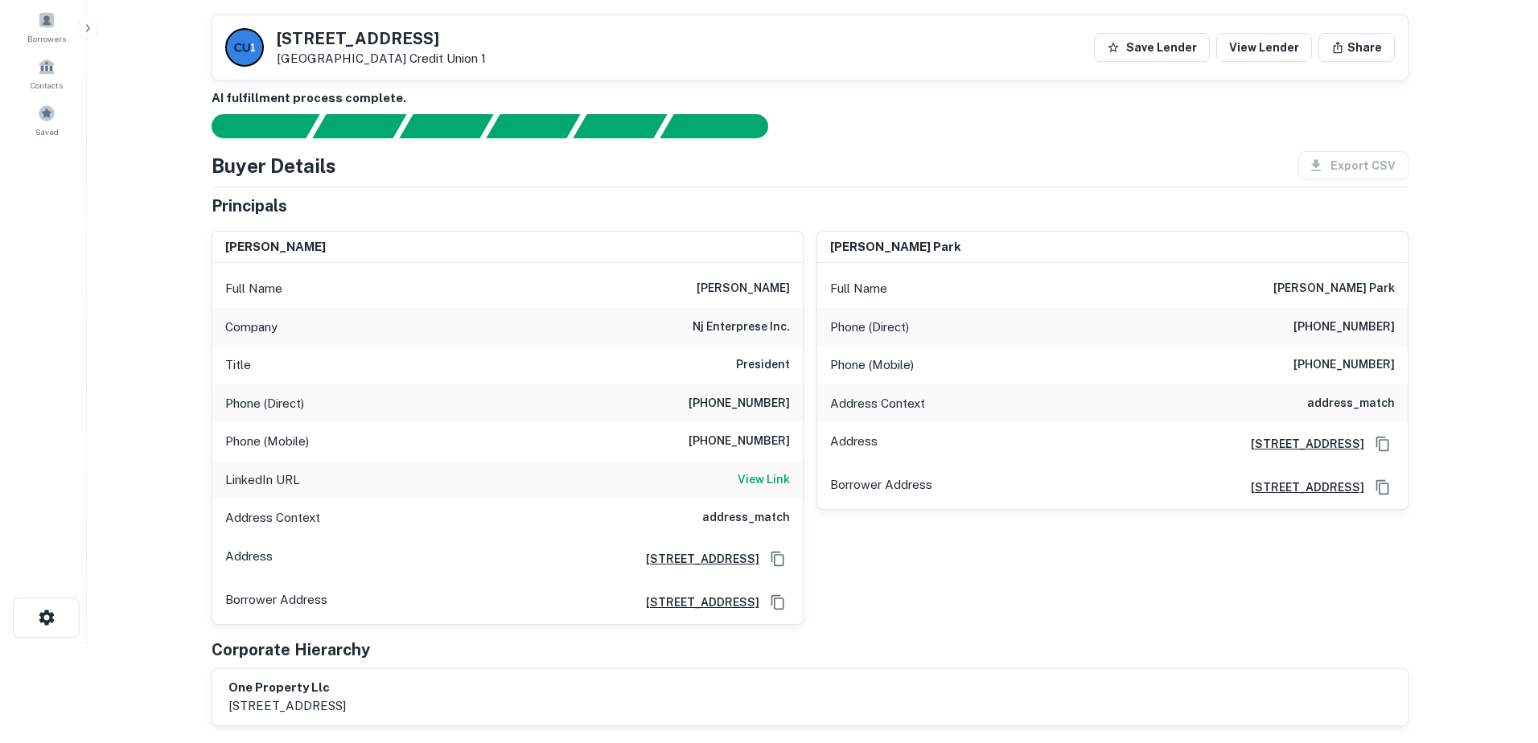
scroll to position [0, 0]
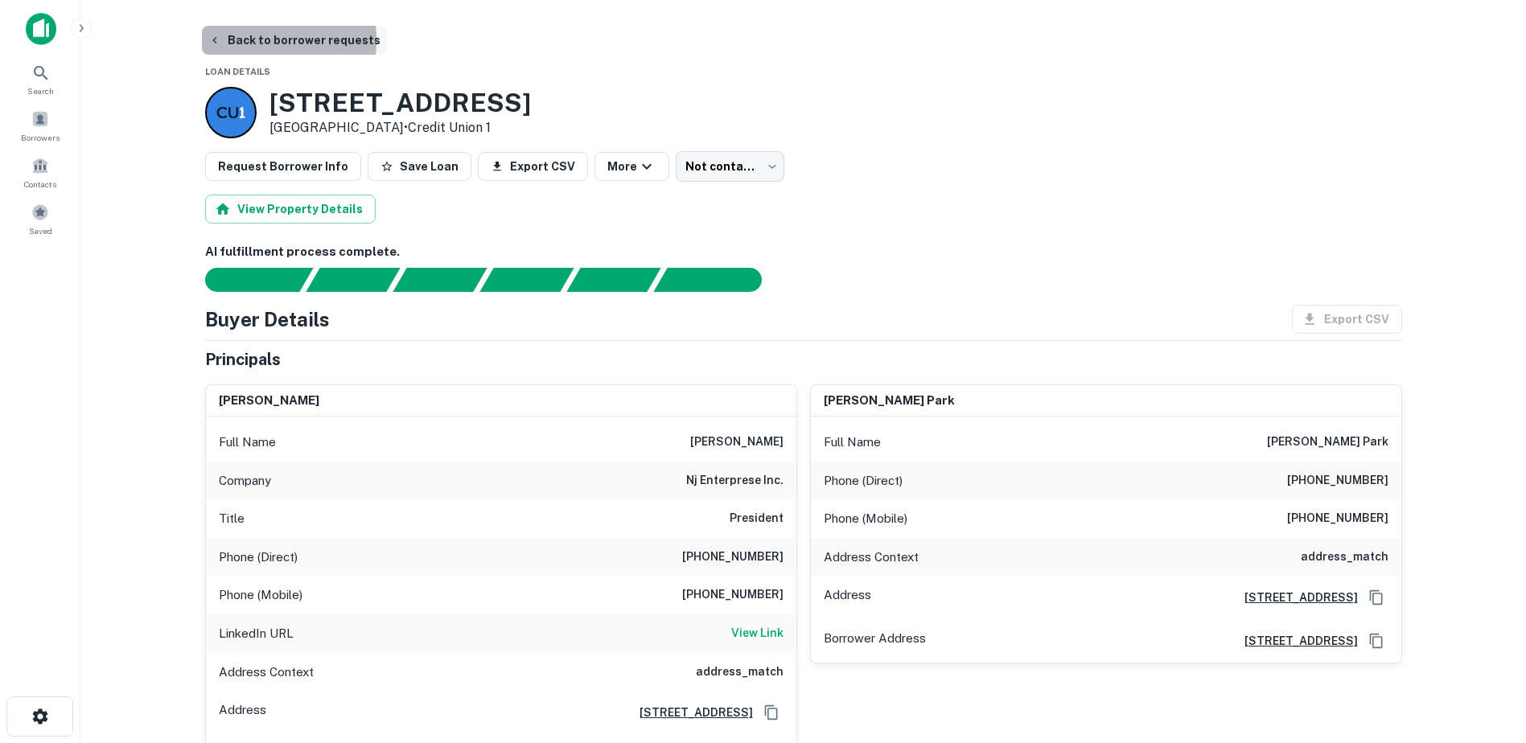
click at [223, 40] on button "Back to borrower requests" at bounding box center [294, 40] width 185 height 29
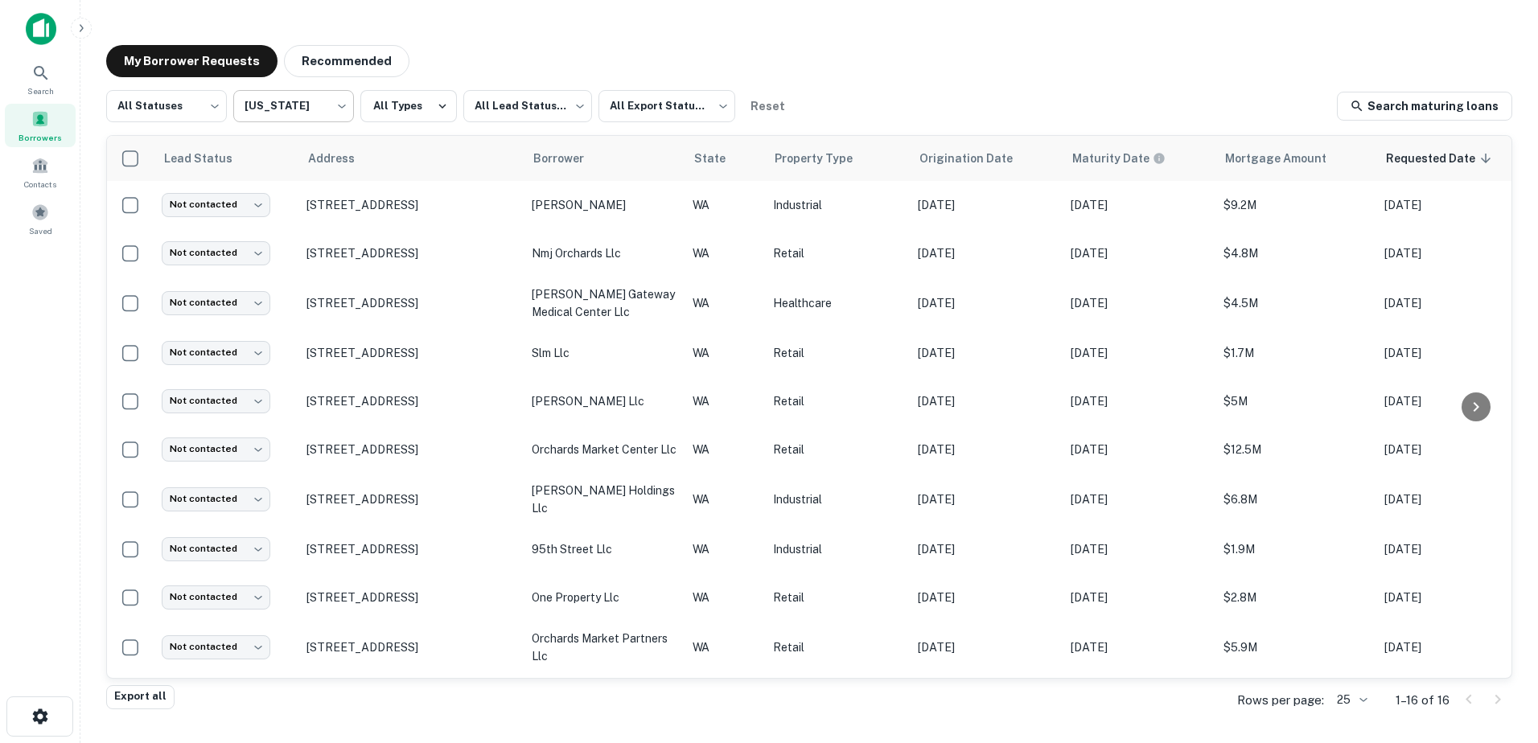
click at [296, 106] on body "Search Borrowers Contacts Saved My Borrower Requests Recommended All Statuses *…" at bounding box center [769, 371] width 1538 height 743
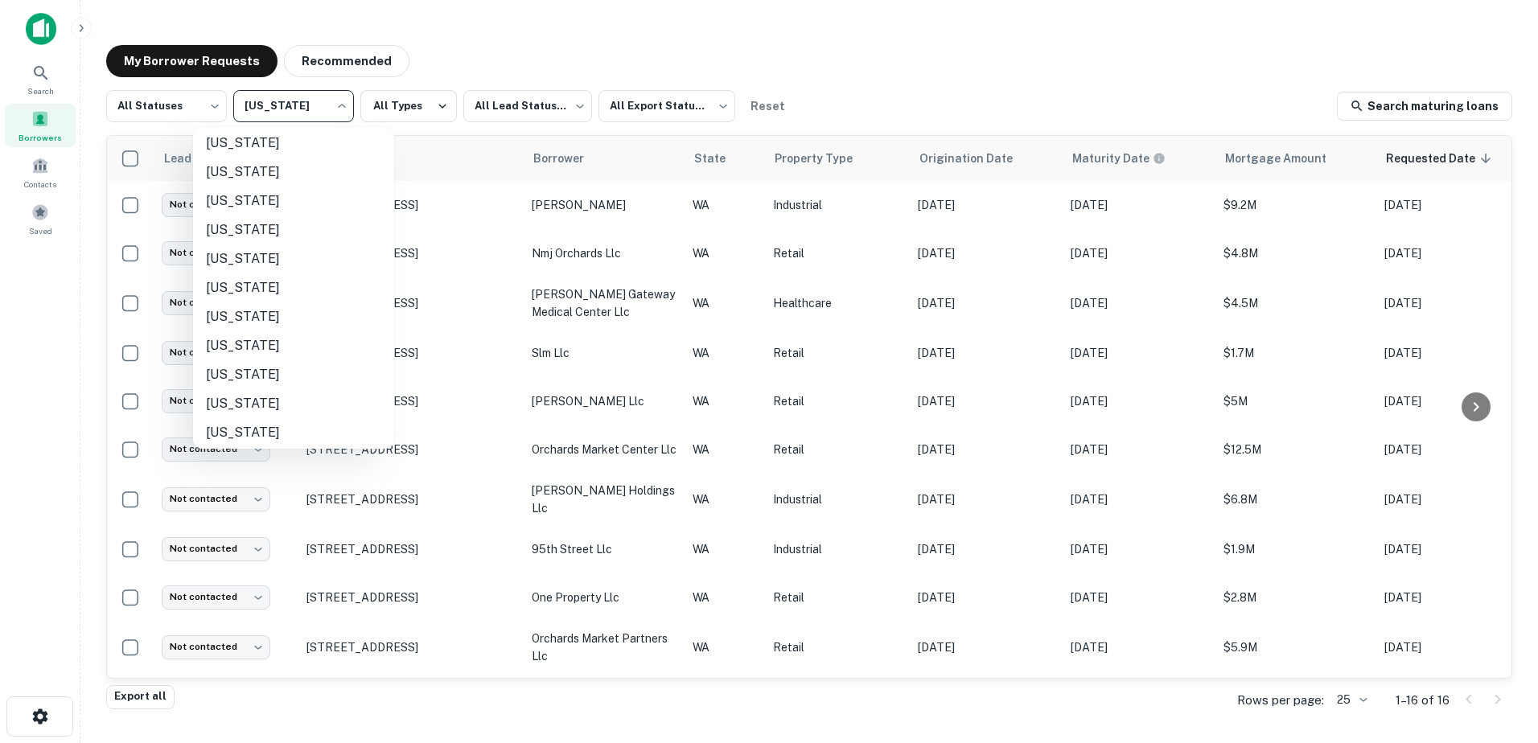
scroll to position [848, 0]
click at [236, 365] on li "[US_STATE]" at bounding box center [293, 370] width 201 height 29
type input "**"
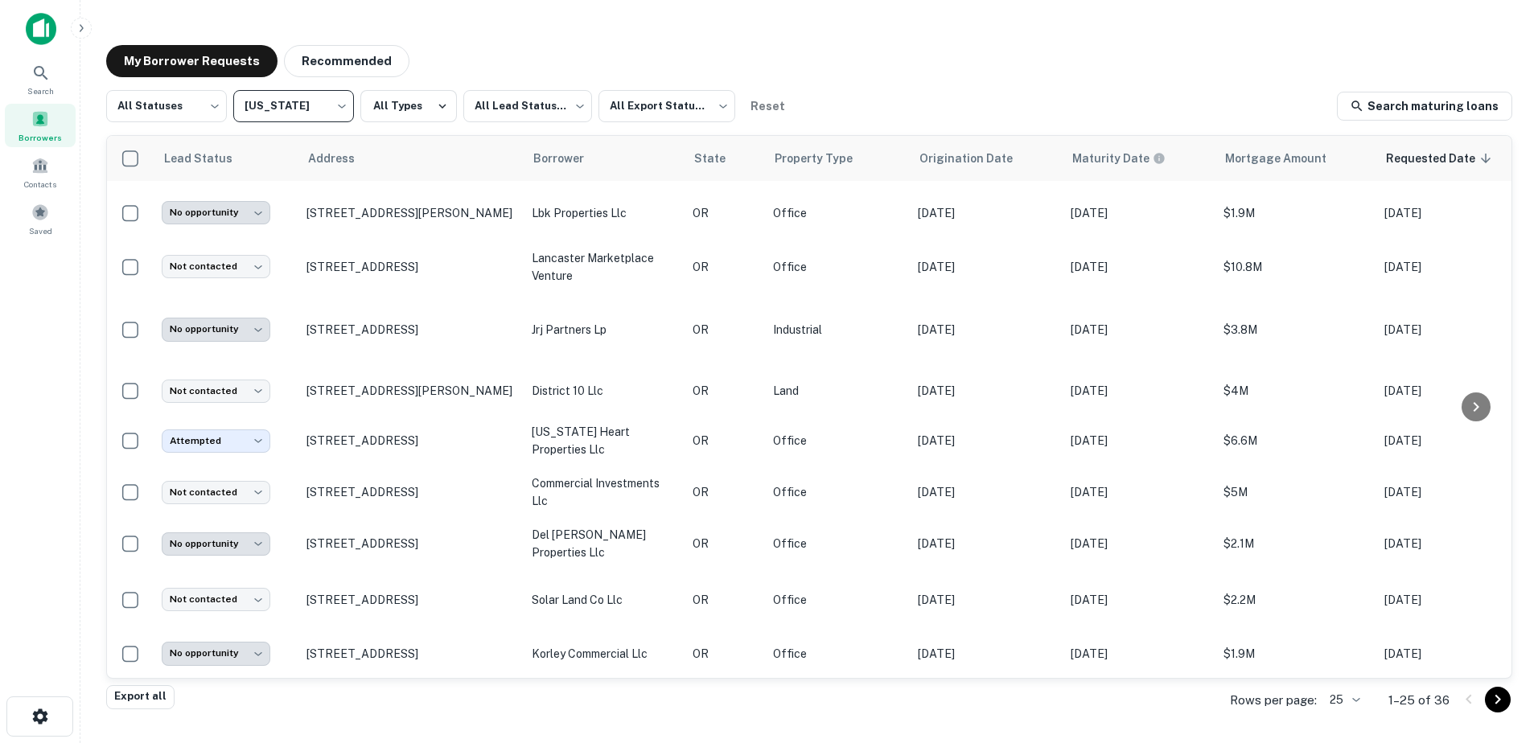
scroll to position [848, 0]
click at [200, 164] on span "Lead Status" at bounding box center [231, 158] width 90 height 19
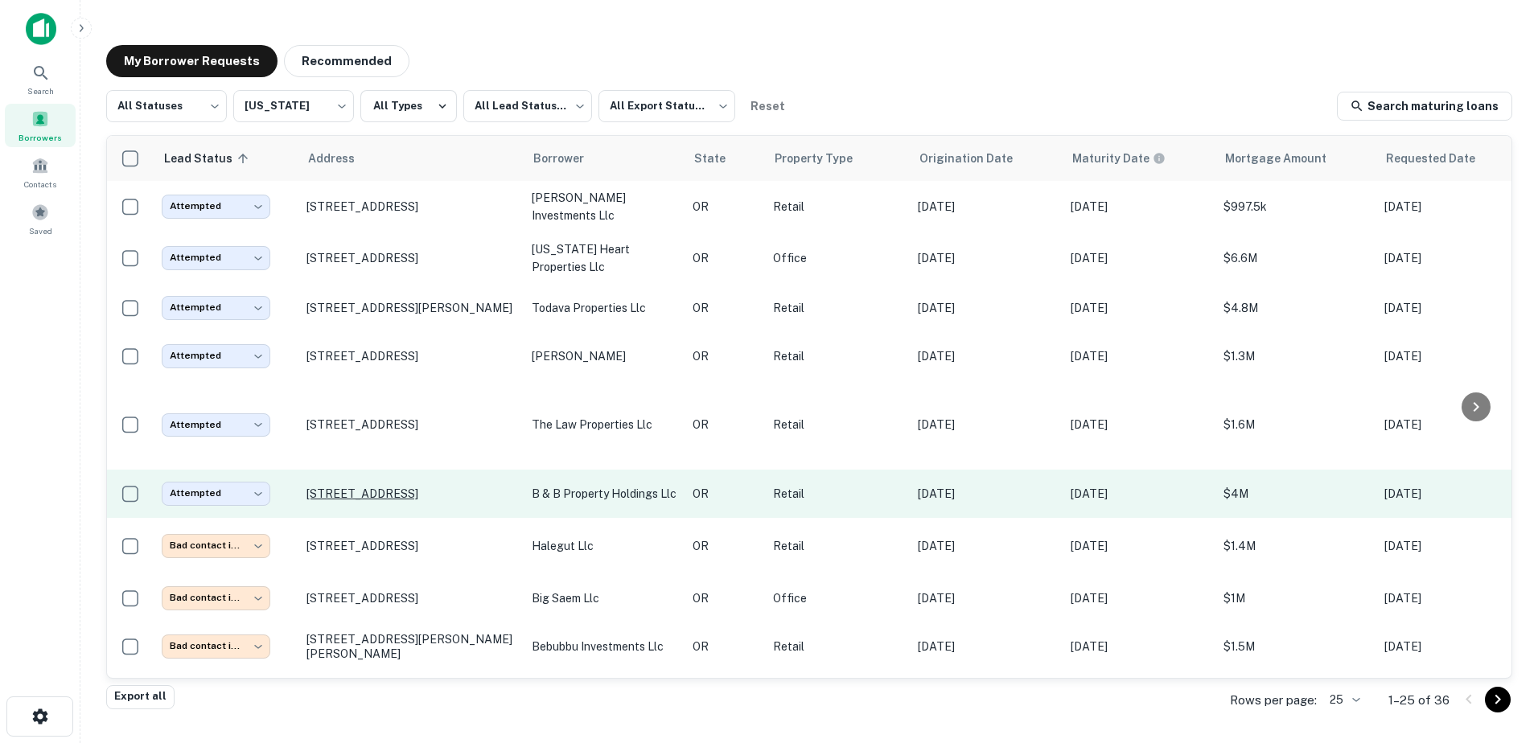
click at [450, 487] on p "[STREET_ADDRESS]" at bounding box center [410, 494] width 209 height 14
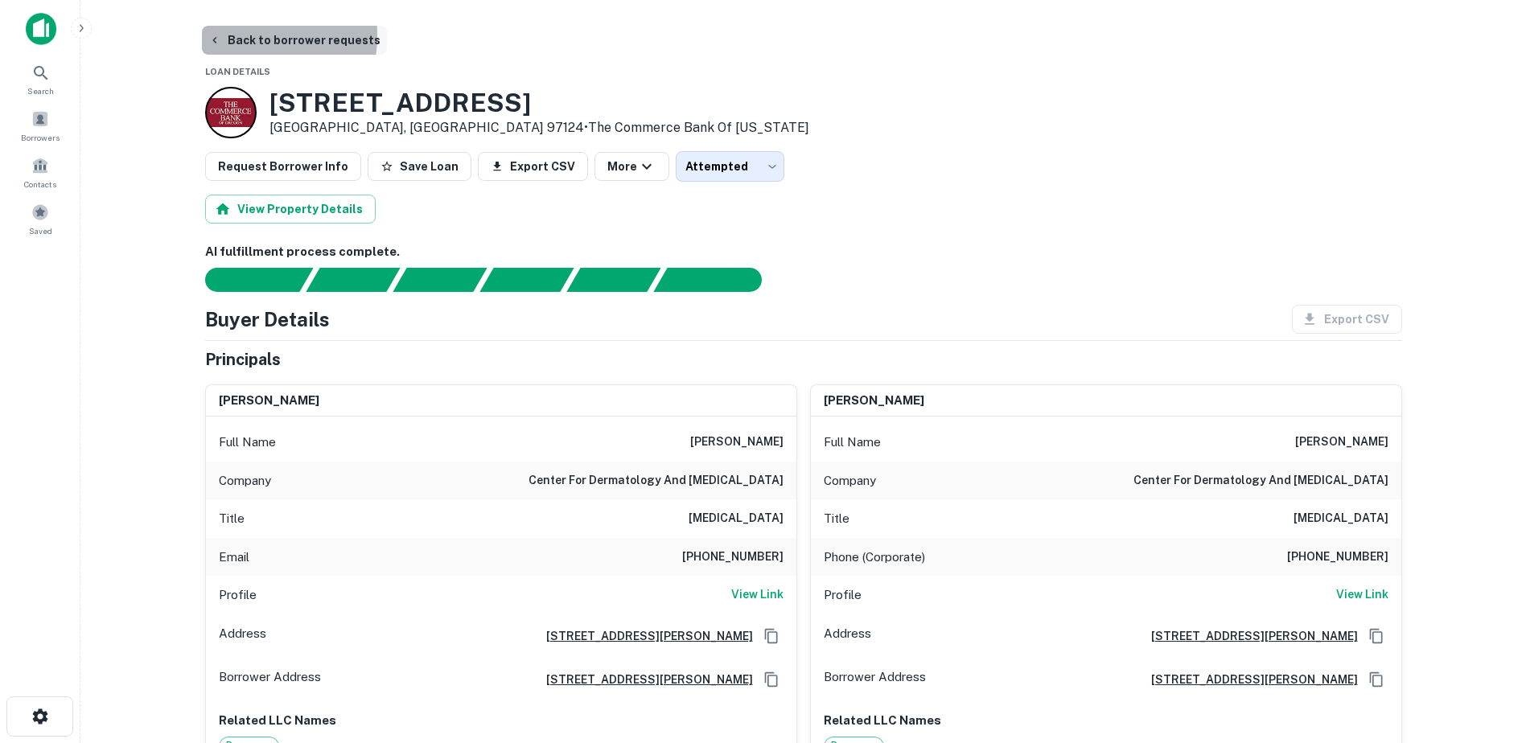
click at [220, 35] on icon "button" at bounding box center [214, 40] width 13 height 13
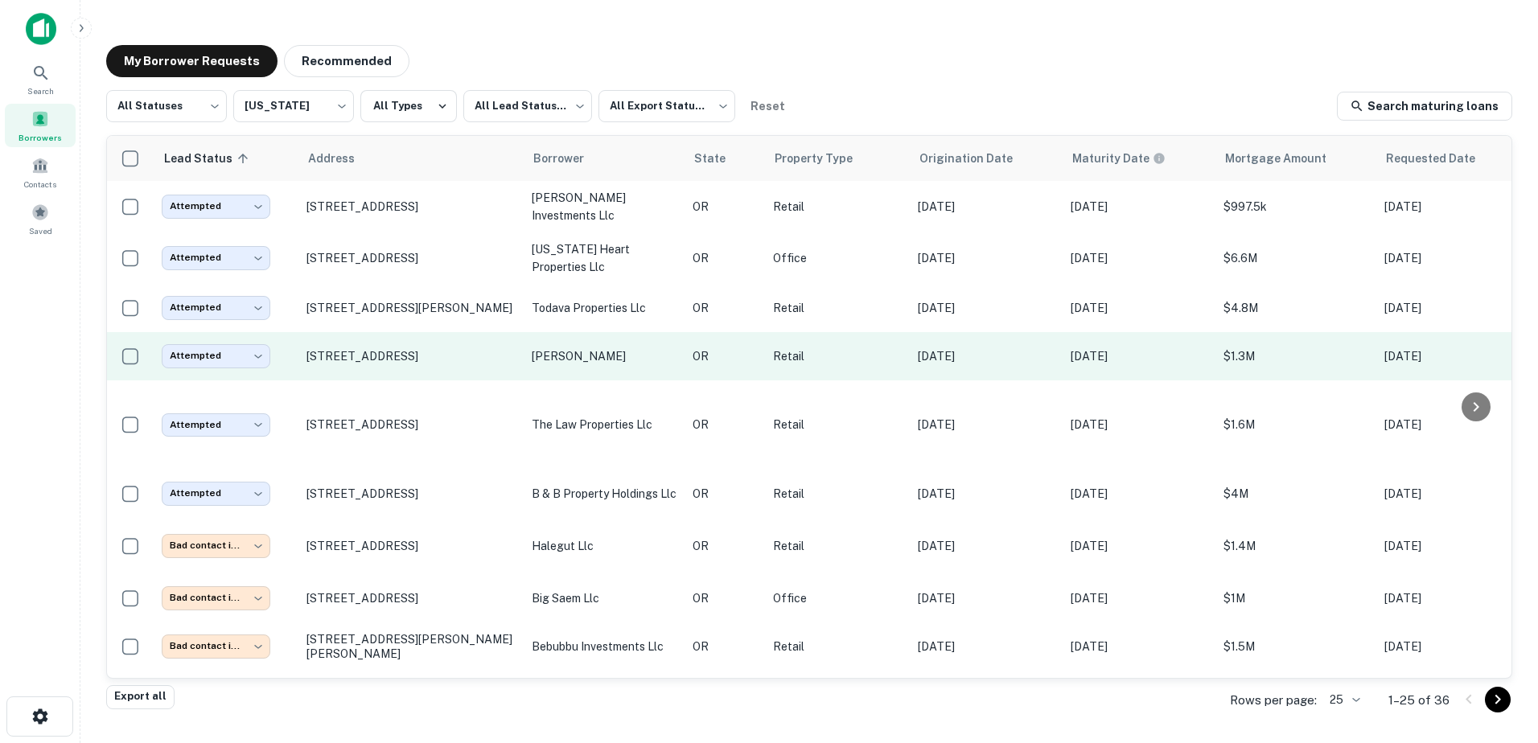
click at [556, 351] on p "[PERSON_NAME]" at bounding box center [604, 356] width 145 height 18
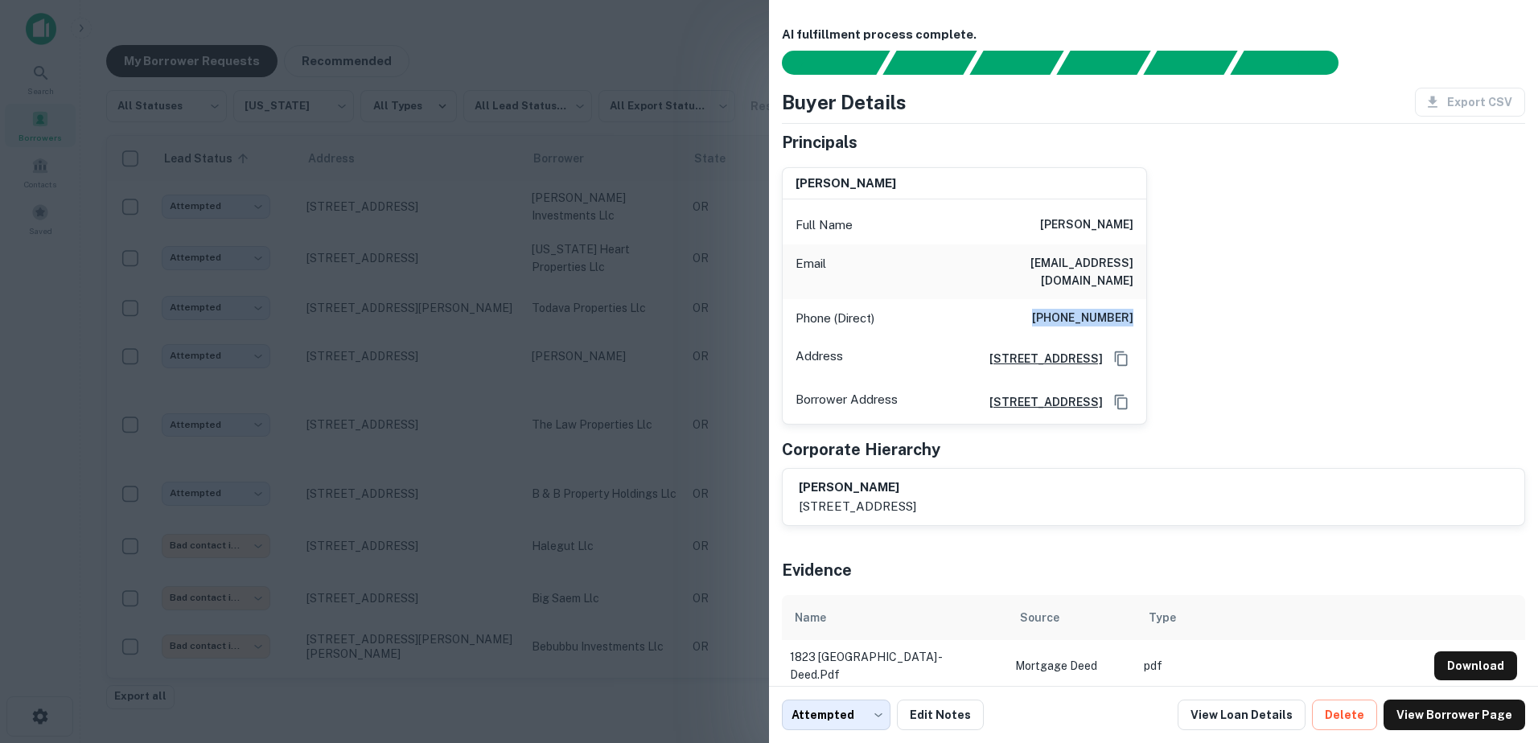
drag, startPoint x: 1042, startPoint y: 297, endPoint x: 1161, endPoint y: 299, distance: 119.0
click at [1161, 299] on div "[PERSON_NAME] Full Name [PERSON_NAME] Email [EMAIL_ADDRESS][DOMAIN_NAME] Phone …" at bounding box center [1147, 289] width 756 height 271
drag, startPoint x: 1161, startPoint y: 299, endPoint x: 1082, endPoint y: 294, distance: 79.8
copy h6 "[PHONE_NUMBER]"
click at [1336, 298] on div "[PERSON_NAME] Full Name [PERSON_NAME] Email [EMAIL_ADDRESS][DOMAIN_NAME] Phone …" at bounding box center [1147, 289] width 756 height 271
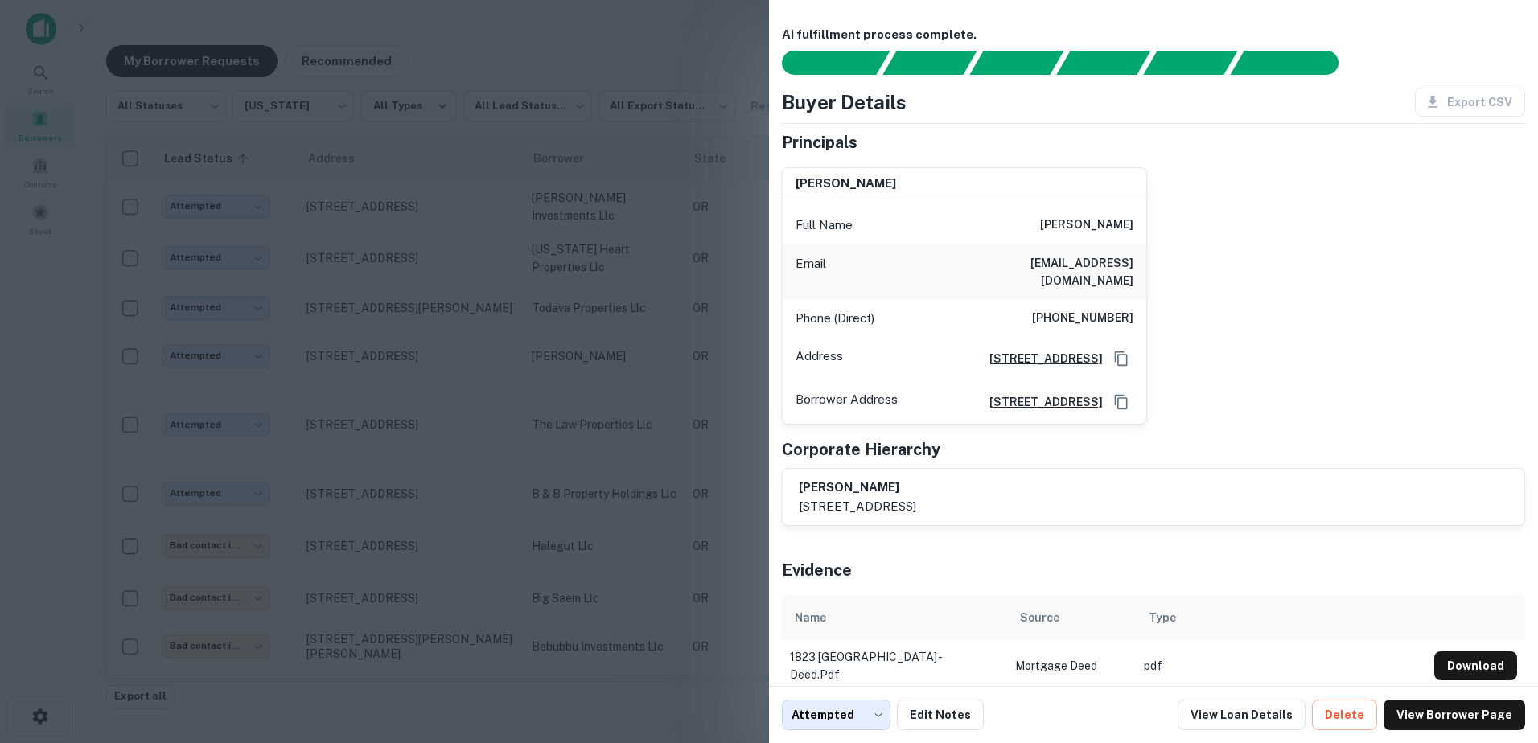
click at [504, 76] on div at bounding box center [769, 371] width 1538 height 743
